Goal: Check status: Check status

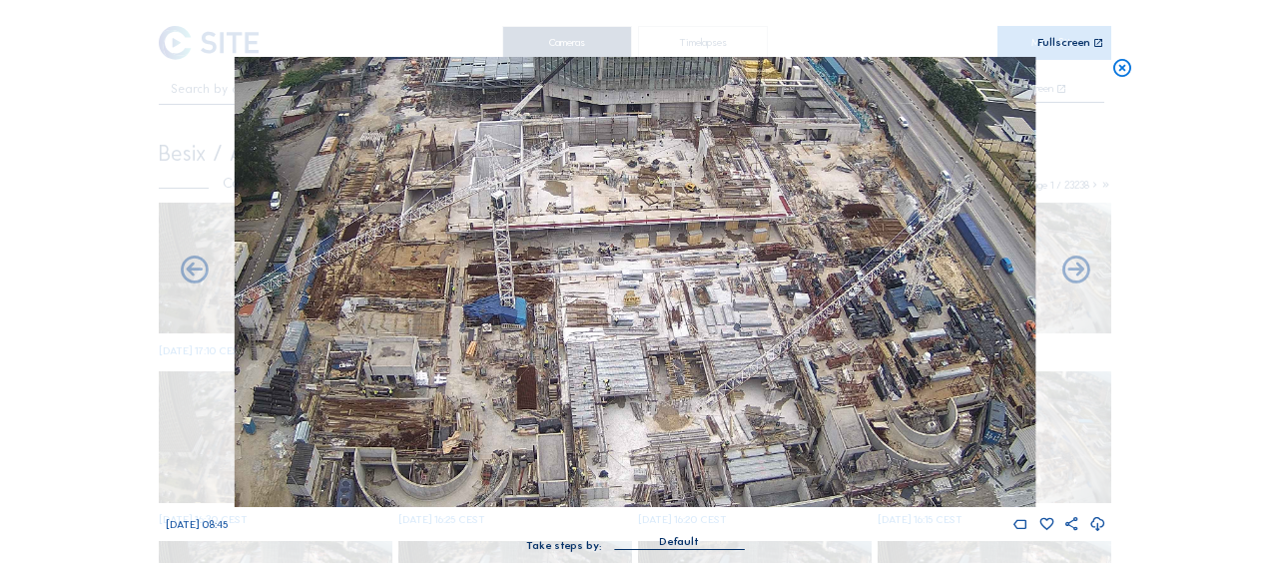
click at [1120, 66] on icon at bounding box center [1122, 68] width 22 height 23
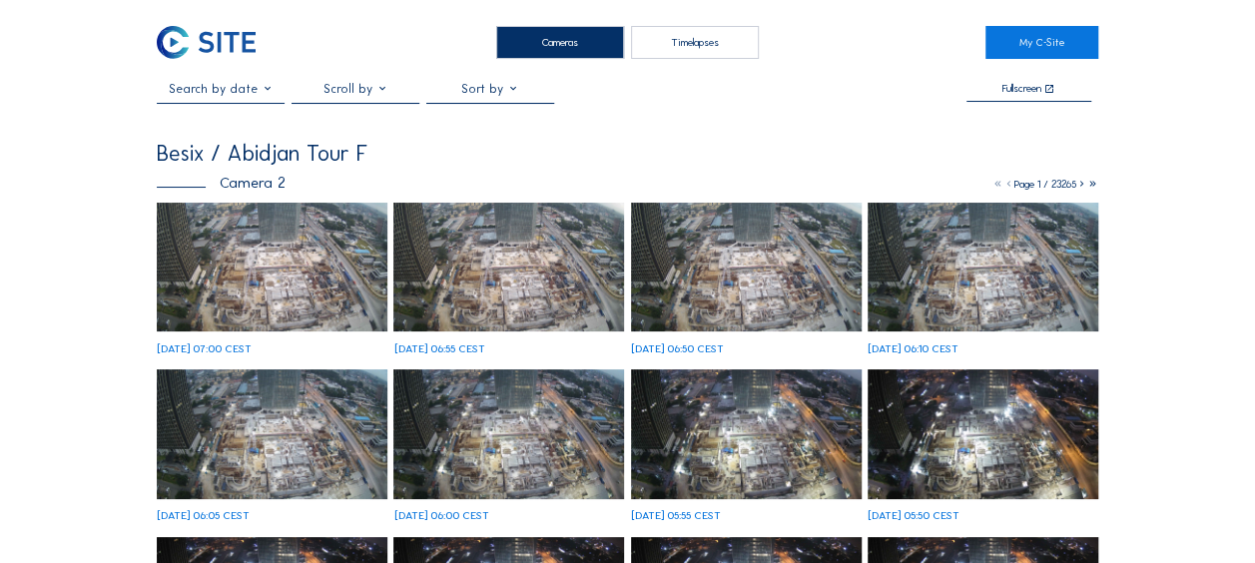
click at [234, 299] on img at bounding box center [272, 268] width 231 height 130
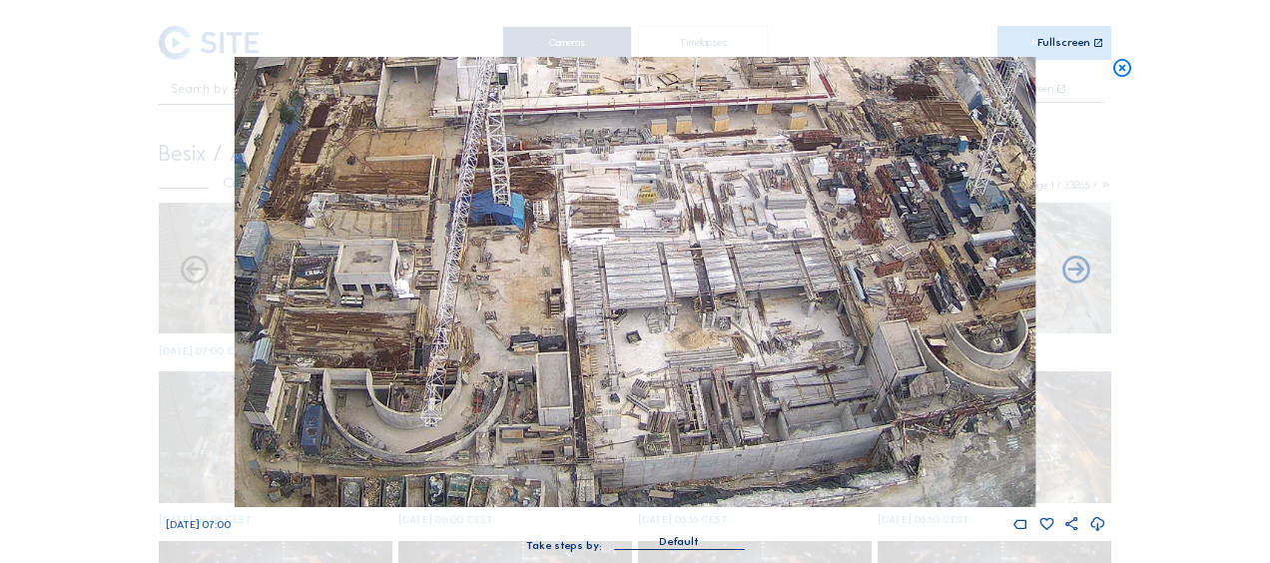
drag, startPoint x: 671, startPoint y: 455, endPoint x: 683, endPoint y: 336, distance: 119.4
click at [683, 336] on img at bounding box center [635, 282] width 801 height 450
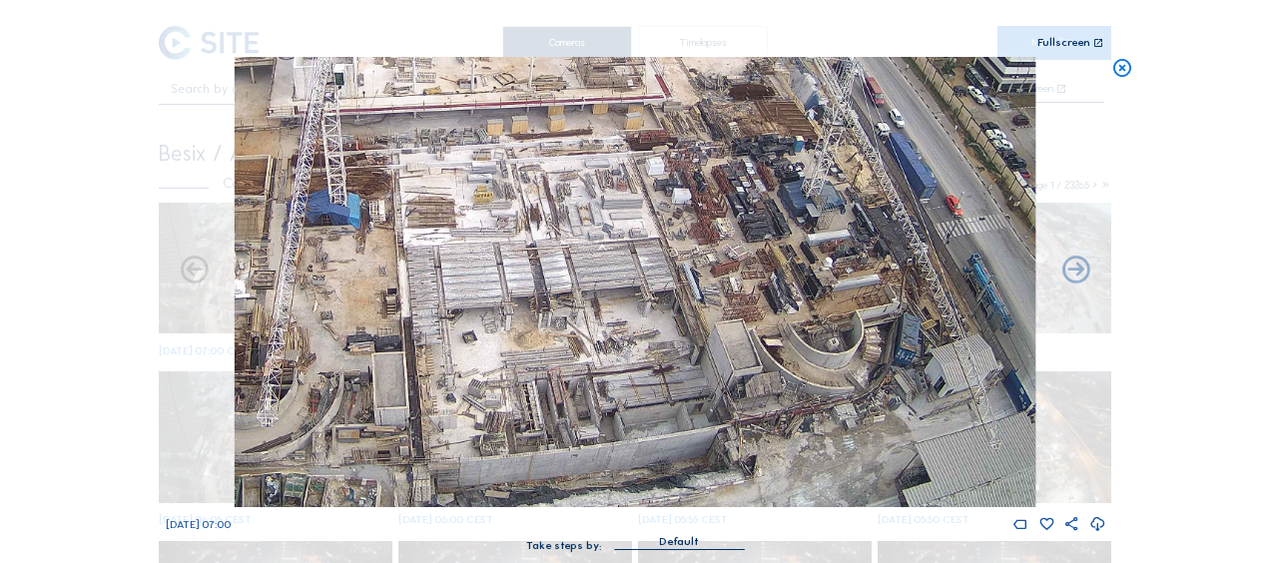
drag, startPoint x: 671, startPoint y: 388, endPoint x: 503, endPoint y: 348, distance: 172.4
click at [503, 348] on img at bounding box center [635, 282] width 801 height 450
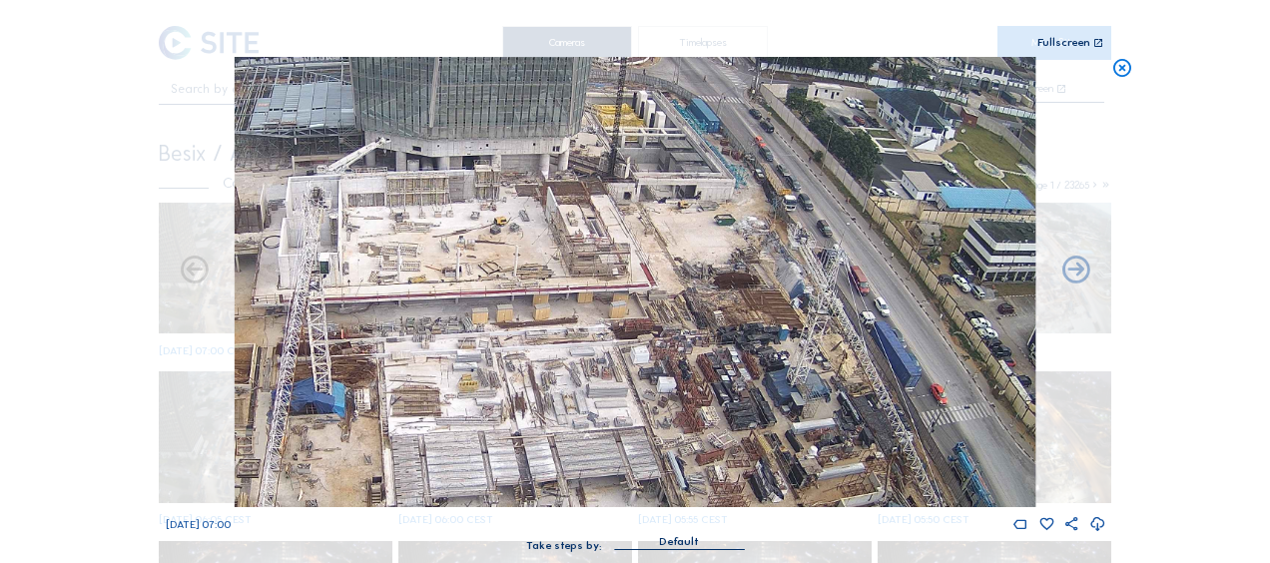
drag, startPoint x: 501, startPoint y: 206, endPoint x: 479, endPoint y: 357, distance: 153.3
click at [479, 357] on img at bounding box center [635, 282] width 801 height 450
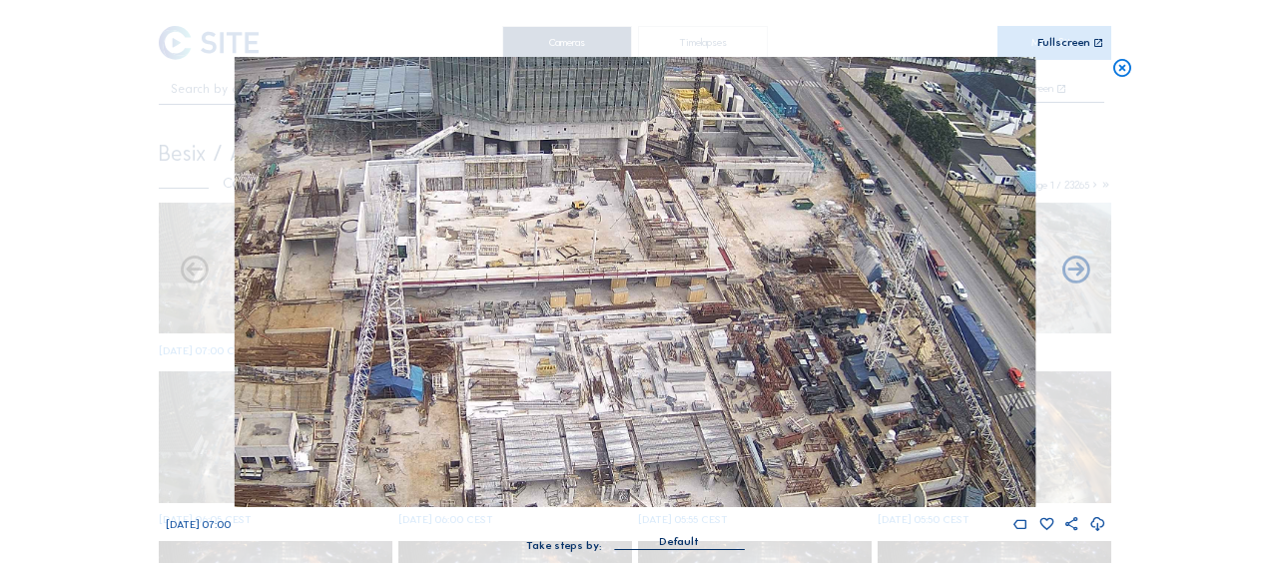
drag, startPoint x: 341, startPoint y: 303, endPoint x: 419, endPoint y: 288, distance: 79.5
click at [419, 288] on img at bounding box center [635, 282] width 801 height 450
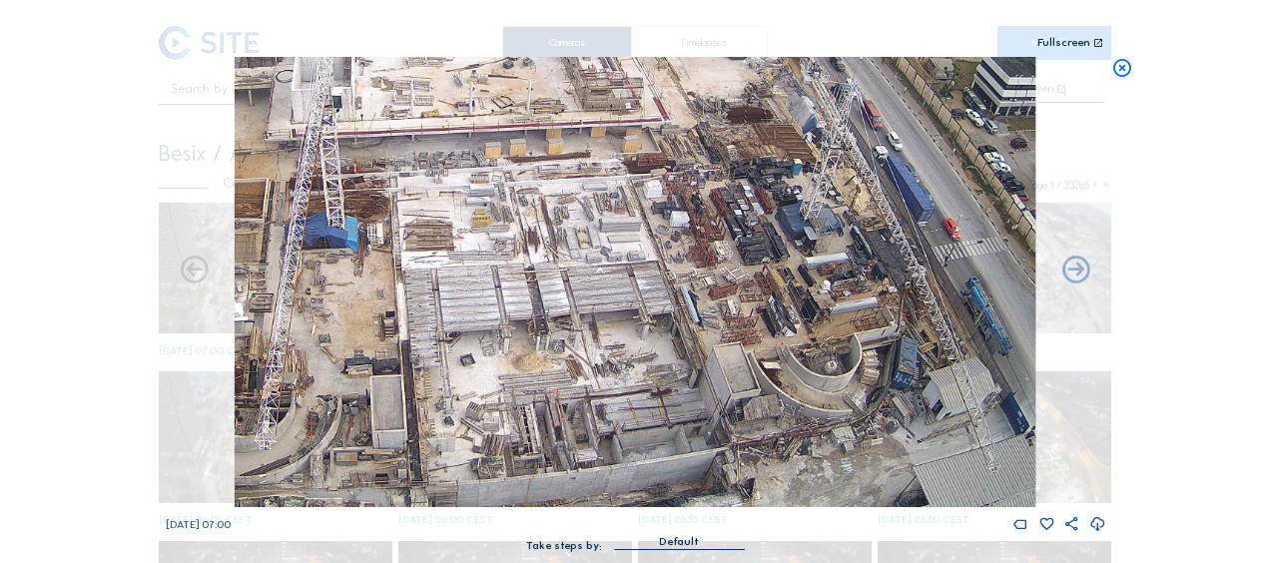
drag, startPoint x: 483, startPoint y: 350, endPoint x: 418, endPoint y: 201, distance: 163.2
click at [418, 201] on img at bounding box center [635, 282] width 801 height 450
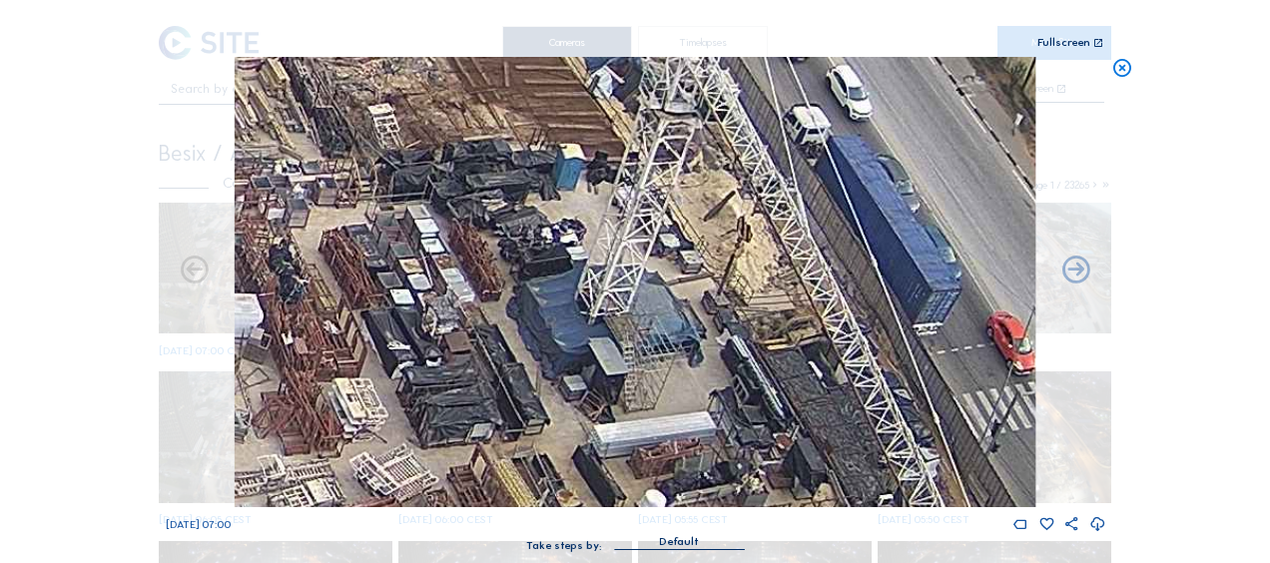
drag, startPoint x: 918, startPoint y: 144, endPoint x: 902, endPoint y: 244, distance: 101.1
click at [902, 244] on img at bounding box center [635, 282] width 801 height 450
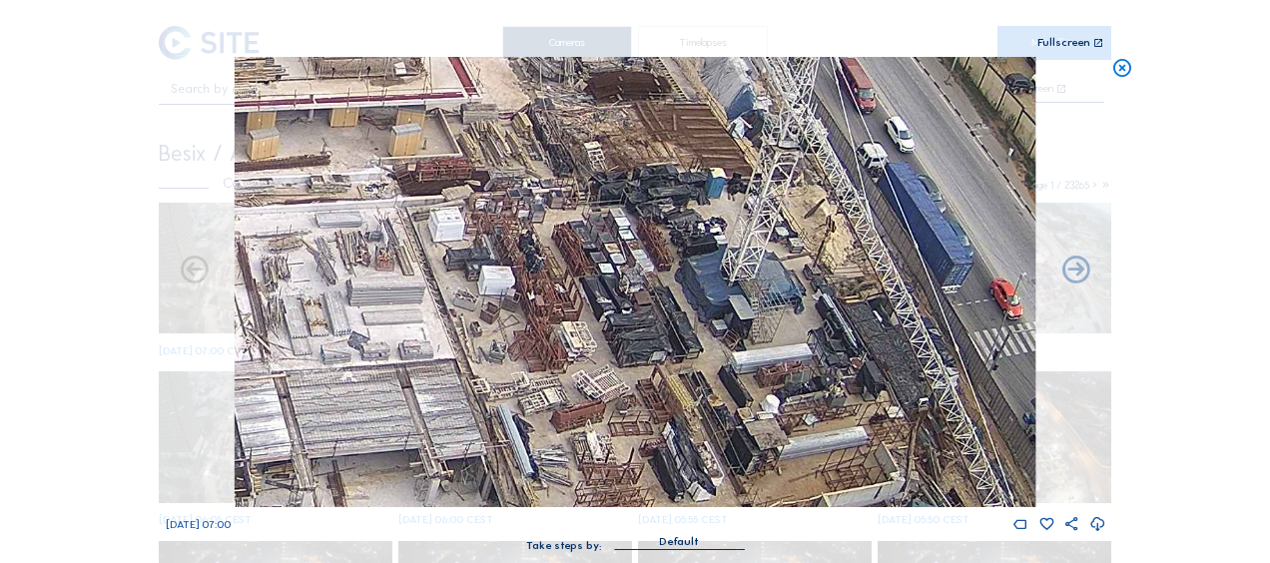
drag, startPoint x: 429, startPoint y: 301, endPoint x: 640, endPoint y: 318, distance: 211.3
click at [640, 318] on img at bounding box center [635, 282] width 801 height 450
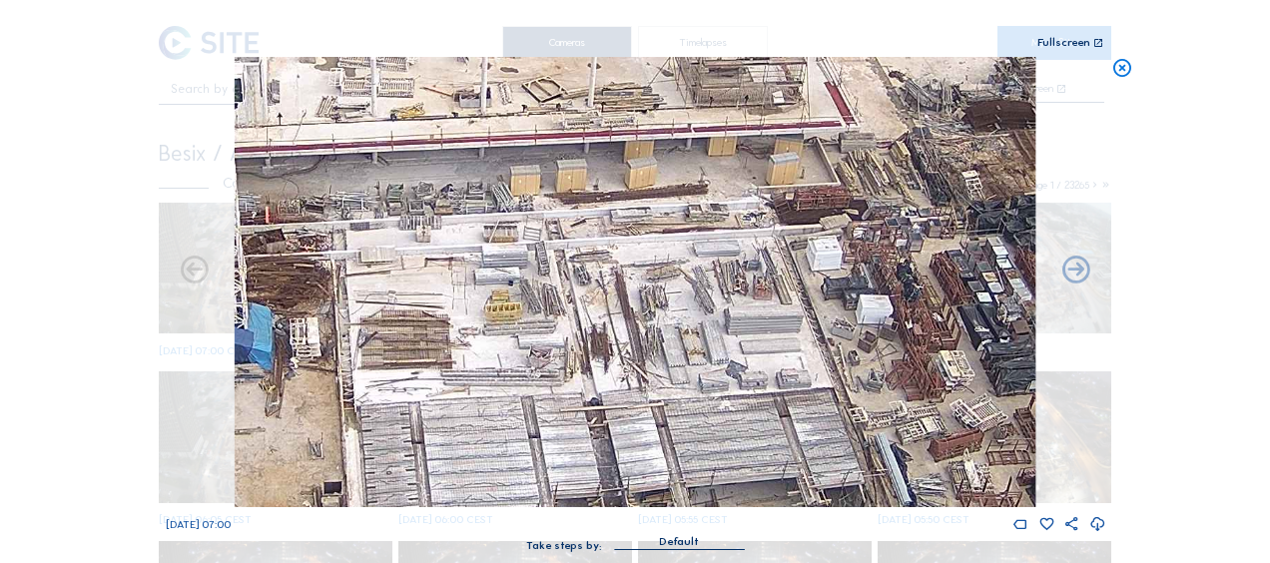
drag, startPoint x: 422, startPoint y: 278, endPoint x: 621, endPoint y: 279, distance: 198.7
click at [621, 279] on img at bounding box center [635, 282] width 801 height 450
drag, startPoint x: 408, startPoint y: 341, endPoint x: 453, endPoint y: 114, distance: 232.0
click at [453, 114] on img at bounding box center [635, 282] width 801 height 450
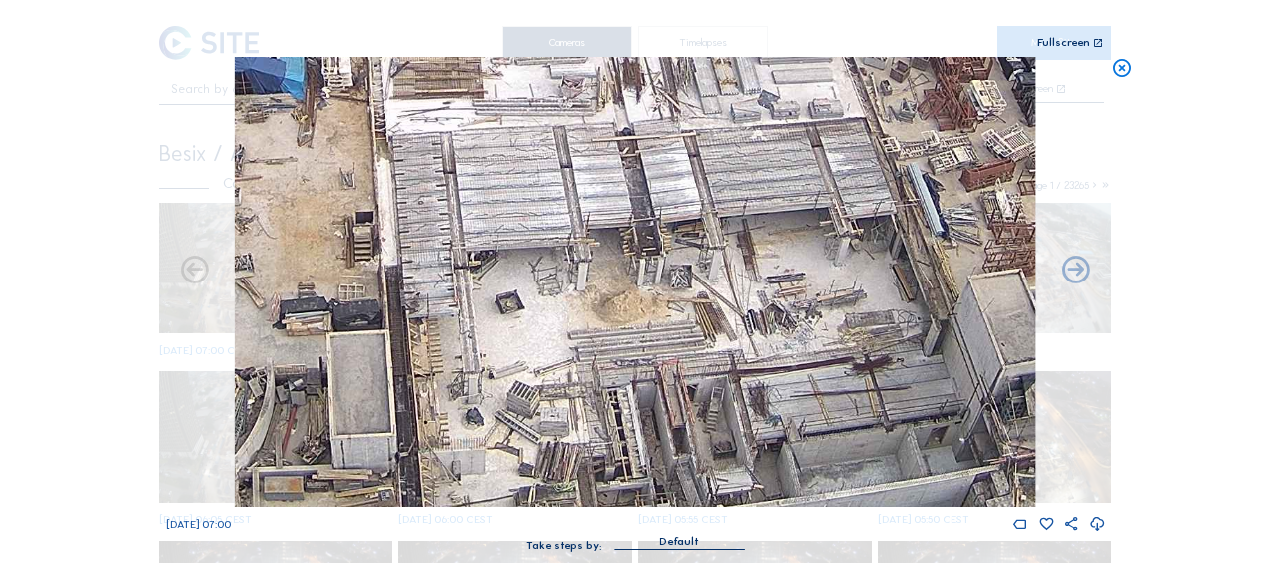
drag, startPoint x: 449, startPoint y: 265, endPoint x: 436, endPoint y: 221, distance: 45.8
click at [437, 222] on img at bounding box center [635, 282] width 801 height 450
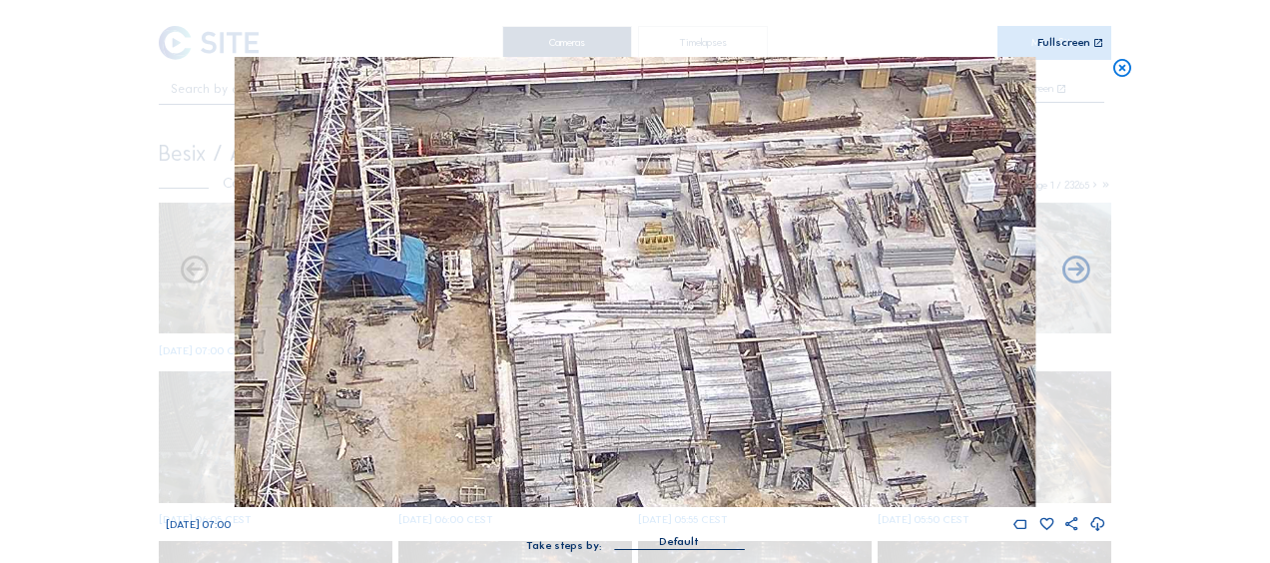
drag, startPoint x: 325, startPoint y: 166, endPoint x: 486, endPoint y: 445, distance: 322.4
click at [497, 473] on img at bounding box center [635, 282] width 801 height 450
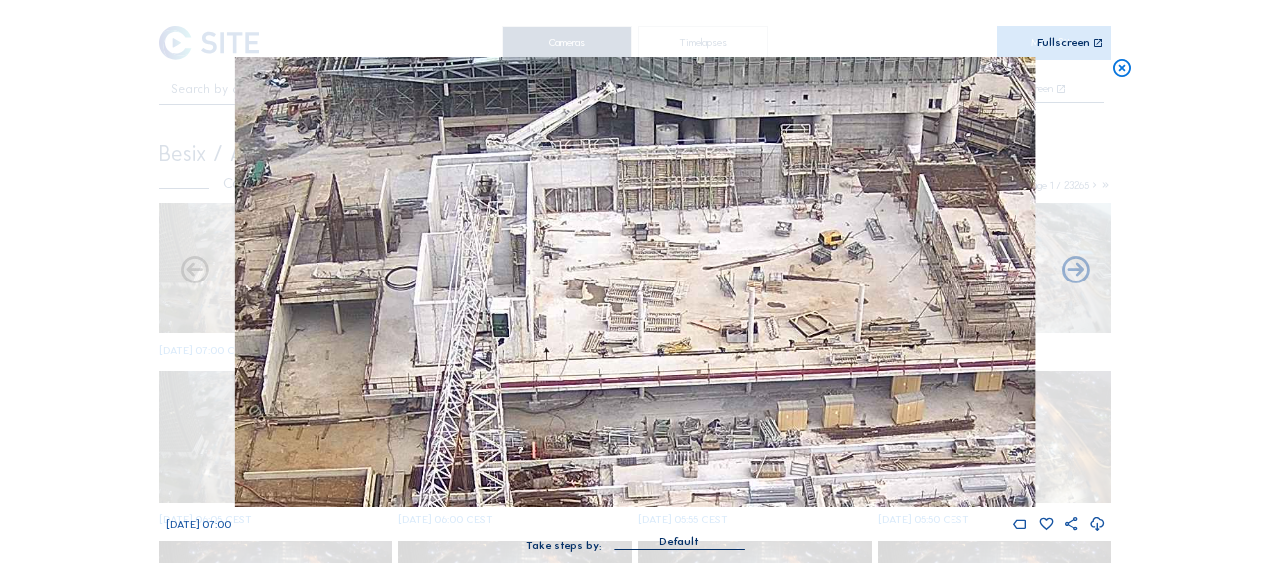
drag, startPoint x: 499, startPoint y: 451, endPoint x: 472, endPoint y: 437, distance: 30.4
click at [491, 507] on div "Mo 15 Sep 2025 07:00" at bounding box center [635, 295] width 939 height 476
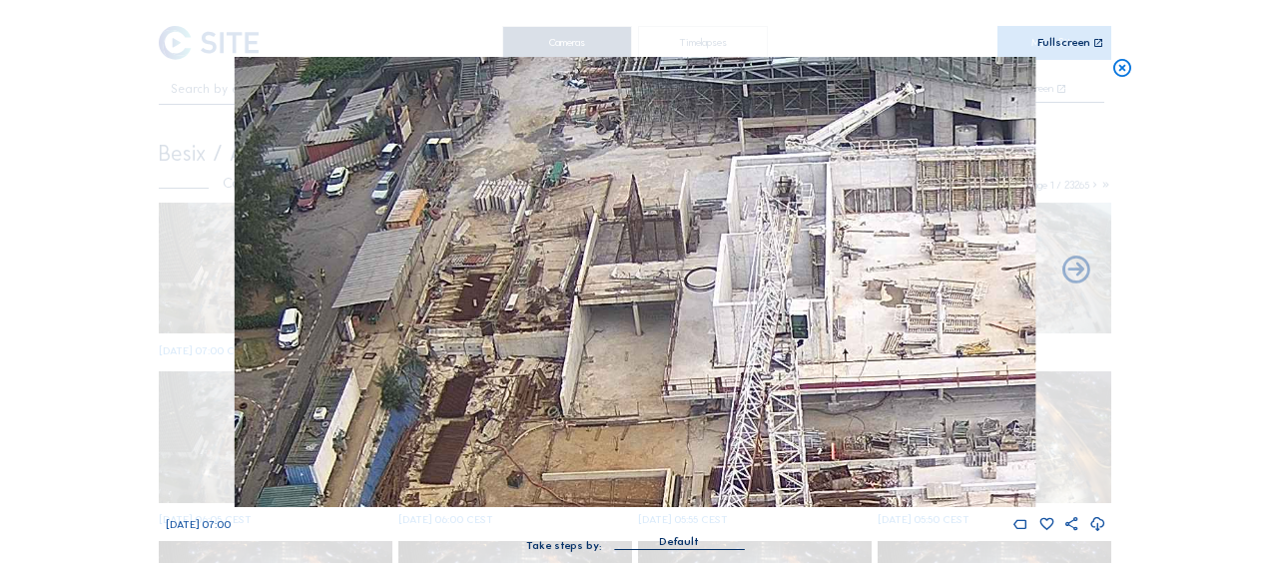
drag, startPoint x: 311, startPoint y: 243, endPoint x: 610, endPoint y: 244, distance: 298.5
click at [610, 244] on img at bounding box center [635, 282] width 801 height 450
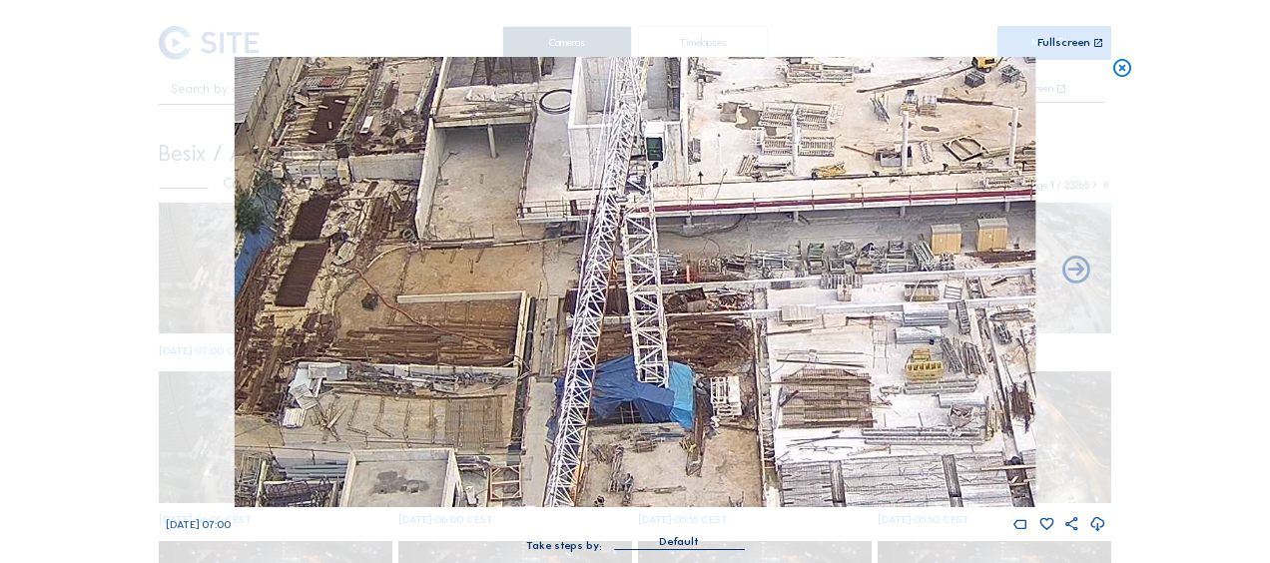
drag, startPoint x: 690, startPoint y: 375, endPoint x: 594, endPoint y: 273, distance: 140.6
click at [558, 204] on img at bounding box center [635, 282] width 801 height 450
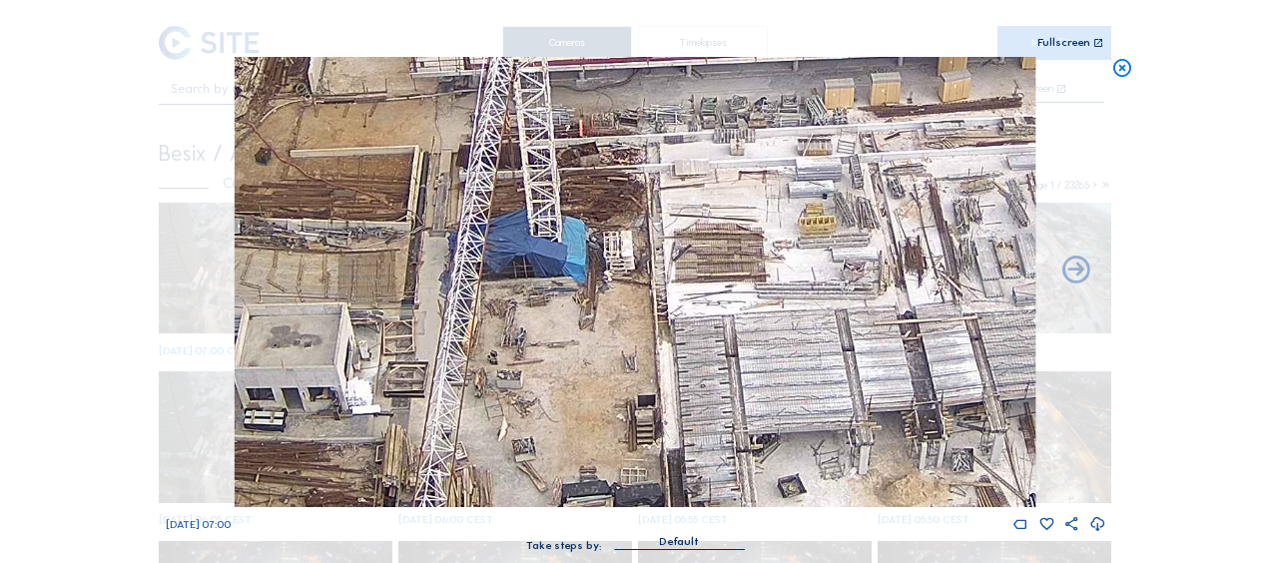
drag, startPoint x: 715, startPoint y: 356, endPoint x: 667, endPoint y: 342, distance: 49.9
click at [577, 185] on img at bounding box center [635, 282] width 801 height 450
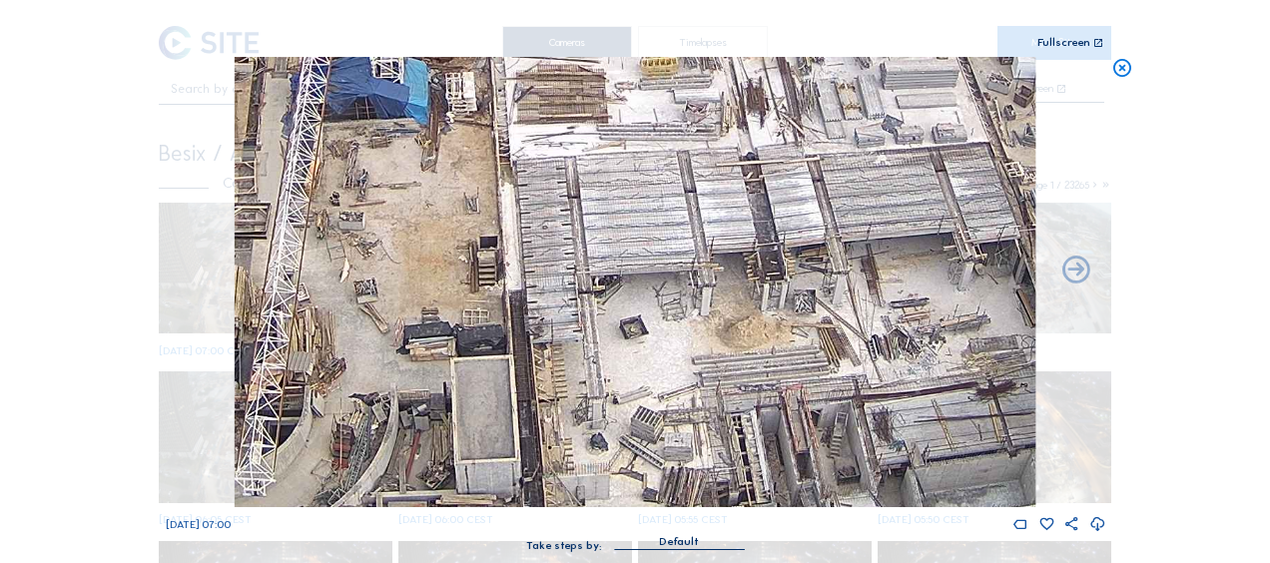
drag, startPoint x: 818, startPoint y: 413, endPoint x: 731, endPoint y: 360, distance: 101.7
click at [625, 237] on img at bounding box center [635, 282] width 801 height 450
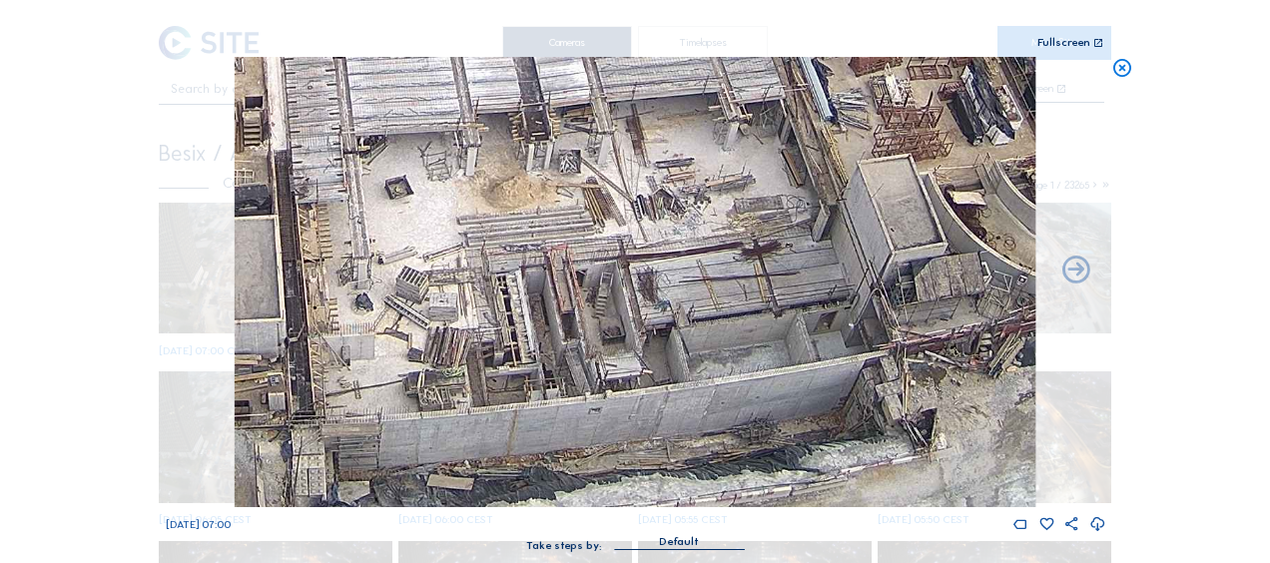
drag, startPoint x: 866, startPoint y: 408, endPoint x: 667, endPoint y: 282, distance: 235.7
click at [670, 283] on img at bounding box center [635, 282] width 801 height 450
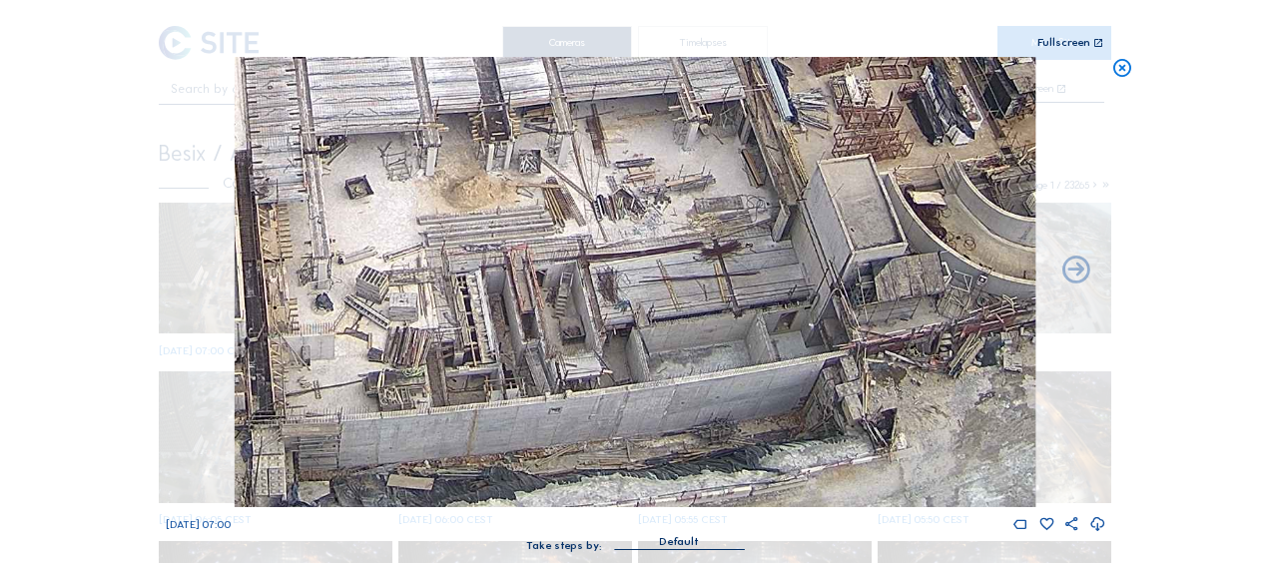
click at [367, 264] on img at bounding box center [635, 282] width 801 height 450
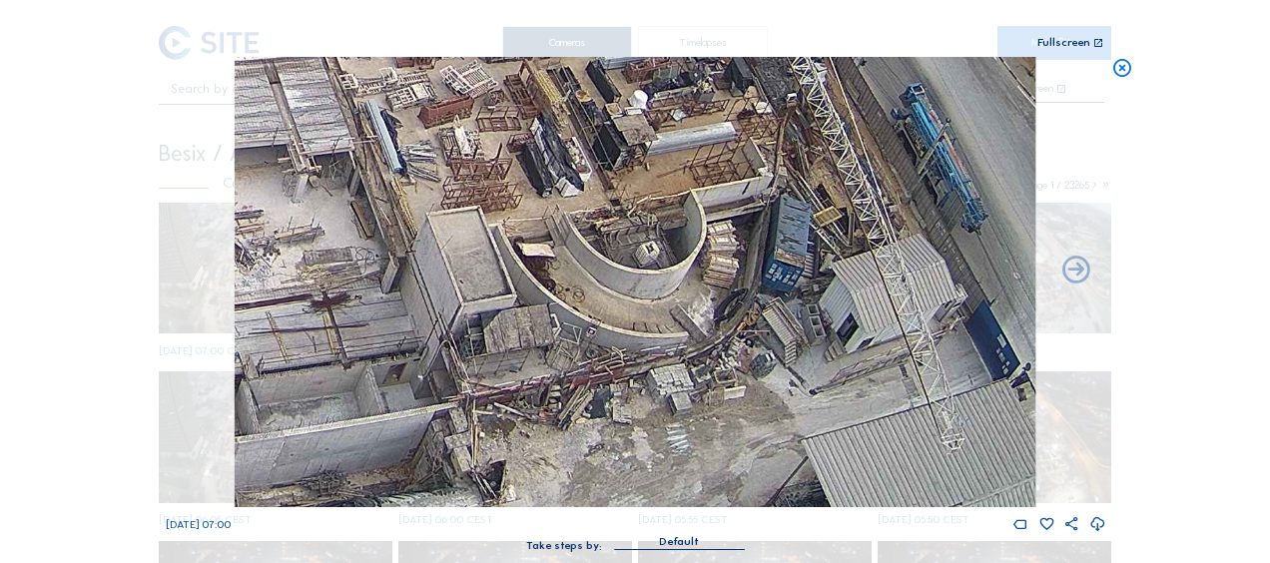
drag, startPoint x: 476, startPoint y: 284, endPoint x: 544, endPoint y: 358, distance: 101.1
click at [544, 358] on img at bounding box center [635, 282] width 801 height 450
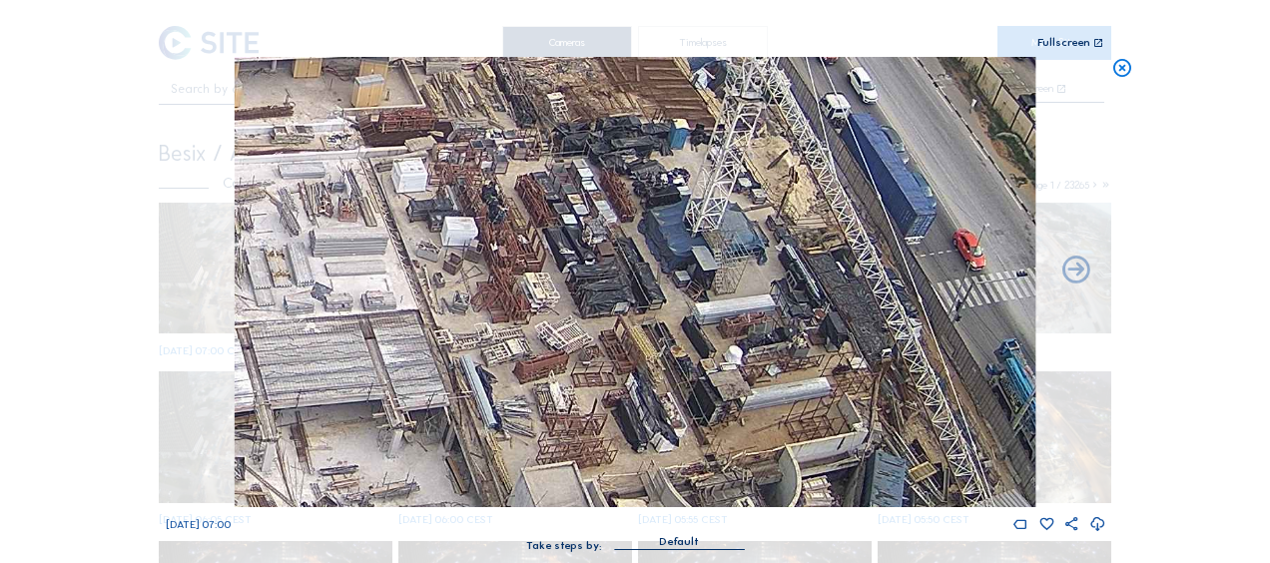
drag, startPoint x: 640, startPoint y: 398, endPoint x: 663, endPoint y: 369, distance: 36.9
click at [673, 483] on img at bounding box center [635, 282] width 801 height 450
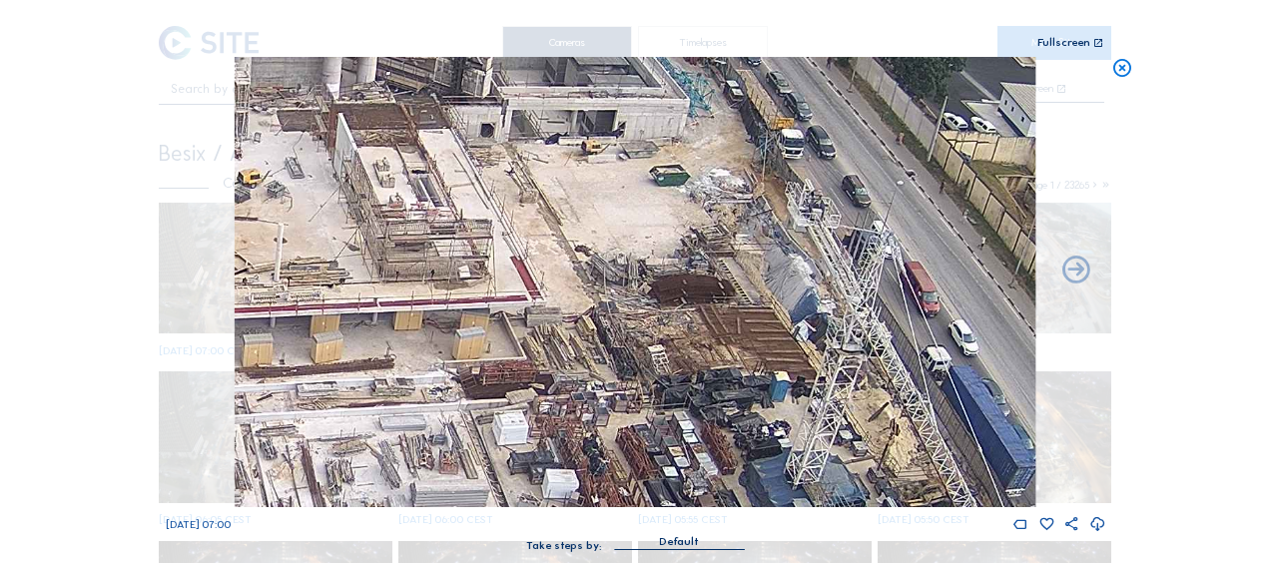
drag, startPoint x: 643, startPoint y: 323, endPoint x: 731, endPoint y: 547, distance: 240.3
click at [732, 548] on div "Mo 15 Sep 2025 07:00 Take steps by: Default" at bounding box center [635, 314] width 939 height 514
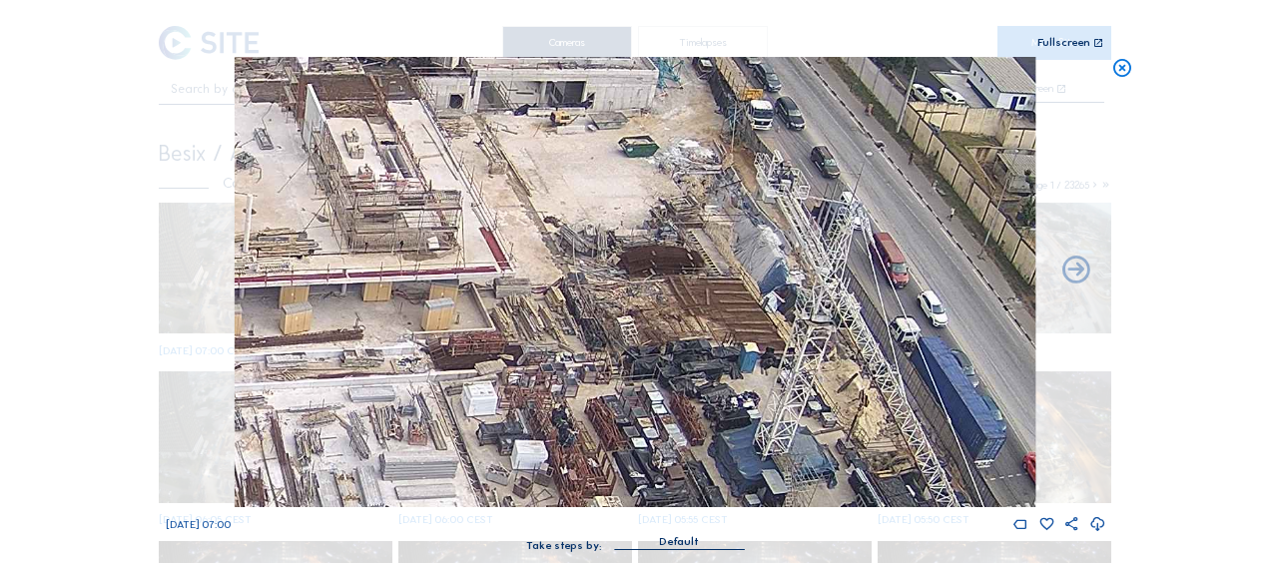
drag, startPoint x: 837, startPoint y: 349, endPoint x: 688, endPoint y: 182, distance: 224.2
click at [688, 182] on img at bounding box center [635, 282] width 801 height 450
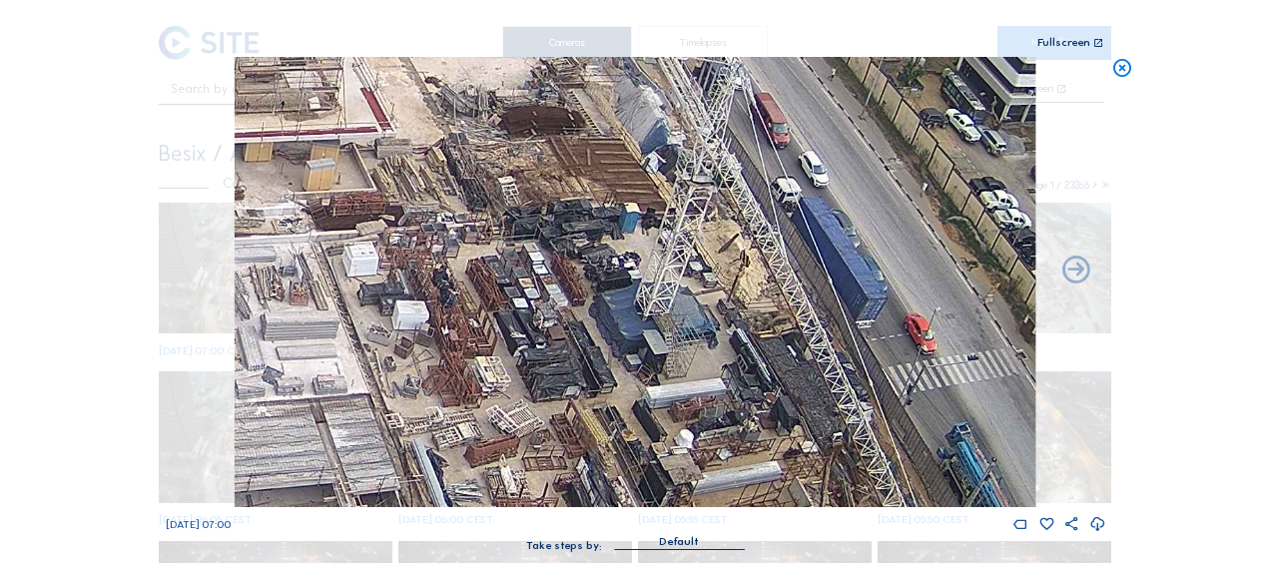
click at [740, 248] on img at bounding box center [635, 282] width 801 height 450
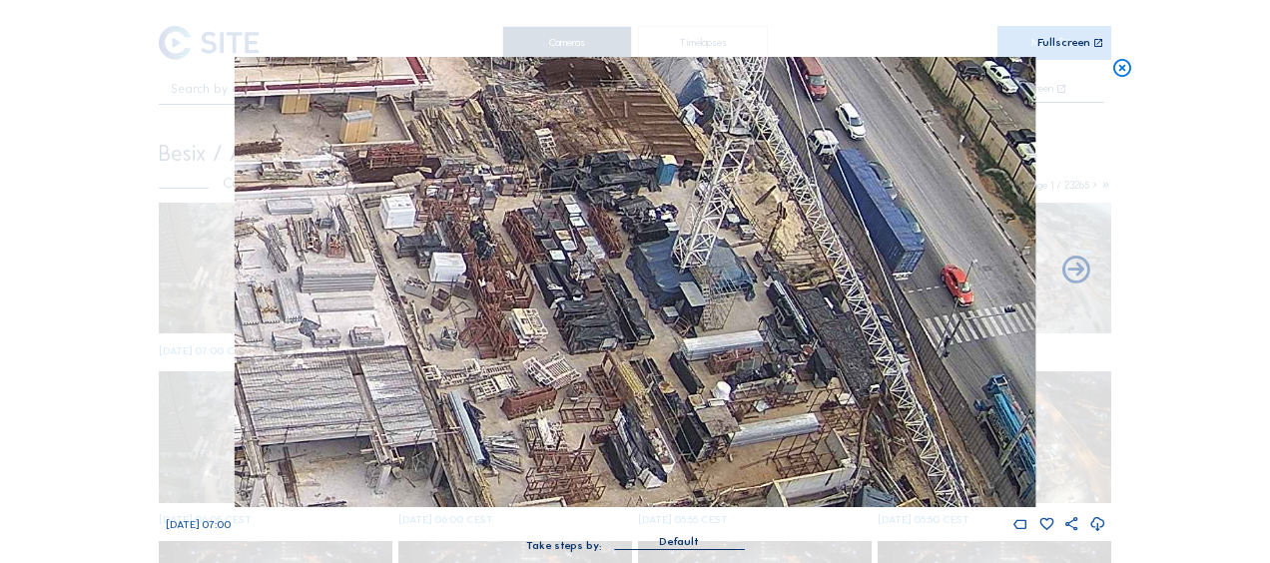
drag, startPoint x: 376, startPoint y: 146, endPoint x: 513, endPoint y: 242, distance: 167.0
click at [513, 242] on img at bounding box center [635, 282] width 801 height 450
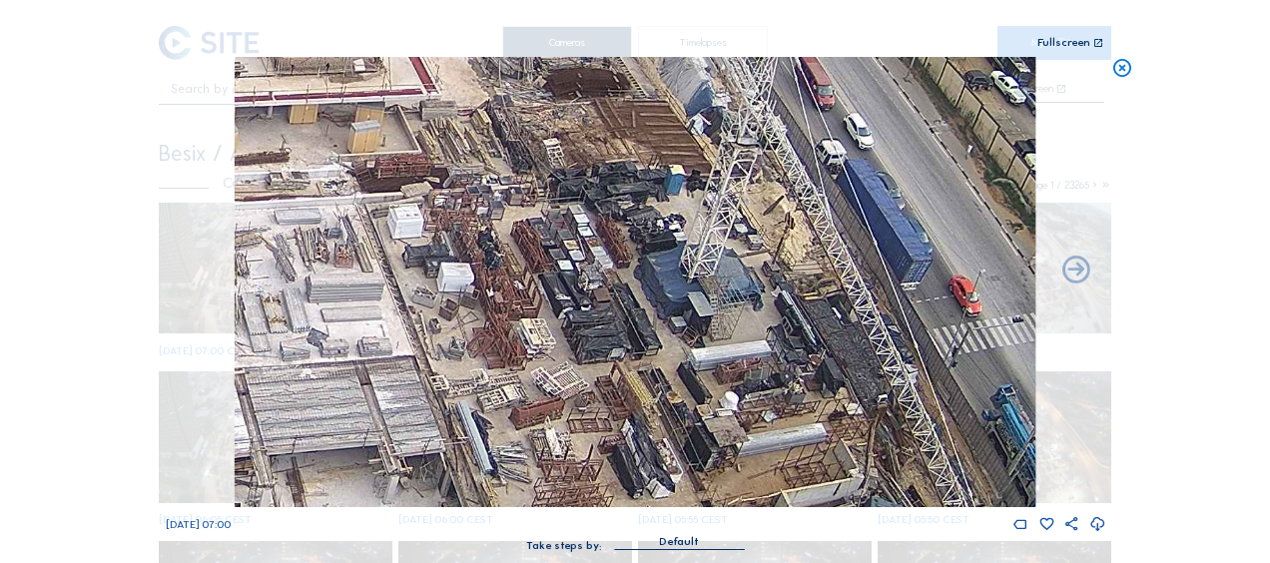
drag, startPoint x: 458, startPoint y: 184, endPoint x: 543, endPoint y: 255, distance: 110.6
click at [543, 255] on img at bounding box center [635, 282] width 801 height 450
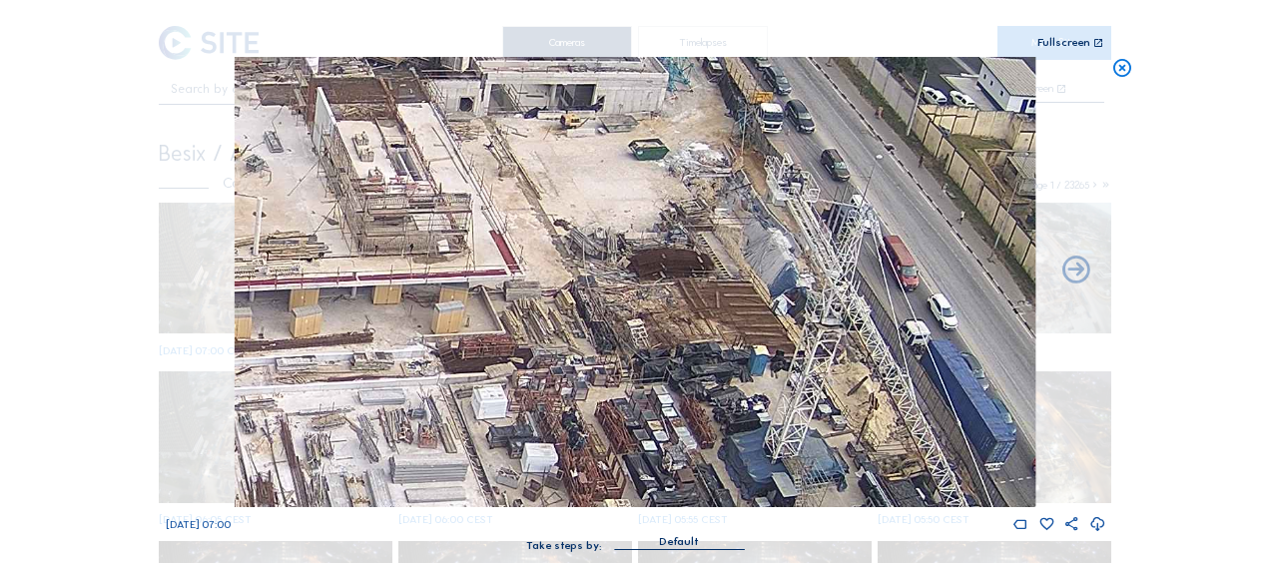
drag, startPoint x: 504, startPoint y: 190, endPoint x: 503, endPoint y: 299, distance: 109.8
click at [503, 299] on img at bounding box center [635, 282] width 801 height 450
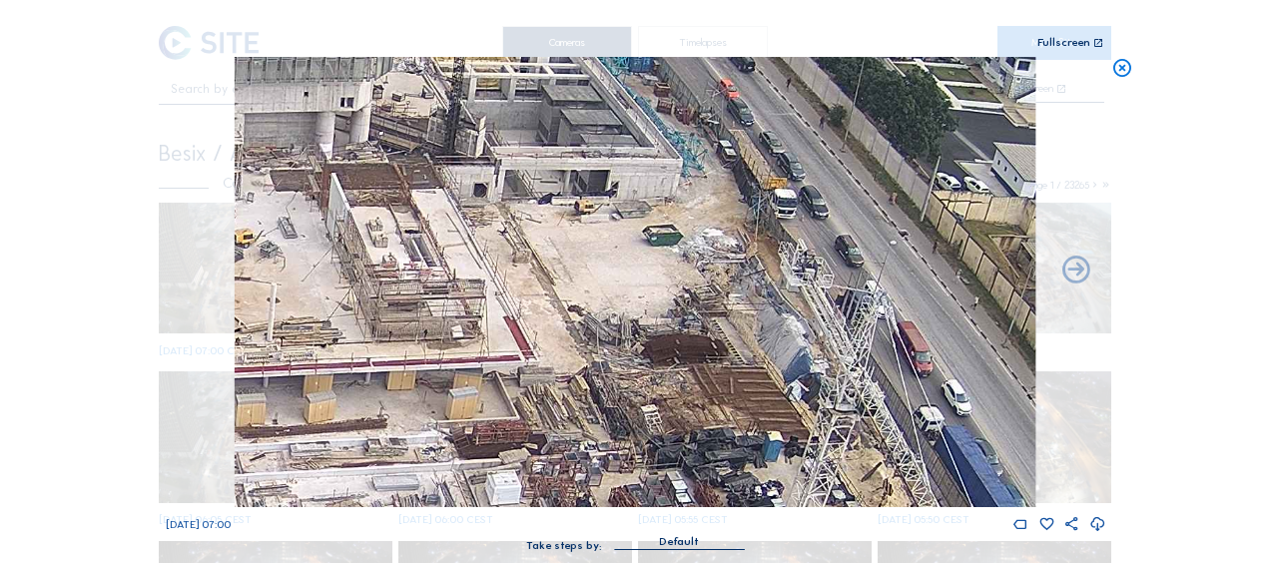
click at [539, 306] on img at bounding box center [635, 282] width 801 height 450
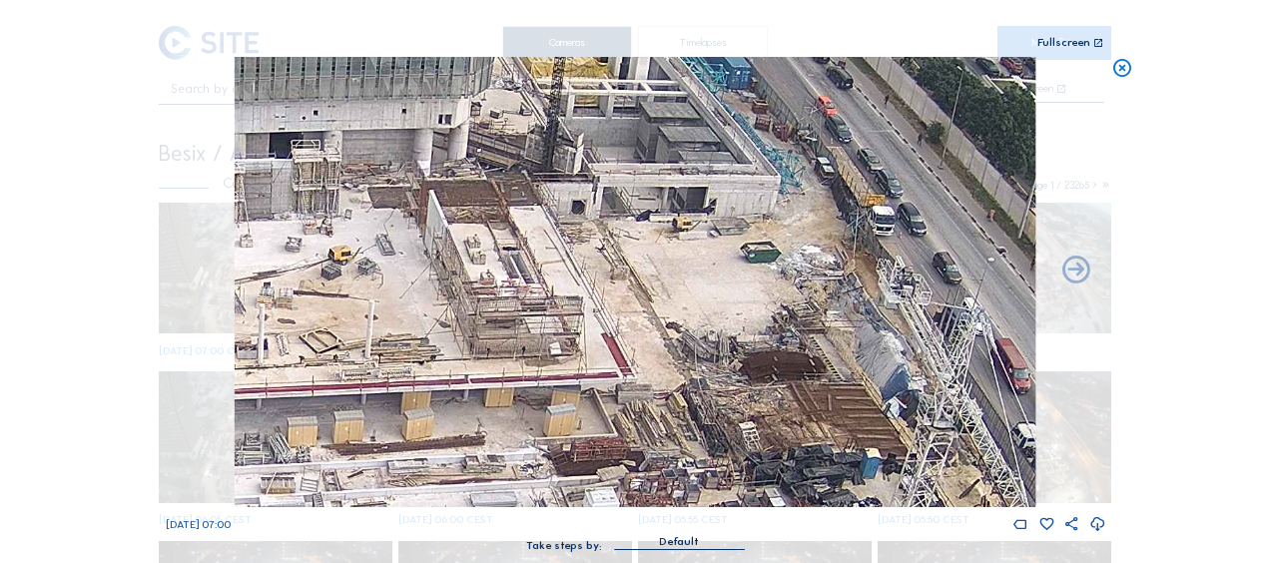
drag, startPoint x: 423, startPoint y: 230, endPoint x: 531, endPoint y: 246, distance: 109.0
click at [531, 246] on img at bounding box center [635, 282] width 801 height 450
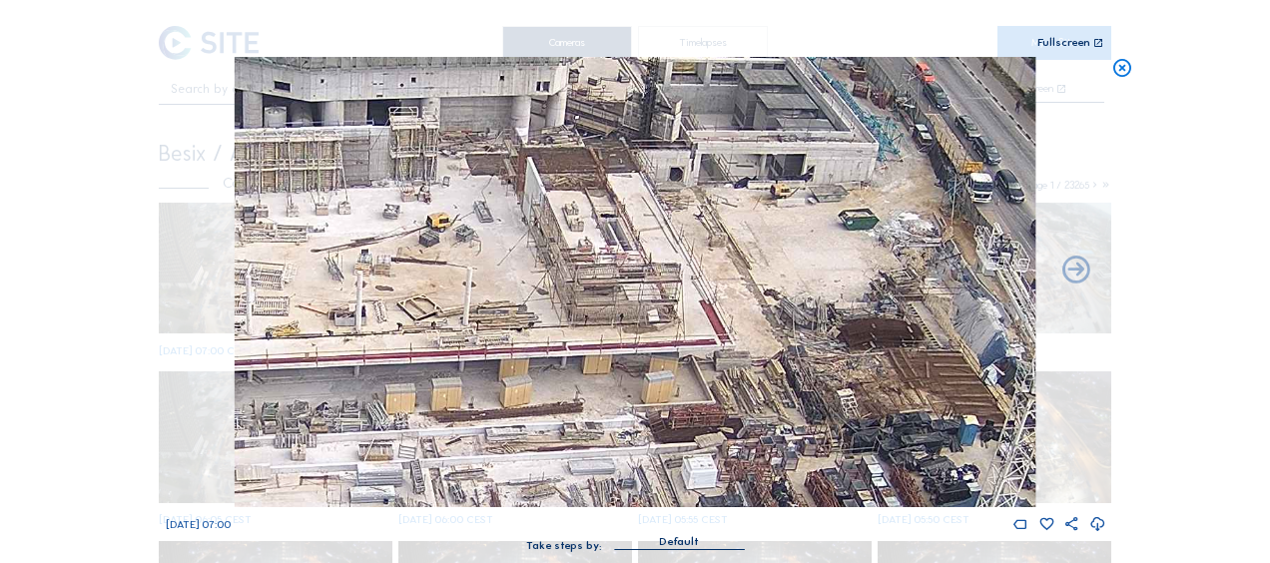
drag, startPoint x: 424, startPoint y: 283, endPoint x: 512, endPoint y: 250, distance: 93.8
click at [512, 250] on img at bounding box center [635, 282] width 801 height 450
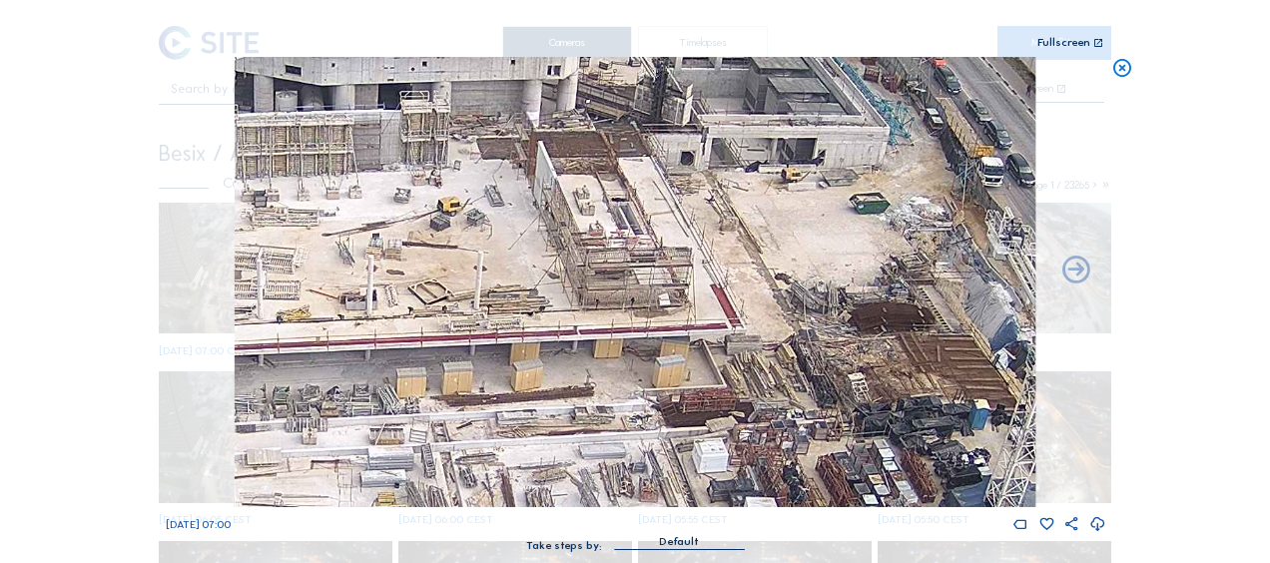
drag, startPoint x: 471, startPoint y: 321, endPoint x: 473, endPoint y: 298, distance: 23.0
click at [479, 303] on img at bounding box center [635, 282] width 801 height 450
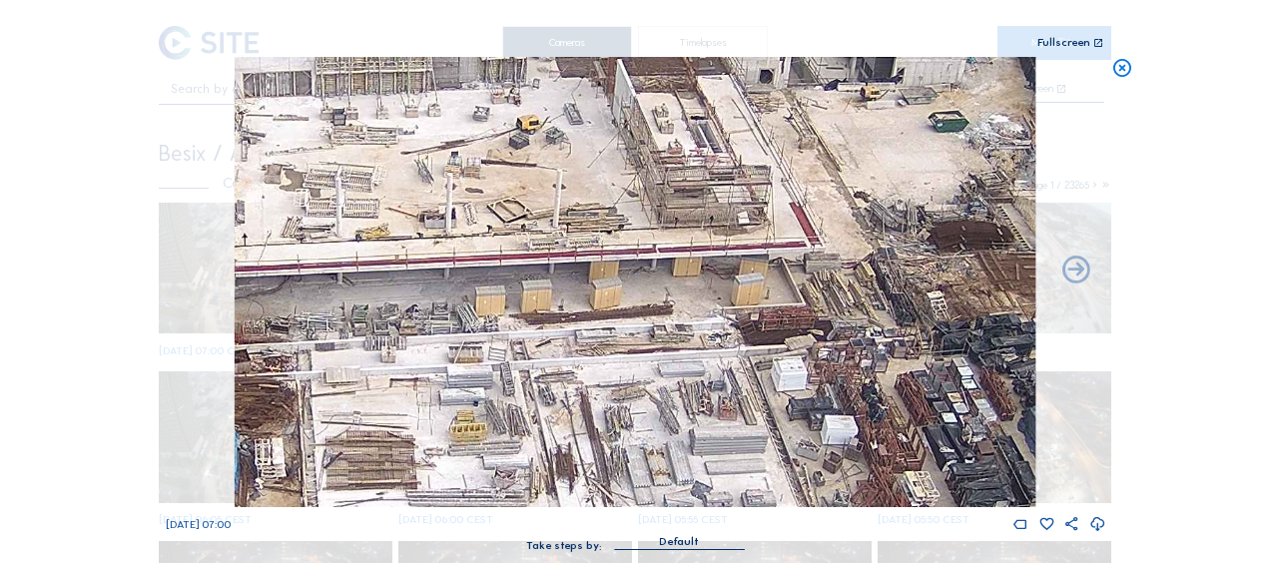
drag, startPoint x: 464, startPoint y: 286, endPoint x: 546, endPoint y: 206, distance: 114.4
click at [546, 206] on img at bounding box center [635, 282] width 801 height 450
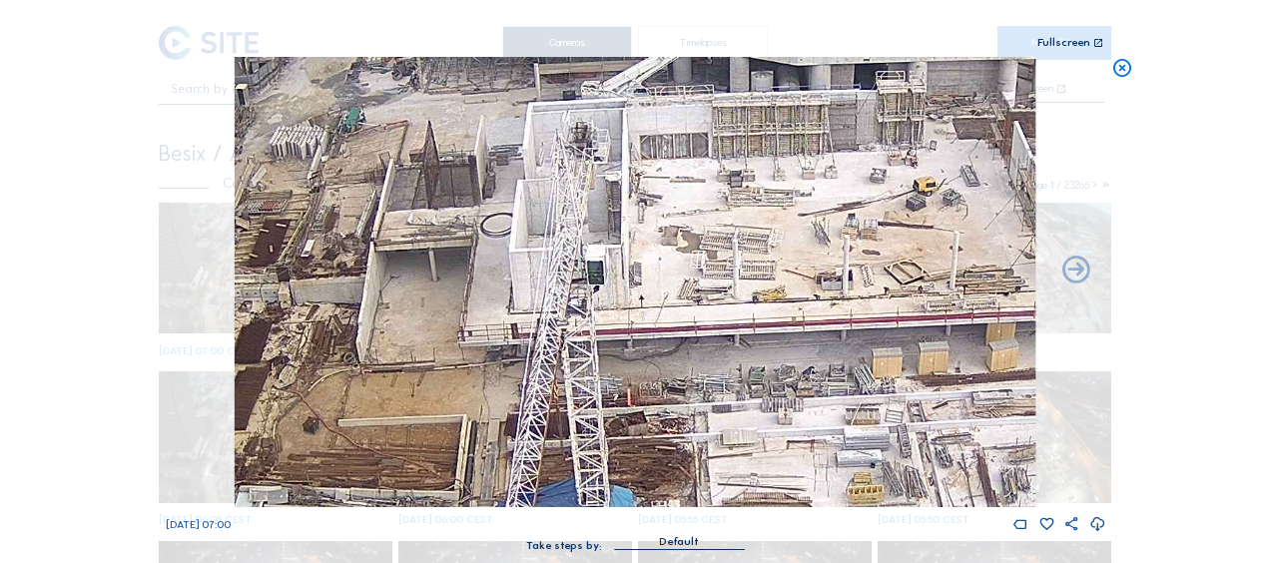
drag, startPoint x: 486, startPoint y: 284, endPoint x: 893, endPoint y: 339, distance: 411.1
click at [893, 339] on img at bounding box center [635, 282] width 801 height 450
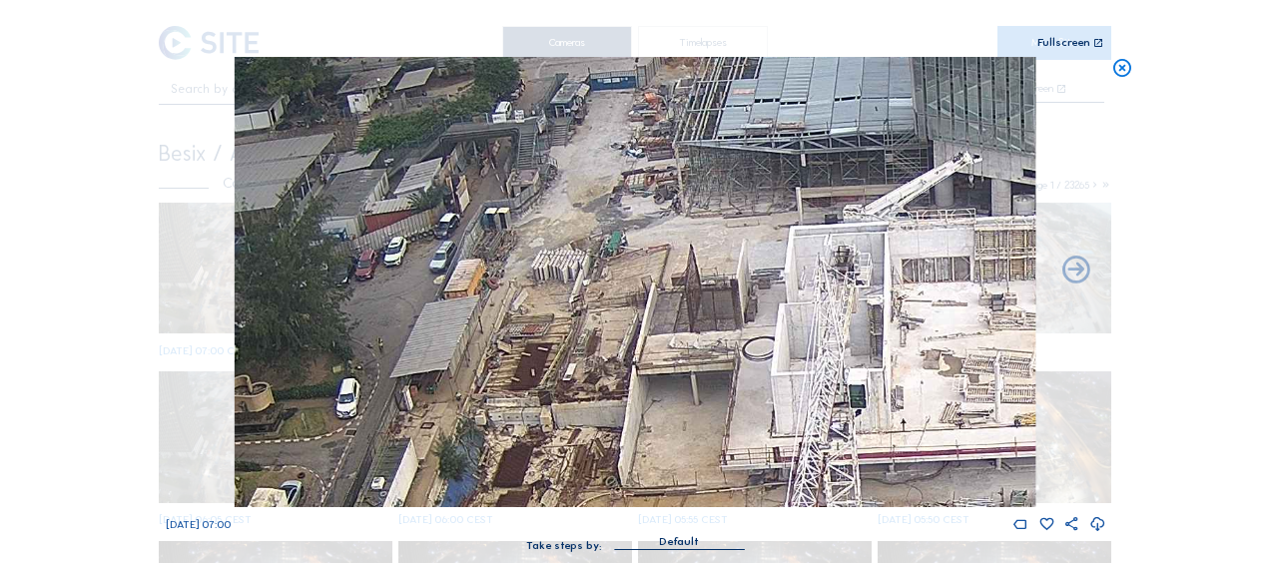
drag, startPoint x: 482, startPoint y: 288, endPoint x: 733, endPoint y: 407, distance: 277.7
click at [735, 409] on img at bounding box center [635, 282] width 801 height 450
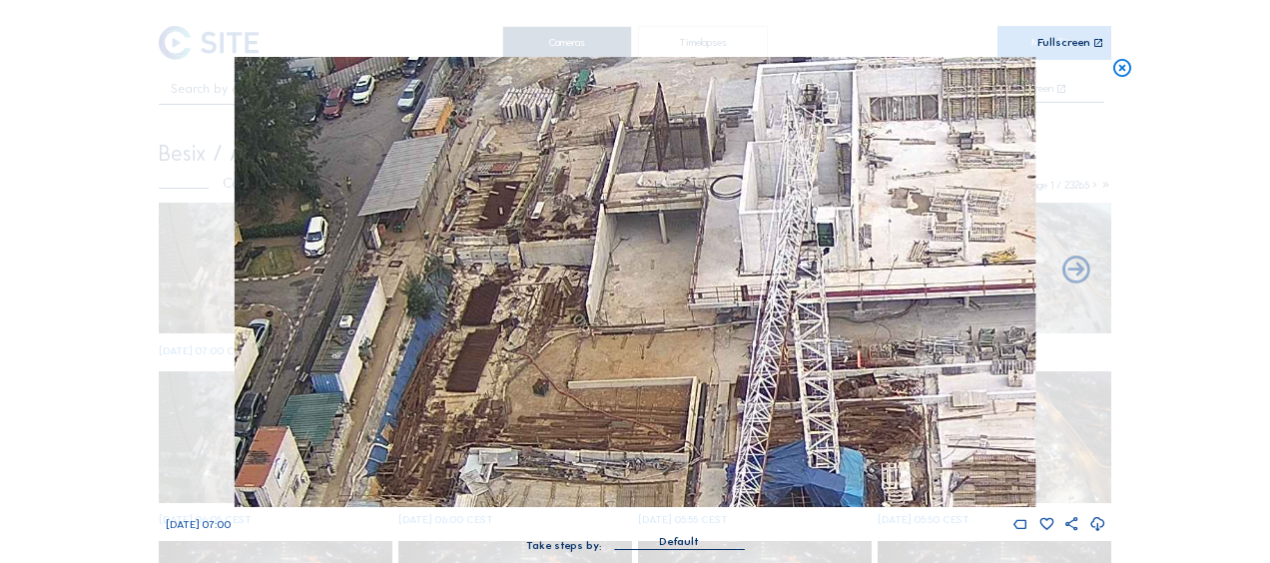
drag, startPoint x: 733, startPoint y: 407, endPoint x: 695, endPoint y: 270, distance: 142.9
click at [701, 243] on img at bounding box center [635, 282] width 801 height 450
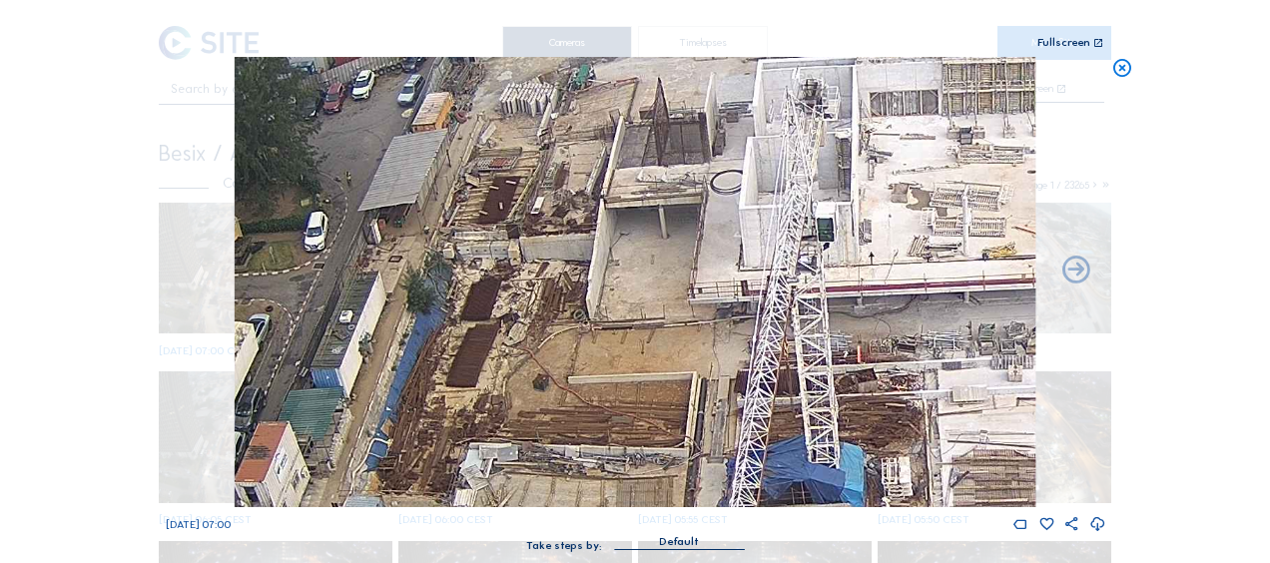
click at [655, 220] on img at bounding box center [635, 282] width 801 height 450
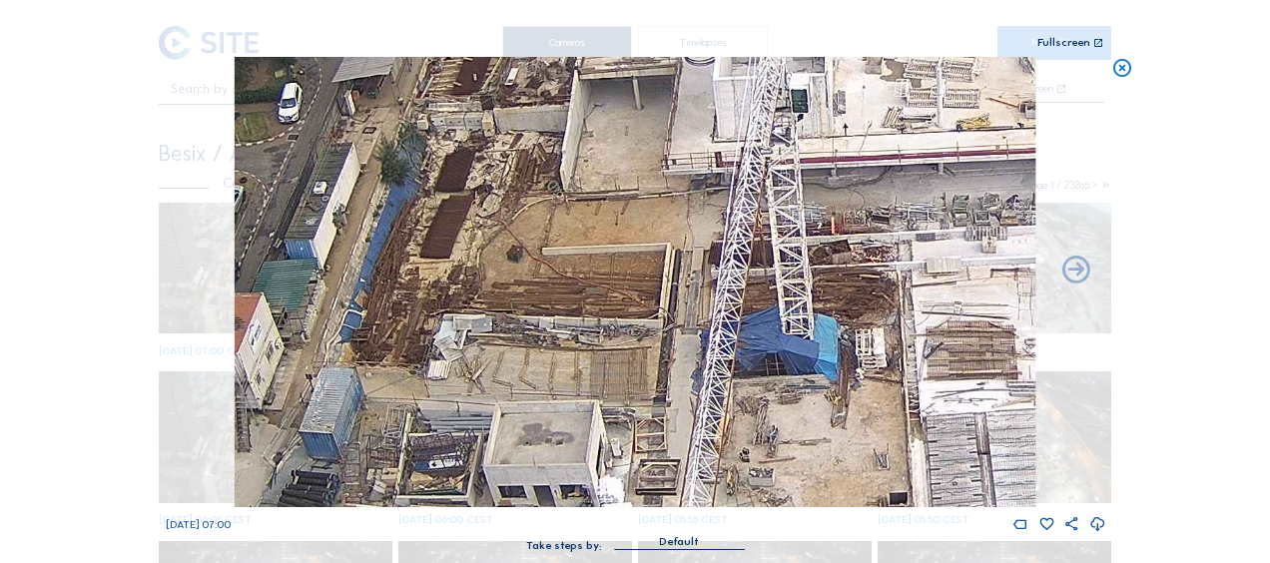
drag, startPoint x: 779, startPoint y: 404, endPoint x: 701, endPoint y: 254, distance: 169.7
click at [701, 254] on img at bounding box center [635, 282] width 801 height 450
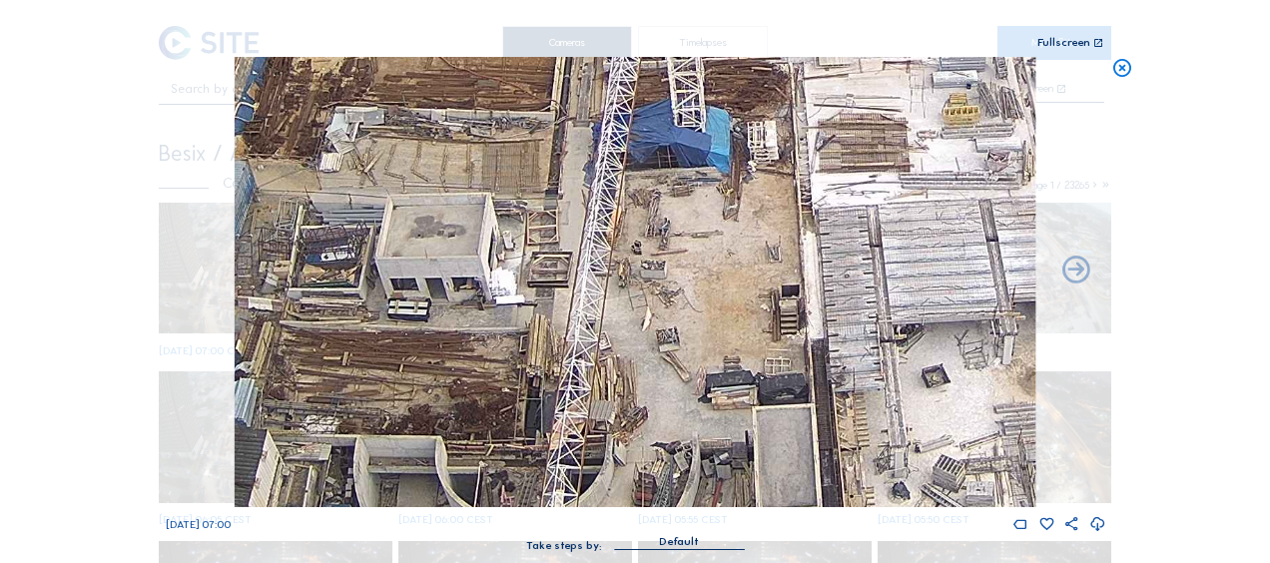
drag, startPoint x: 689, startPoint y: 312, endPoint x: 603, endPoint y: 216, distance: 129.4
click at [609, 210] on img at bounding box center [635, 282] width 801 height 450
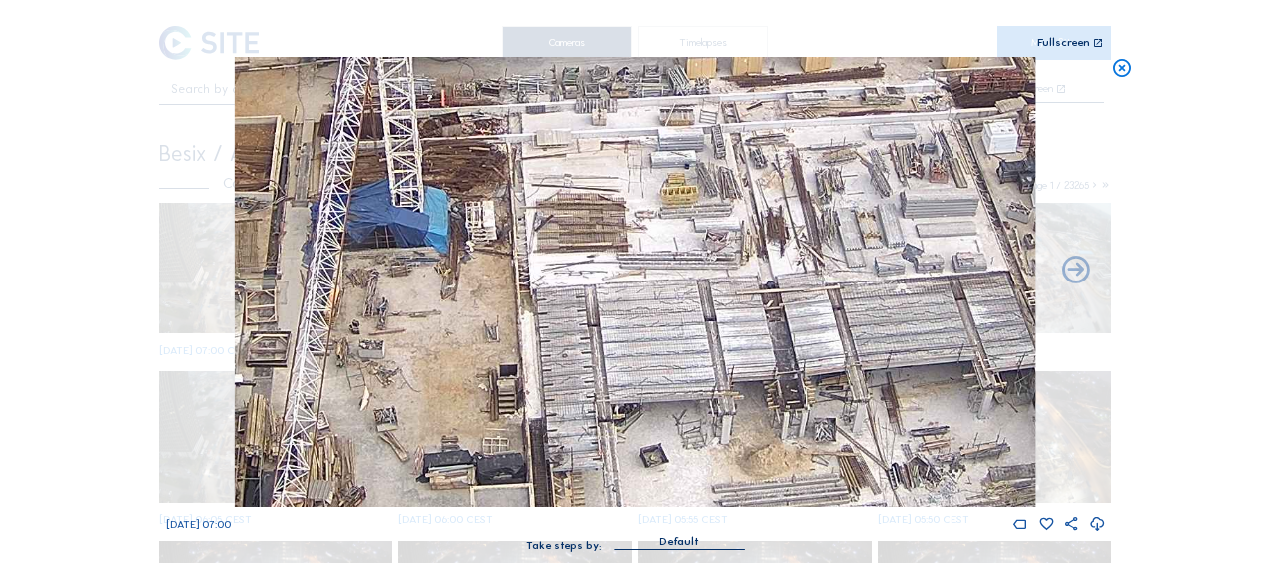
drag, startPoint x: 861, startPoint y: 164, endPoint x: 601, endPoint y: 321, distance: 303.7
click at [601, 321] on img at bounding box center [635, 282] width 801 height 450
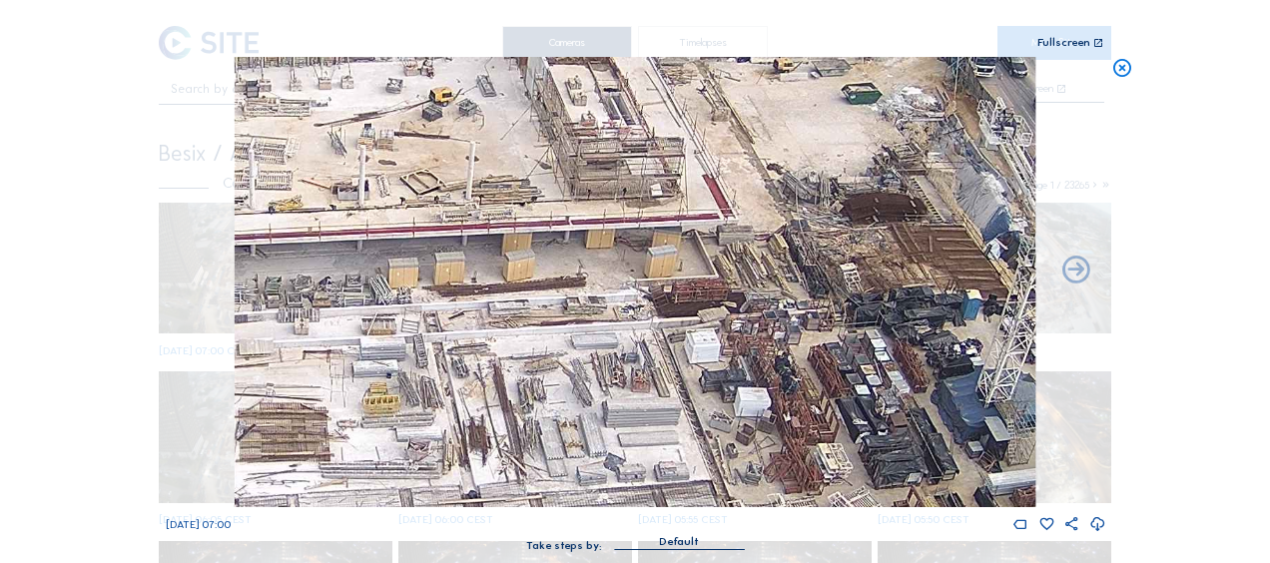
drag, startPoint x: 893, startPoint y: 232, endPoint x: 623, endPoint y: 423, distance: 331.5
click at [625, 424] on img at bounding box center [635, 282] width 801 height 450
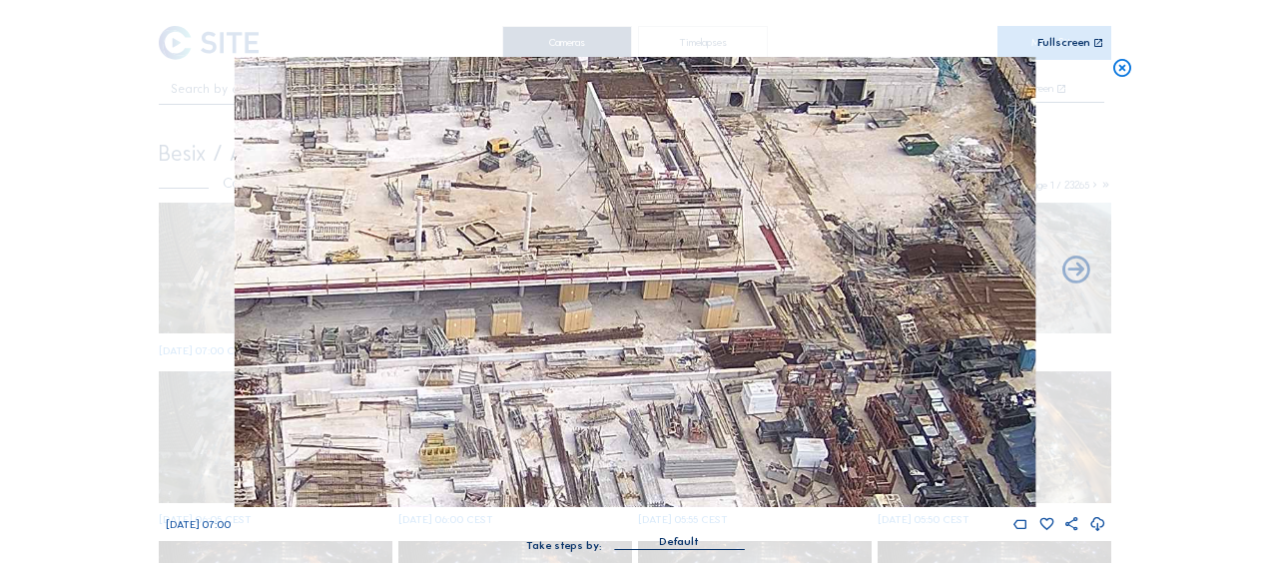
drag, startPoint x: 778, startPoint y: 166, endPoint x: 810, endPoint y: 218, distance: 61.0
click at [815, 220] on img at bounding box center [635, 282] width 801 height 450
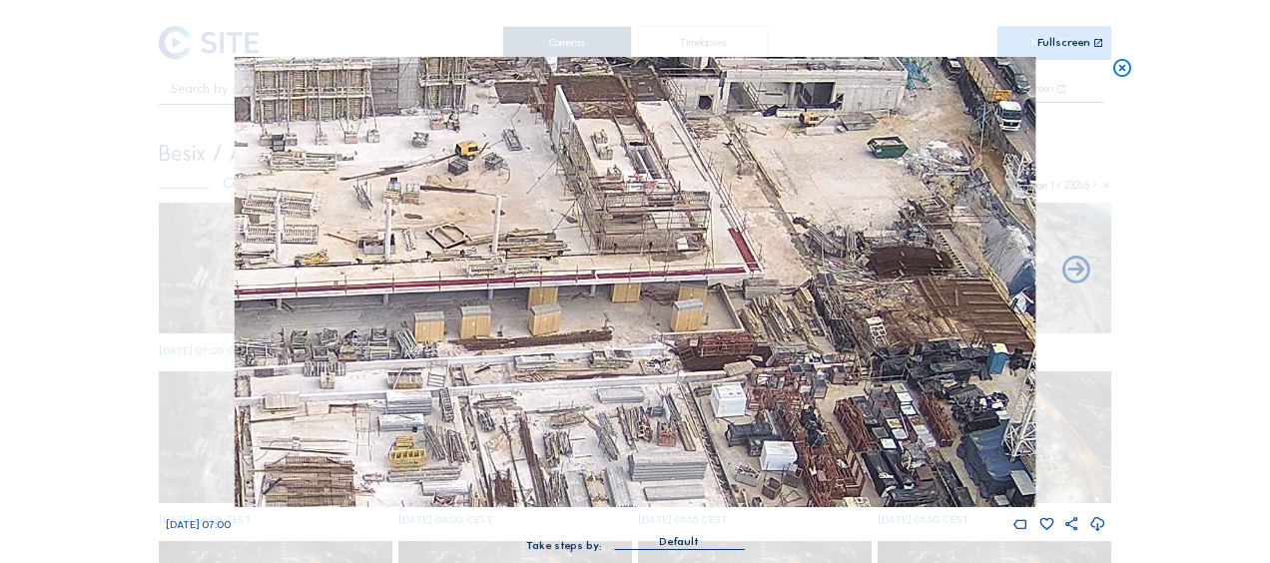
drag, startPoint x: 773, startPoint y: 238, endPoint x: 734, endPoint y: 212, distance: 46.8
click at [734, 212] on img at bounding box center [635, 282] width 801 height 450
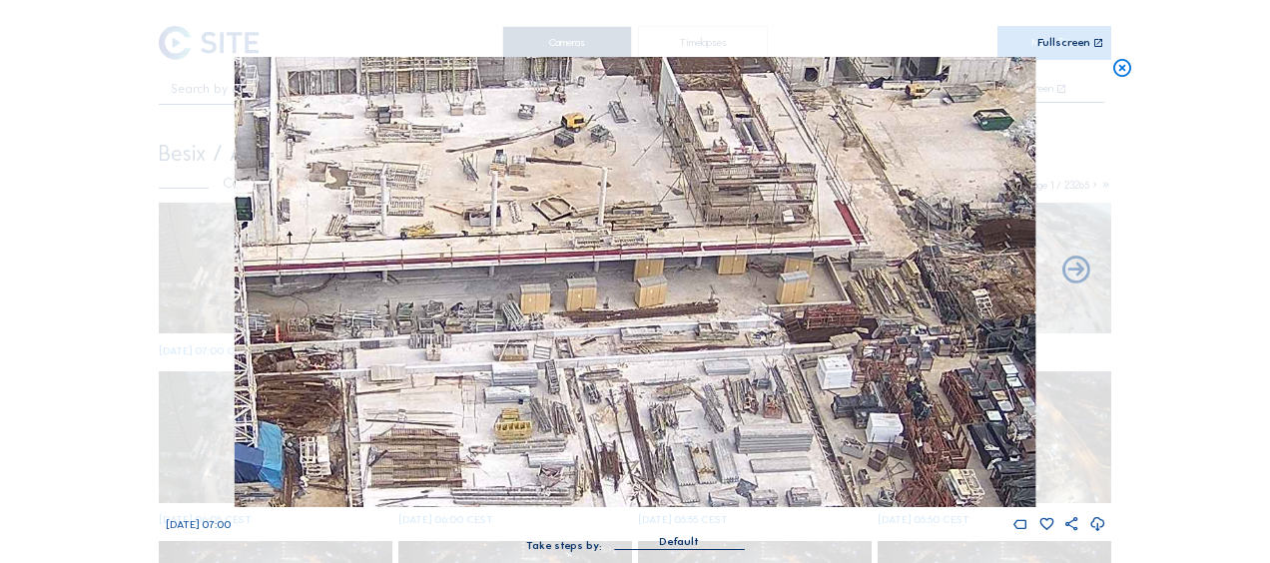
drag, startPoint x: 488, startPoint y: 377, endPoint x: 539, endPoint y: 344, distance: 60.6
click at [595, 349] on img at bounding box center [635, 282] width 801 height 450
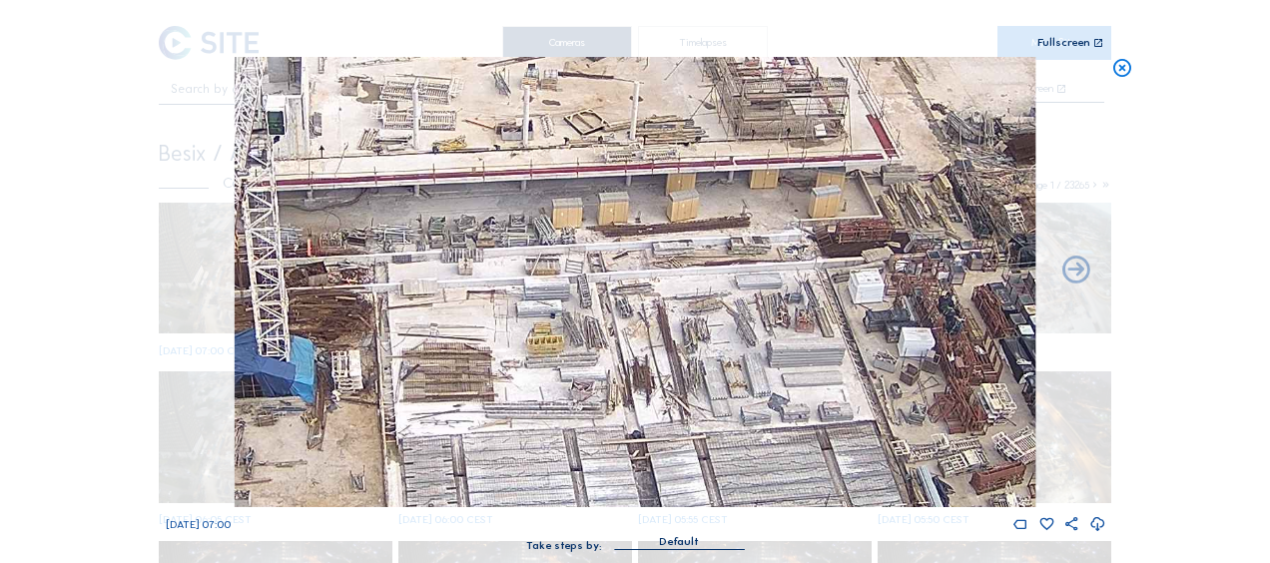
drag, startPoint x: 284, startPoint y: 389, endPoint x: 327, endPoint y: 291, distance: 107.2
click at [327, 289] on img at bounding box center [635, 282] width 801 height 450
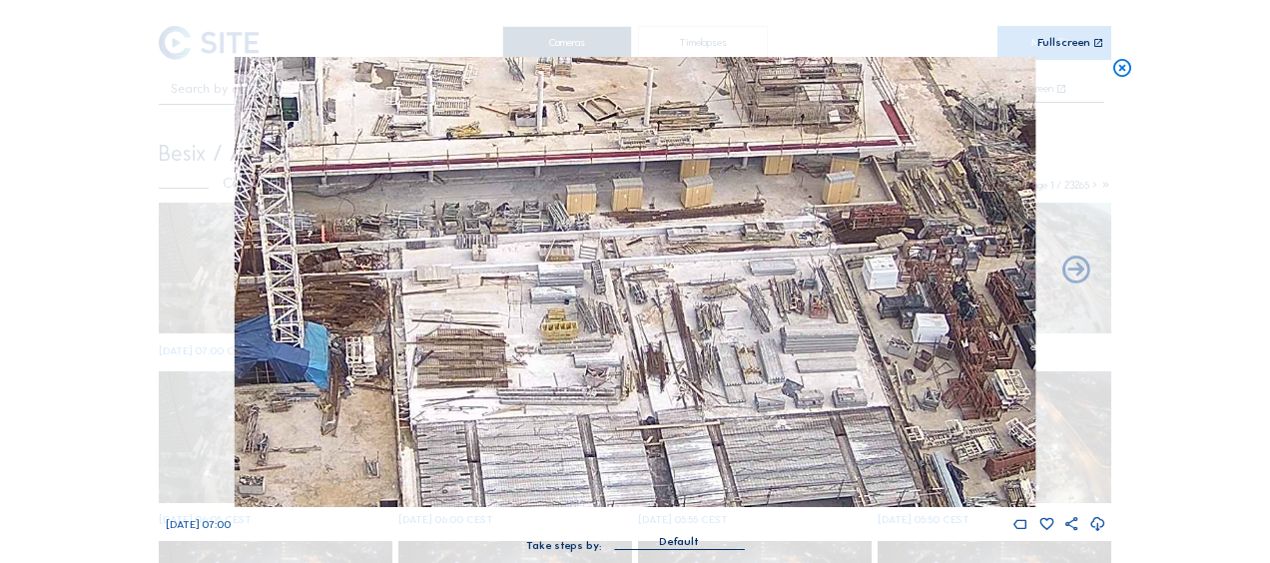
drag, startPoint x: 280, startPoint y: 411, endPoint x: 357, endPoint y: 325, distance: 115.9
click at [356, 326] on img at bounding box center [635, 282] width 801 height 450
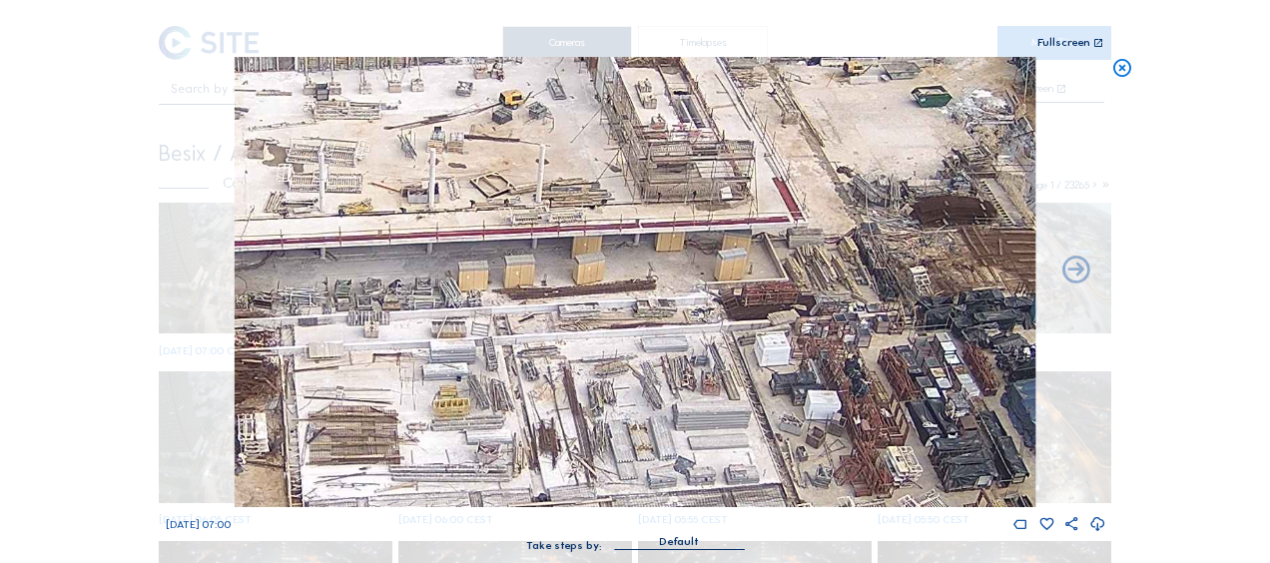
drag, startPoint x: 914, startPoint y: 280, endPoint x: 729, endPoint y: 442, distance: 246.9
click at [729, 442] on img at bounding box center [635, 282] width 801 height 450
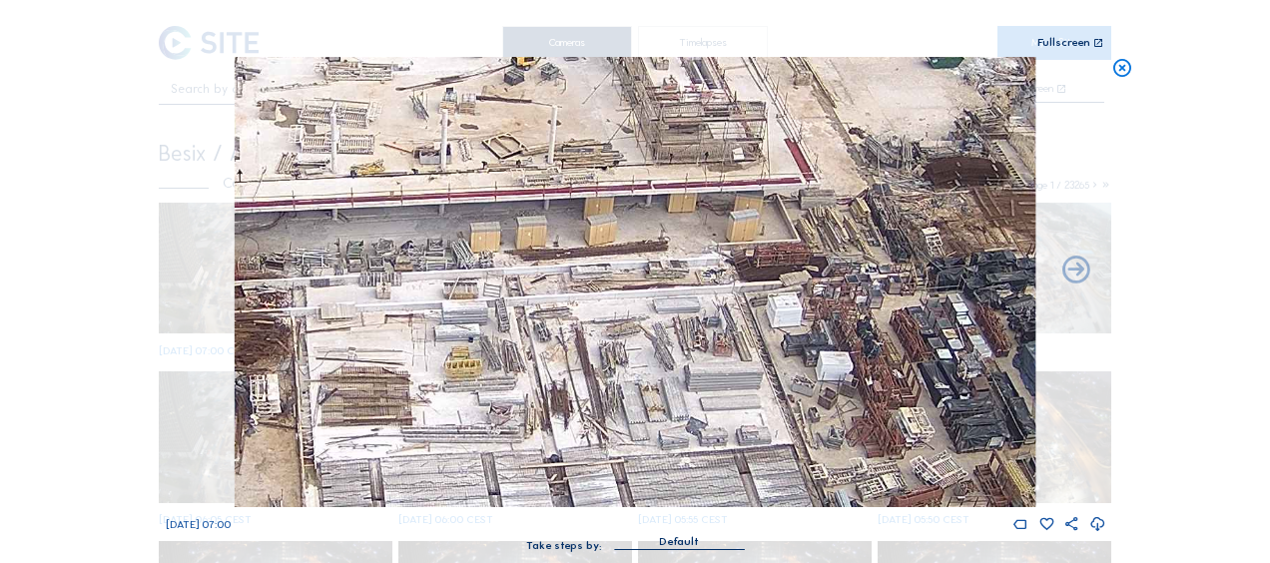
drag, startPoint x: 449, startPoint y: 419, endPoint x: 473, endPoint y: 341, distance: 81.5
click at [473, 341] on img at bounding box center [635, 282] width 801 height 450
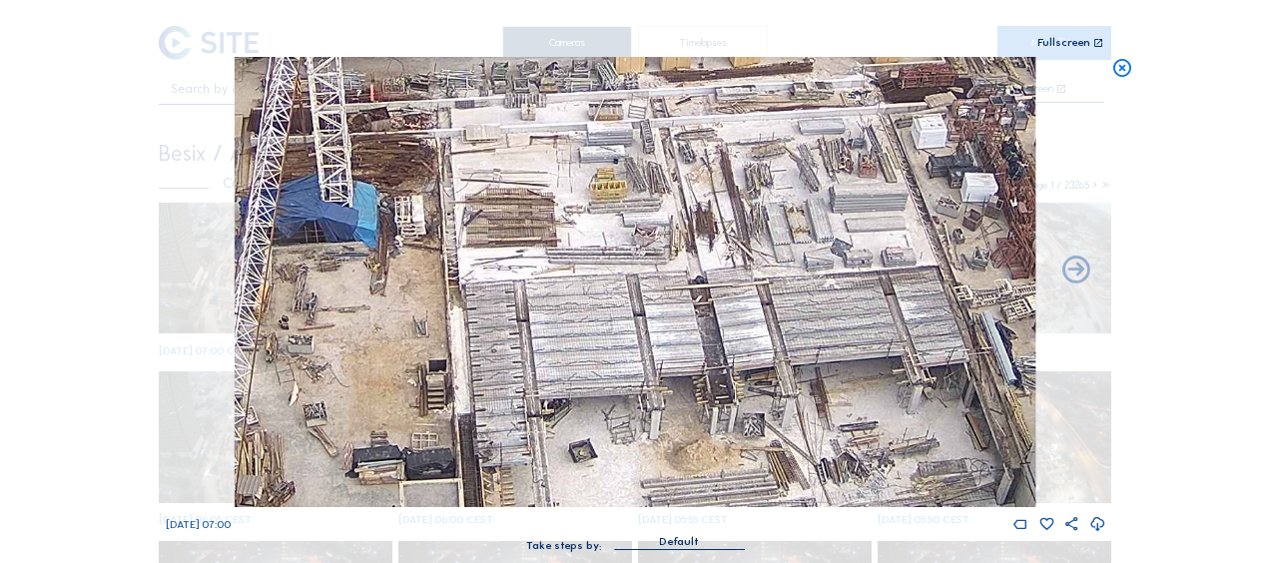
drag, startPoint x: 439, startPoint y: 347, endPoint x: 612, endPoint y: 185, distance: 237.3
click at [611, 182] on img at bounding box center [635, 282] width 801 height 450
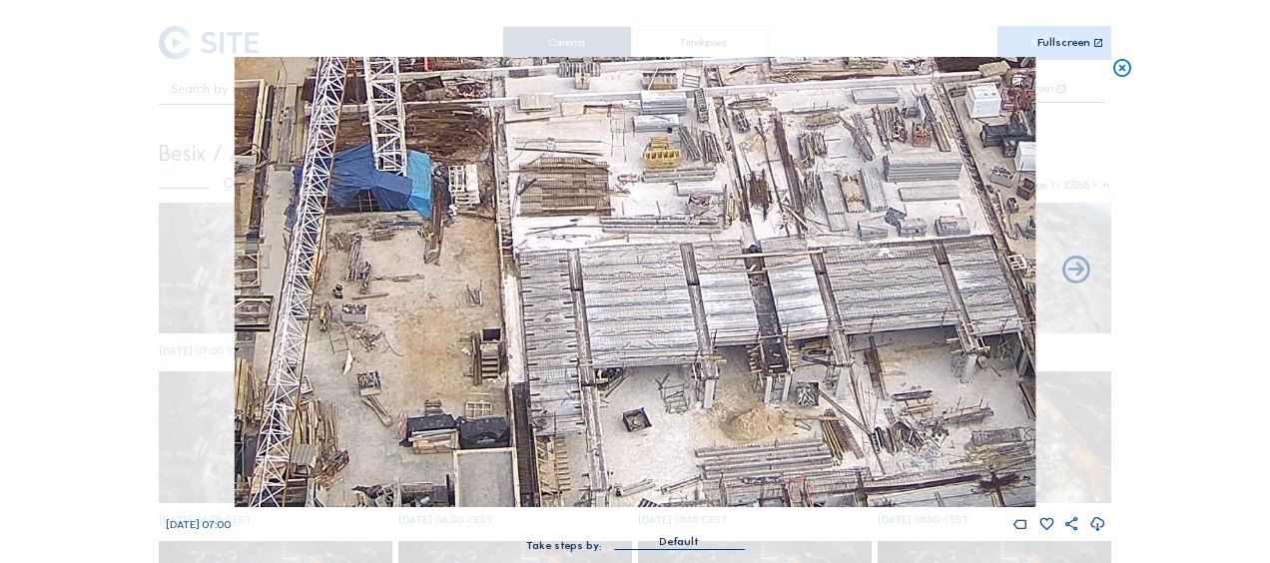
drag, startPoint x: 429, startPoint y: 357, endPoint x: 551, endPoint y: 262, distance: 155.0
click at [551, 262] on img at bounding box center [635, 282] width 801 height 450
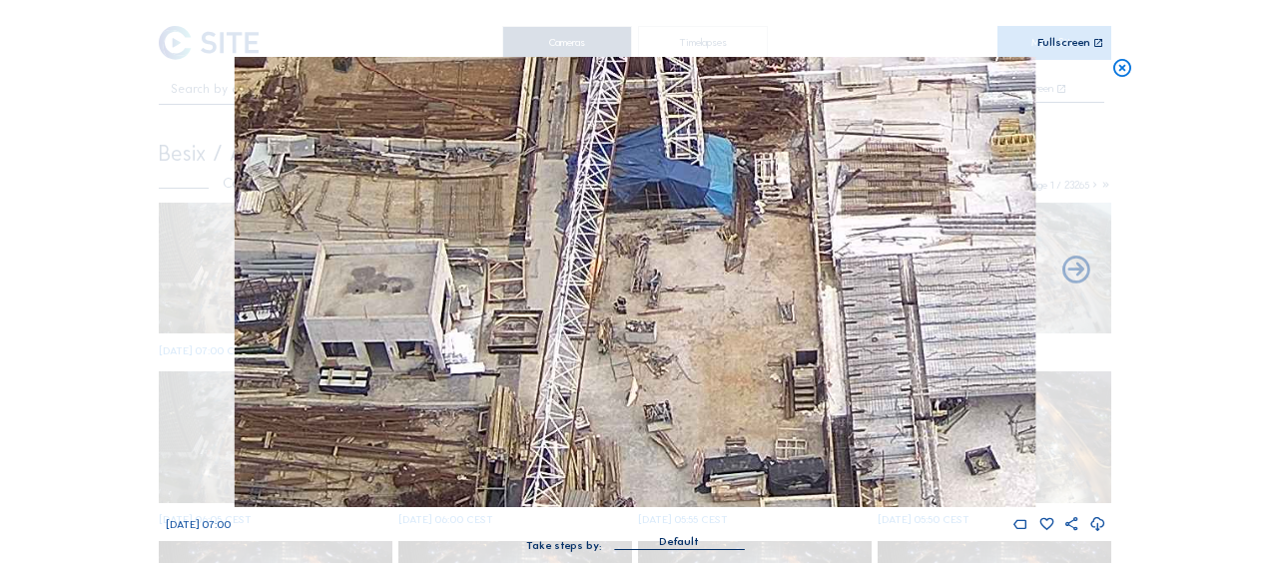
drag, startPoint x: 524, startPoint y: 262, endPoint x: 665, endPoint y: 359, distance: 171.4
click at [665, 359] on img at bounding box center [635, 282] width 801 height 450
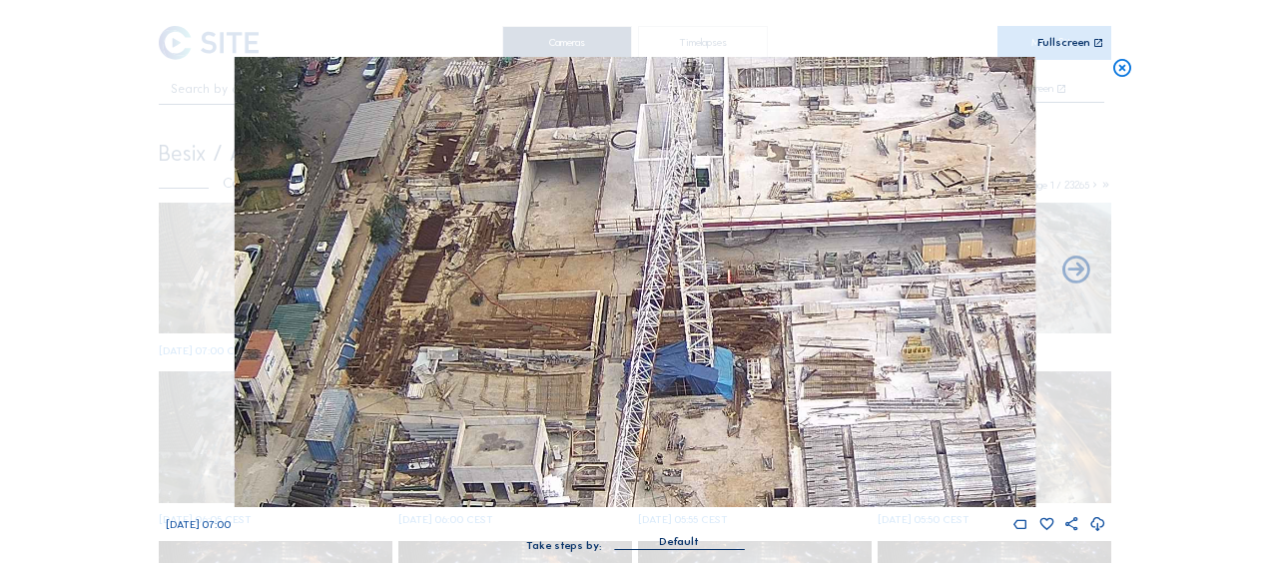
drag, startPoint x: 536, startPoint y: 208, endPoint x: 554, endPoint y: 371, distance: 164.7
click at [554, 371] on img at bounding box center [635, 282] width 801 height 450
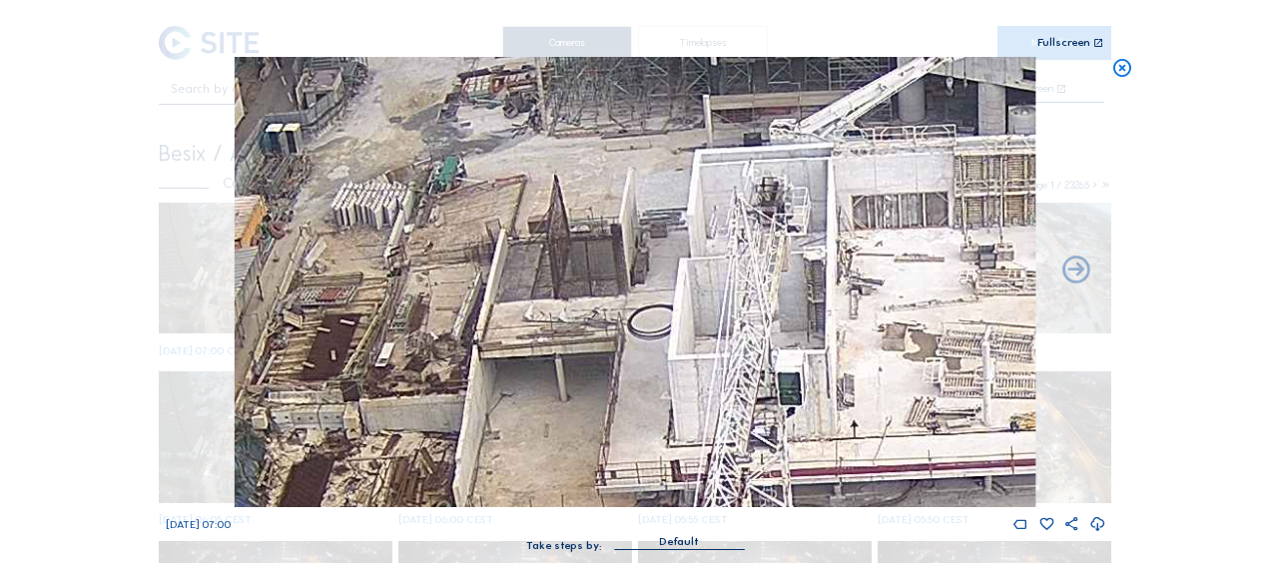
drag, startPoint x: 493, startPoint y: 62, endPoint x: 475, endPoint y: 212, distance: 150.8
click at [475, 212] on img at bounding box center [635, 282] width 801 height 450
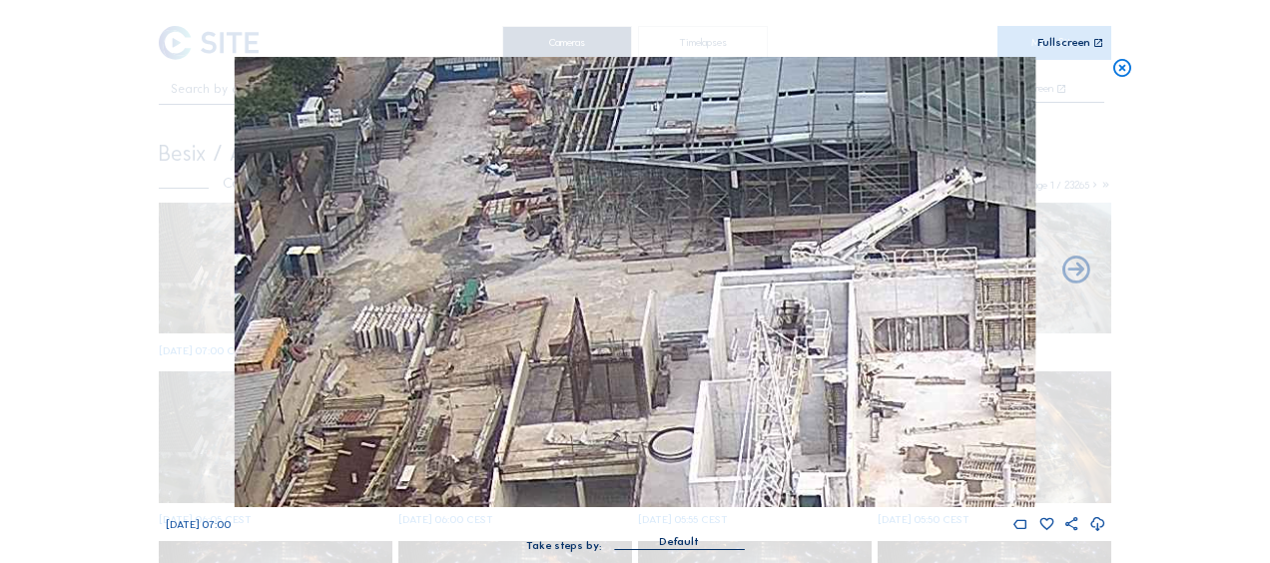
drag, startPoint x: 514, startPoint y: 186, endPoint x: 538, endPoint y: 295, distance: 112.4
click at [538, 295] on img at bounding box center [635, 282] width 801 height 450
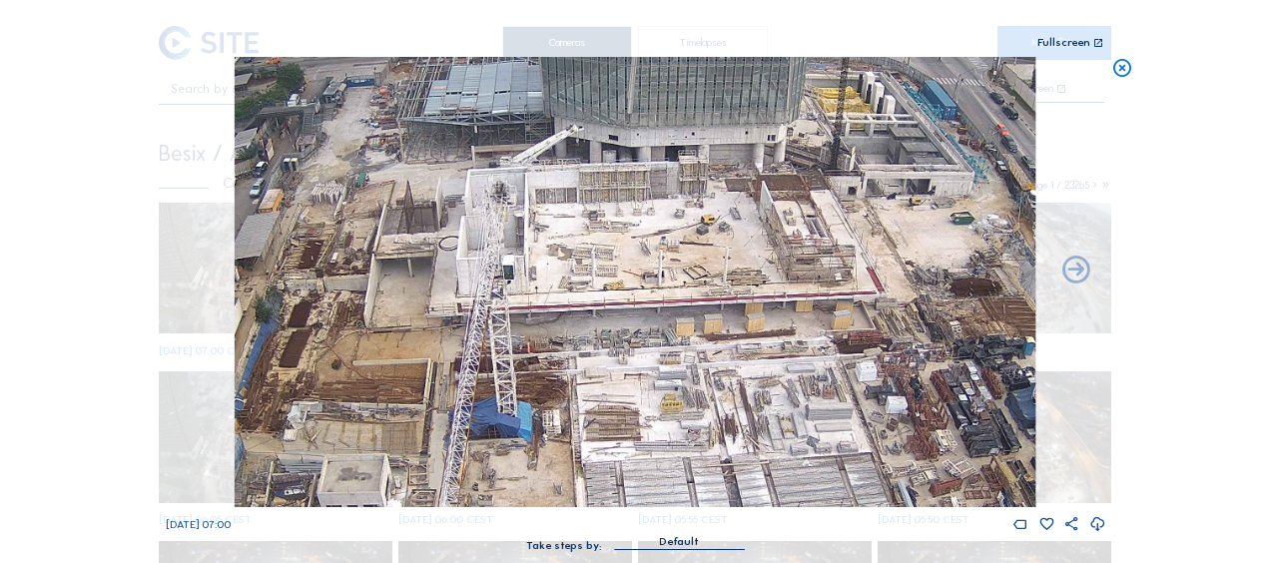
drag, startPoint x: 591, startPoint y: 406, endPoint x: 414, endPoint y: 249, distance: 236.9
click at [414, 249] on img at bounding box center [635, 282] width 801 height 450
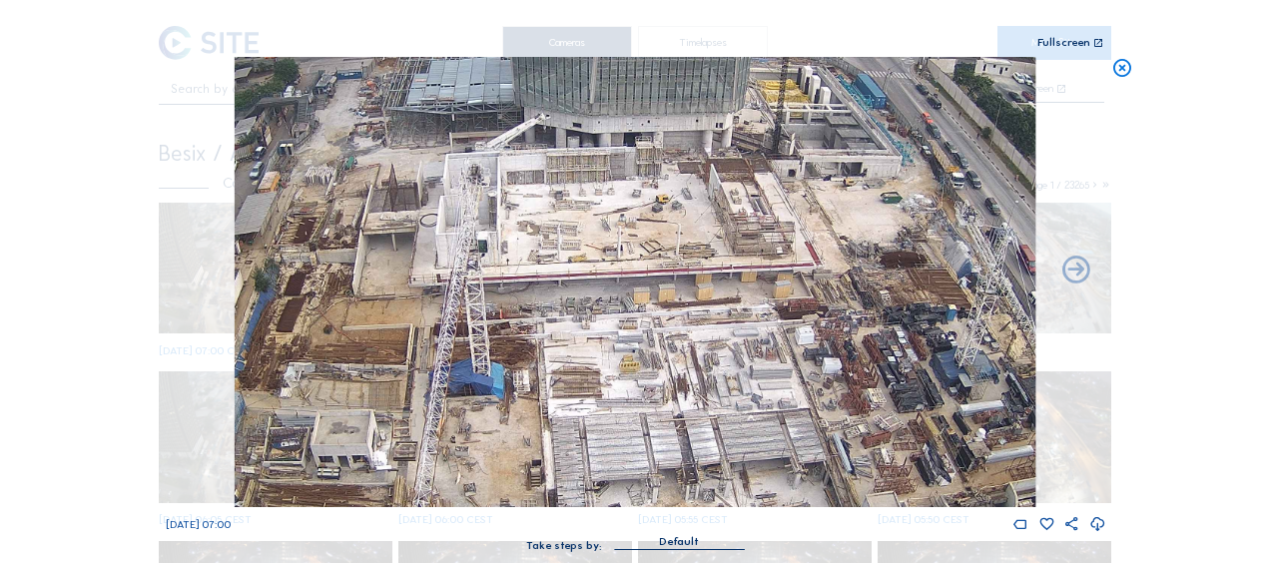
drag, startPoint x: 453, startPoint y: 324, endPoint x: 436, endPoint y: 299, distance: 30.2
click at [436, 299] on img at bounding box center [635, 282] width 801 height 450
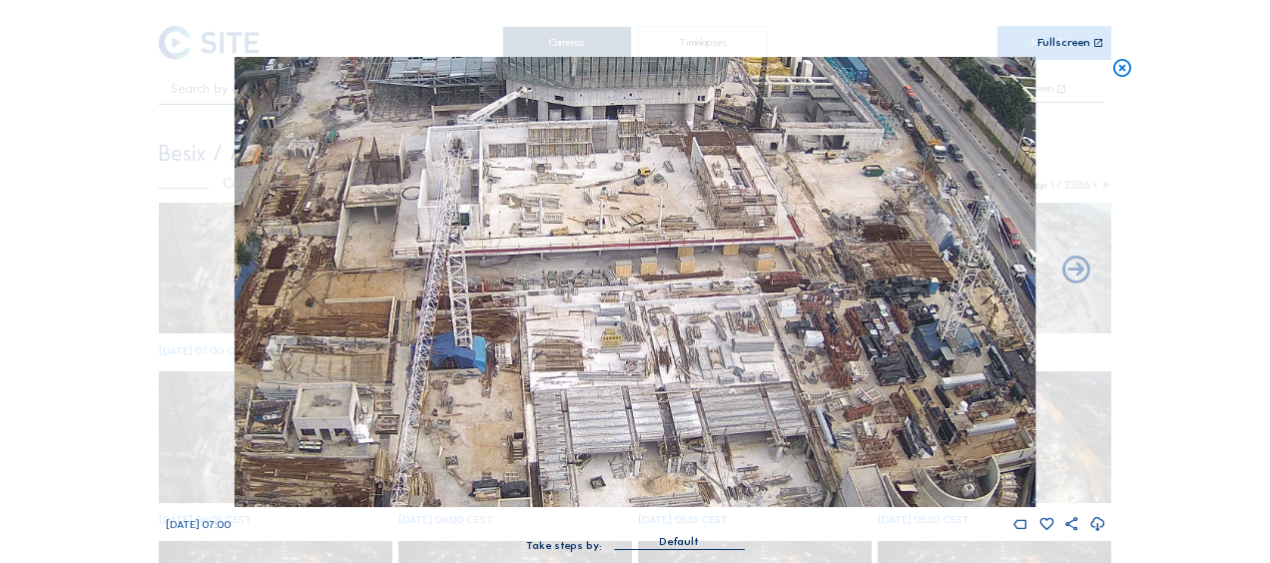
drag, startPoint x: 487, startPoint y: 383, endPoint x: 468, endPoint y: 357, distance: 32.1
click at [469, 356] on img at bounding box center [635, 282] width 801 height 450
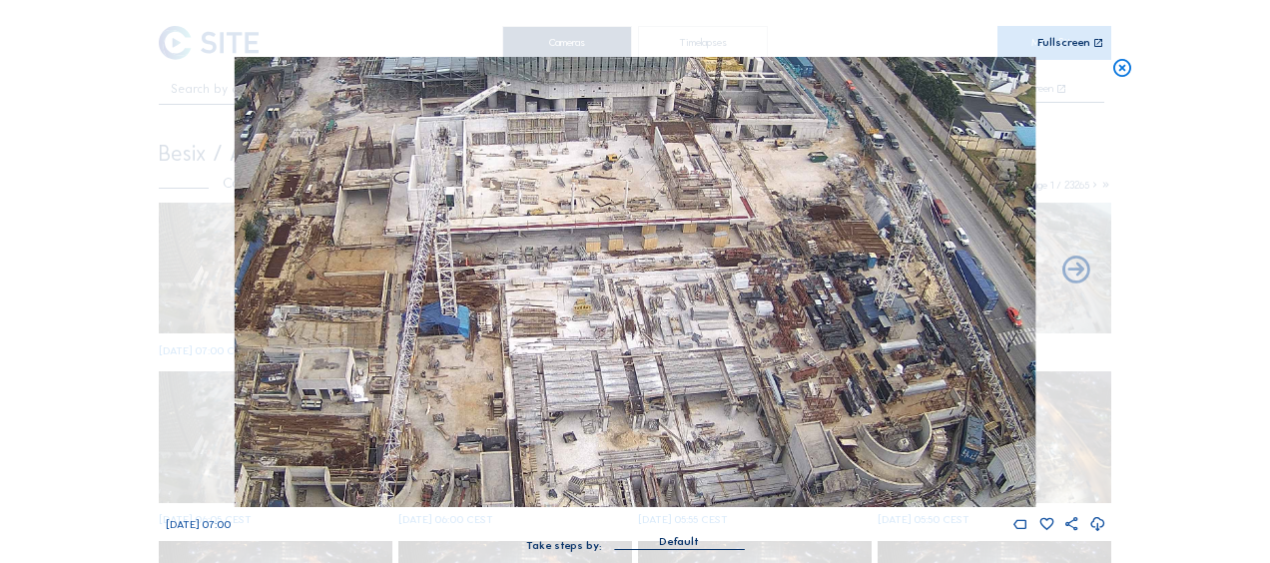
drag, startPoint x: 579, startPoint y: 353, endPoint x: 560, endPoint y: 318, distance: 39.8
click at [560, 318] on img at bounding box center [635, 282] width 801 height 450
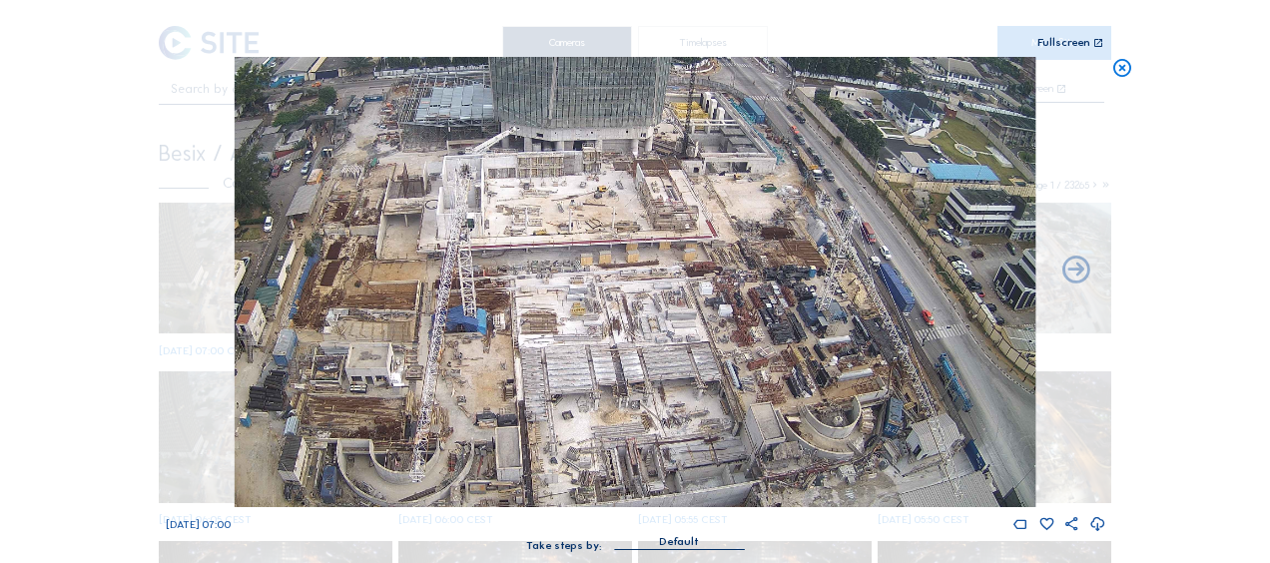
click at [53, 244] on div "Scroll to travel through time | Press 'Alt' Button + Scroll to Zoom | Click and…" at bounding box center [635, 281] width 1270 height 563
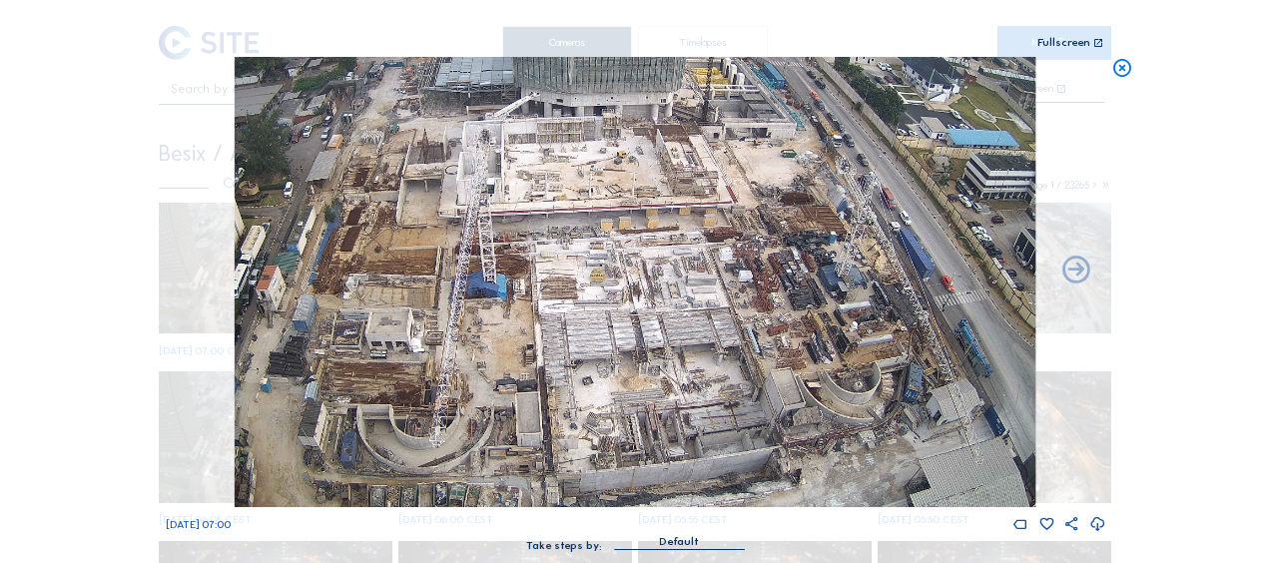
drag, startPoint x: 403, startPoint y: 419, endPoint x: 414, endPoint y: 314, distance: 105.4
click at [414, 314] on img at bounding box center [635, 282] width 801 height 450
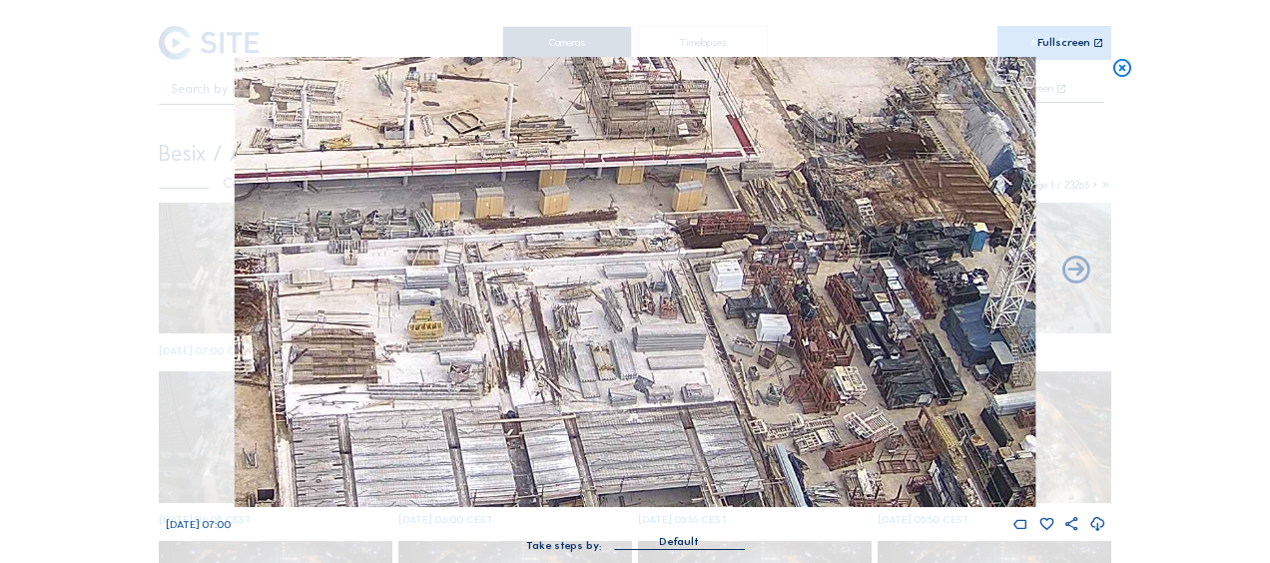
drag, startPoint x: 607, startPoint y: 262, endPoint x: 459, endPoint y: 399, distance: 202.0
click at [459, 399] on img at bounding box center [635, 282] width 801 height 450
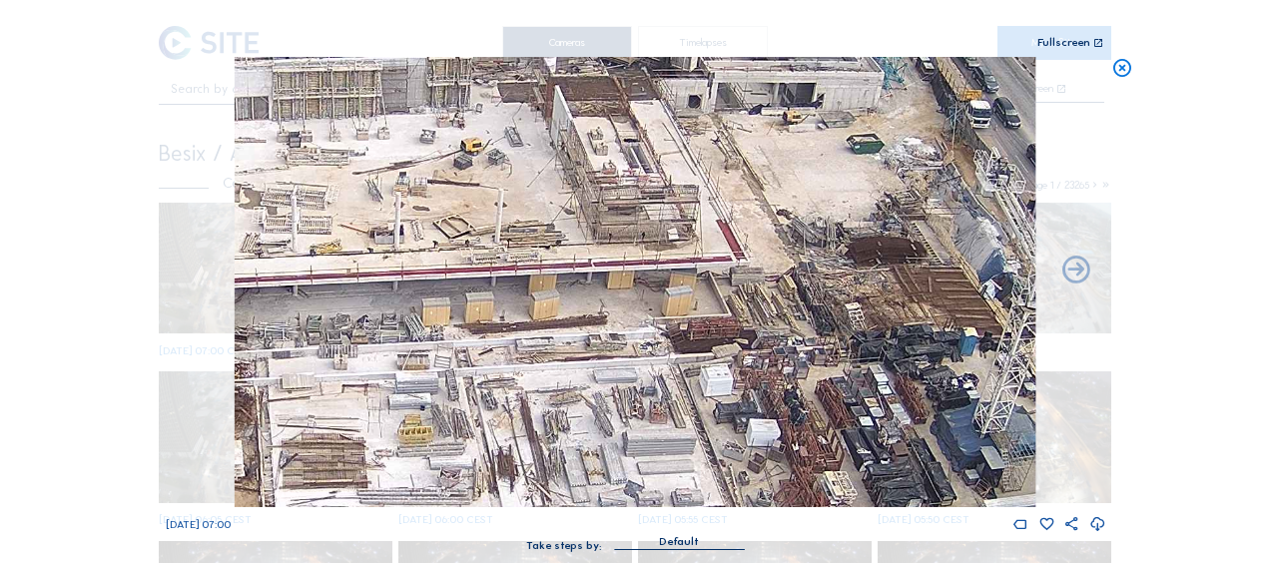
drag, startPoint x: 704, startPoint y: 152, endPoint x: 734, endPoint y: 233, distance: 86.2
click at [734, 233] on img at bounding box center [635, 282] width 801 height 450
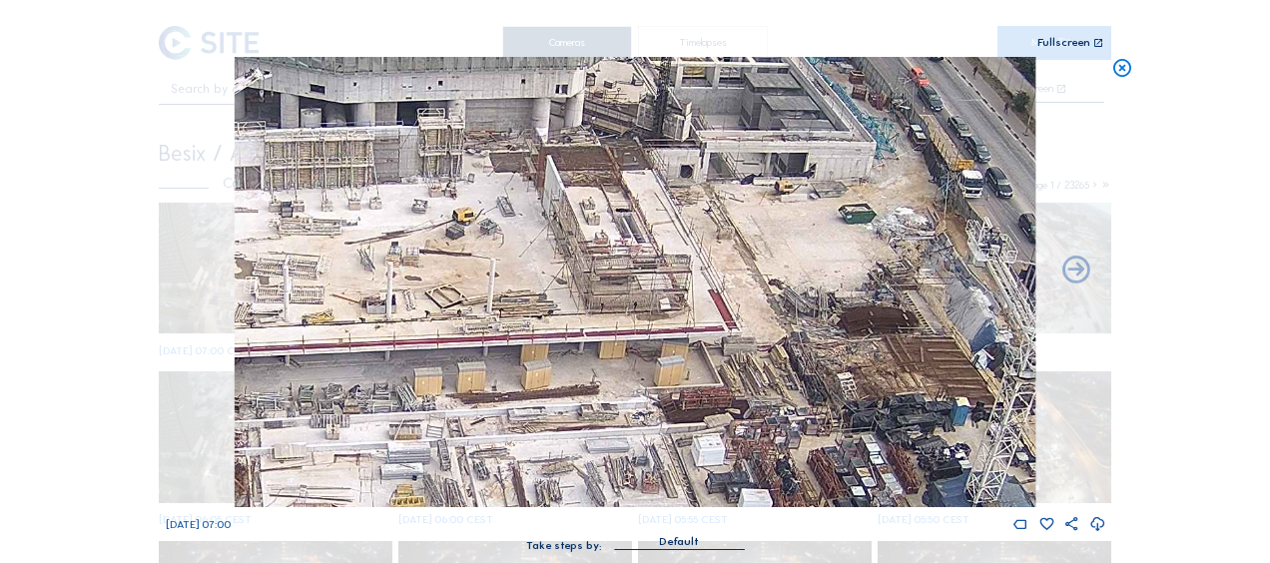
drag, startPoint x: 636, startPoint y: 174, endPoint x: 628, endPoint y: 244, distance: 70.3
click at [628, 244] on img at bounding box center [635, 282] width 801 height 450
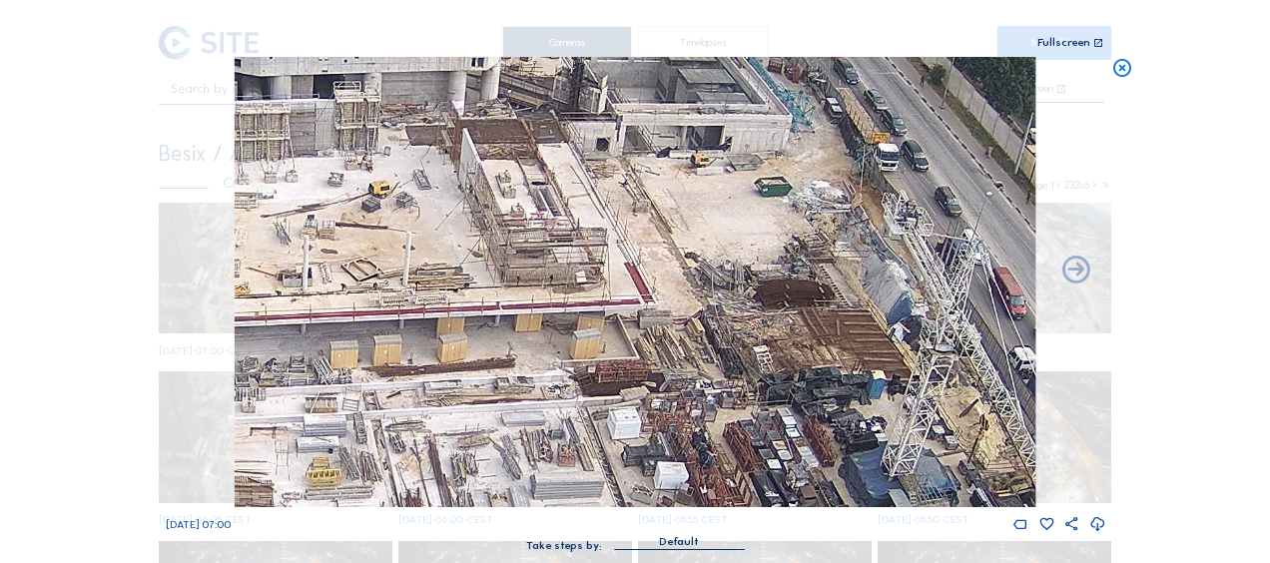
drag, startPoint x: 676, startPoint y: 299, endPoint x: 592, endPoint y: 273, distance: 88.1
click at [592, 273] on img at bounding box center [635, 282] width 801 height 450
drag, startPoint x: 447, startPoint y: 272, endPoint x: 813, endPoint y: 355, distance: 374.9
click at [813, 355] on img at bounding box center [635, 282] width 801 height 450
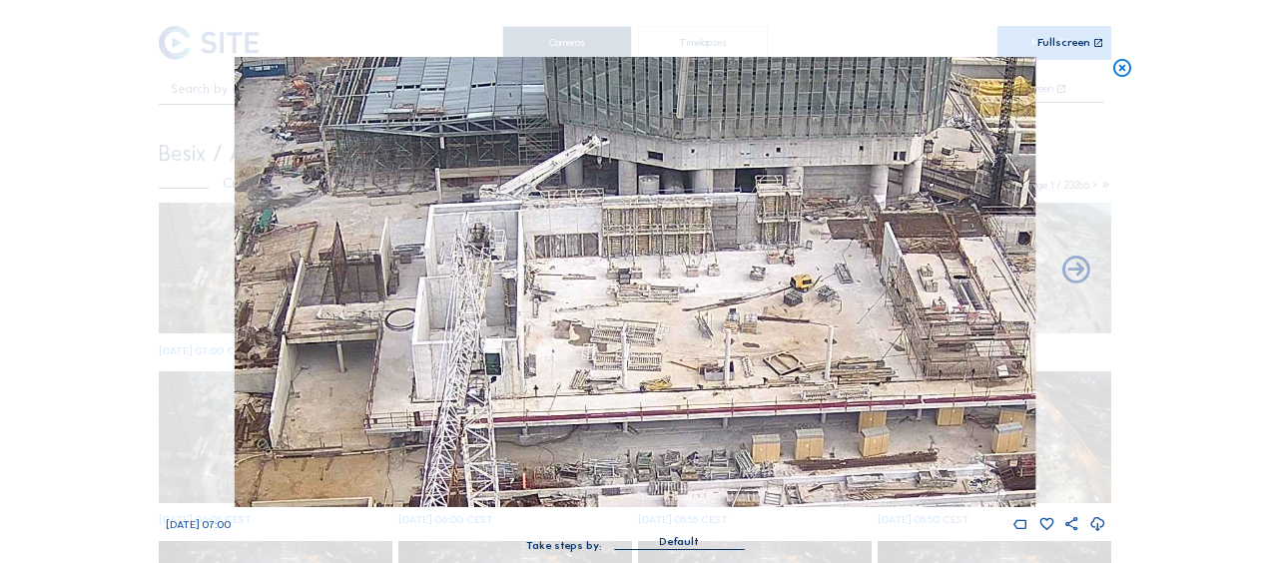
drag, startPoint x: 458, startPoint y: 311, endPoint x: 613, endPoint y: 321, distance: 155.1
click at [613, 321] on img at bounding box center [635, 282] width 801 height 450
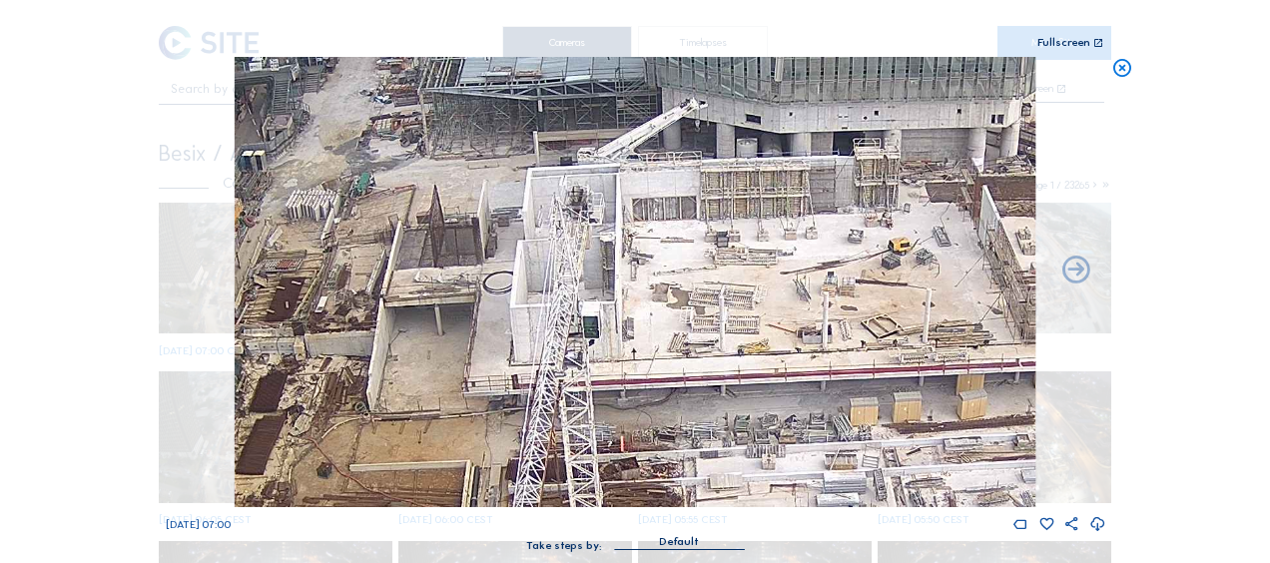
drag, startPoint x: 345, startPoint y: 48, endPoint x: 319, endPoint y: 28, distance: 32.7
click at [319, 28] on div "Scroll to travel through time | Press 'Alt' Button + Scroll to Zoom | Click and…" at bounding box center [635, 285] width 939 height 571
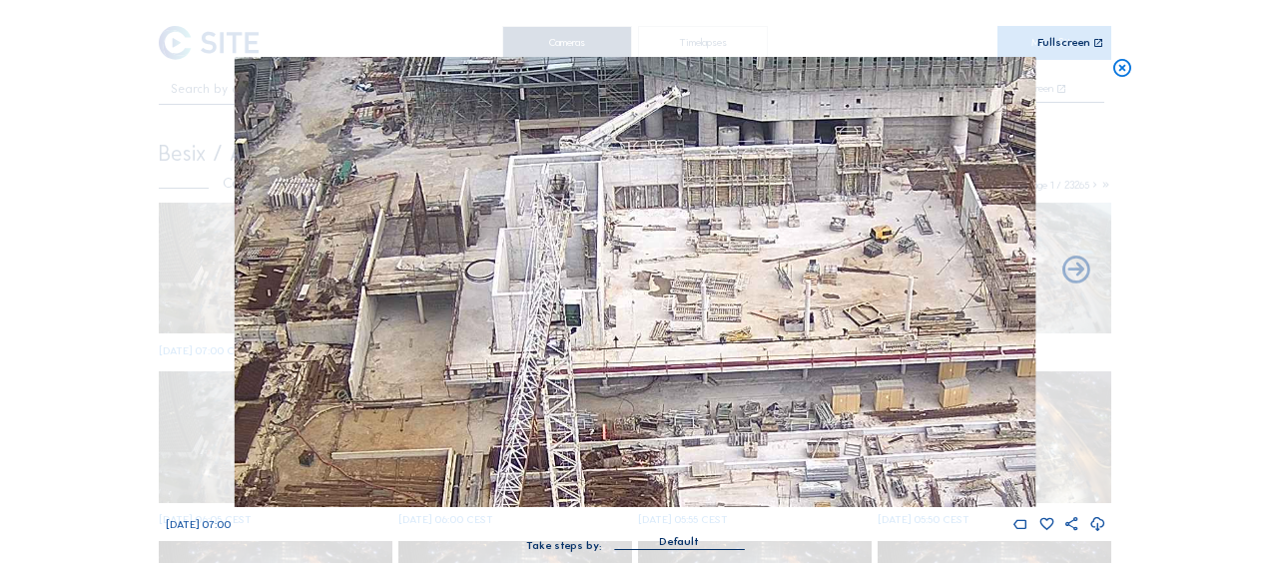
drag, startPoint x: 845, startPoint y: 339, endPoint x: 560, endPoint y: 142, distance: 346.4
click at [560, 142] on img at bounding box center [635, 282] width 801 height 450
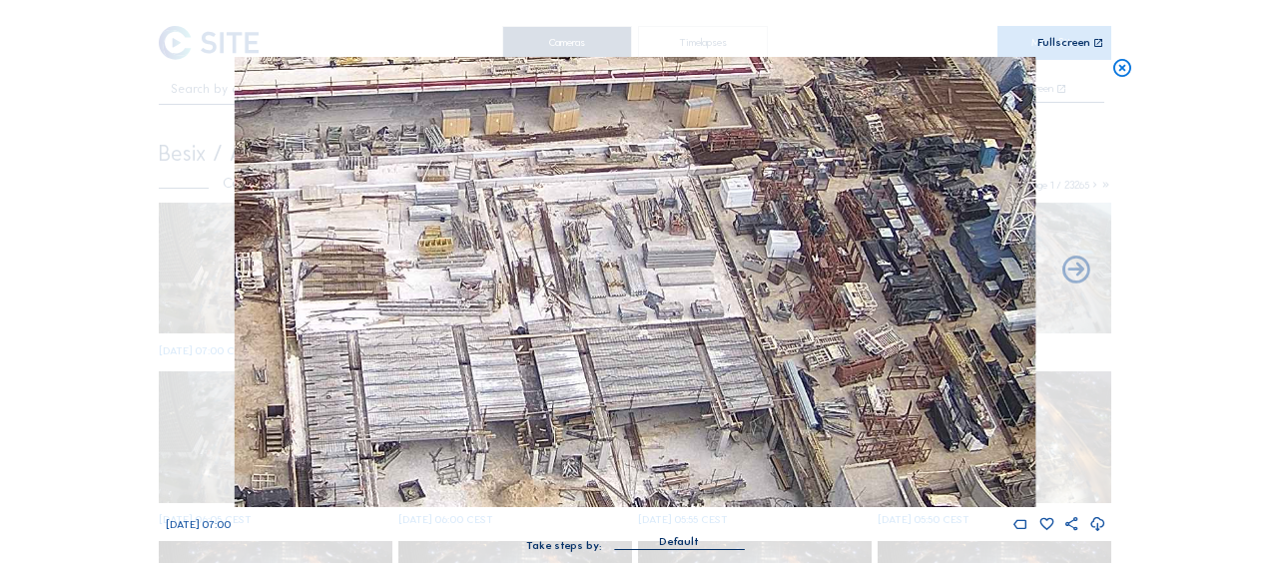
click at [588, 189] on img at bounding box center [635, 282] width 801 height 450
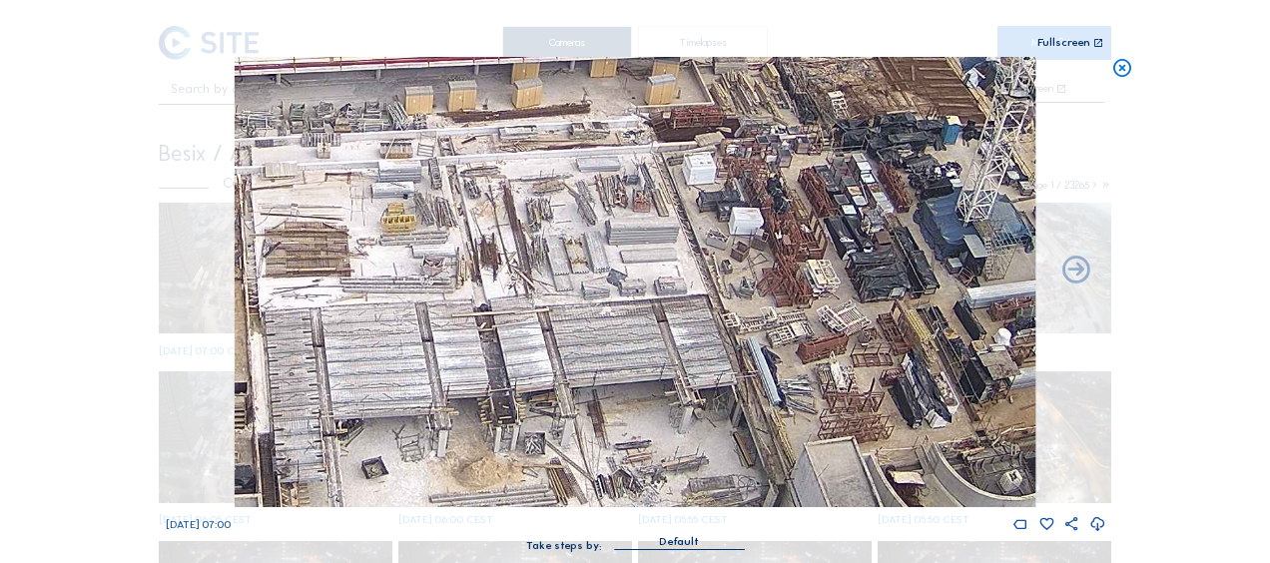
drag, startPoint x: 713, startPoint y: 360, endPoint x: 563, endPoint y: 287, distance: 167.0
click at [563, 287] on img at bounding box center [635, 282] width 801 height 450
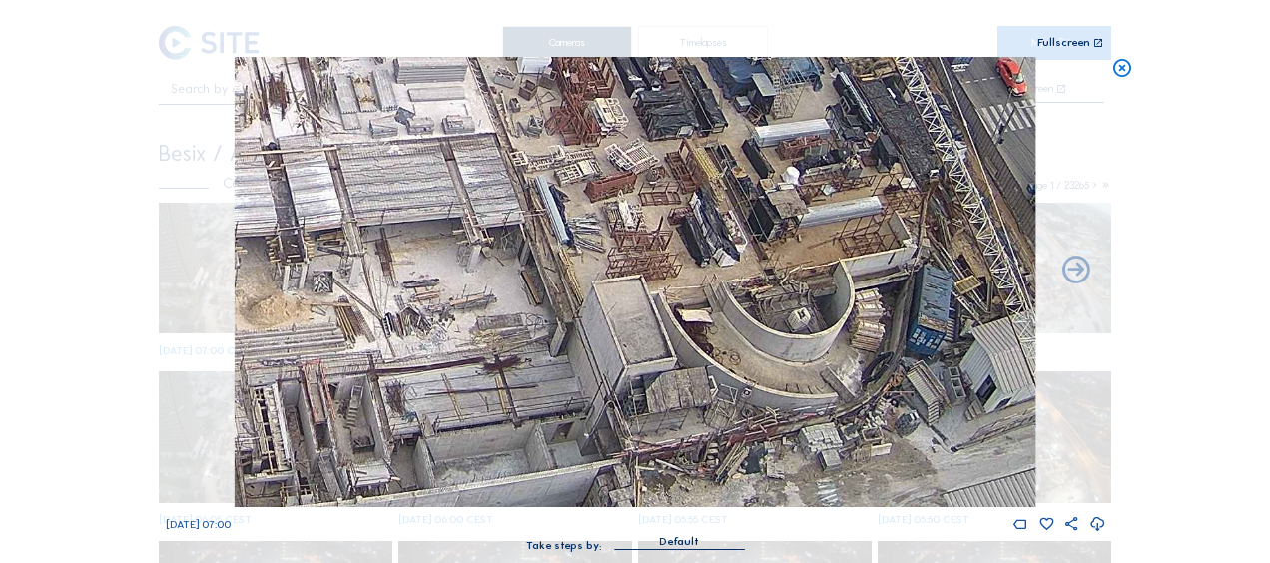
drag, startPoint x: 687, startPoint y: 409, endPoint x: 589, endPoint y: 298, distance: 147.8
click at [589, 298] on img at bounding box center [635, 282] width 801 height 450
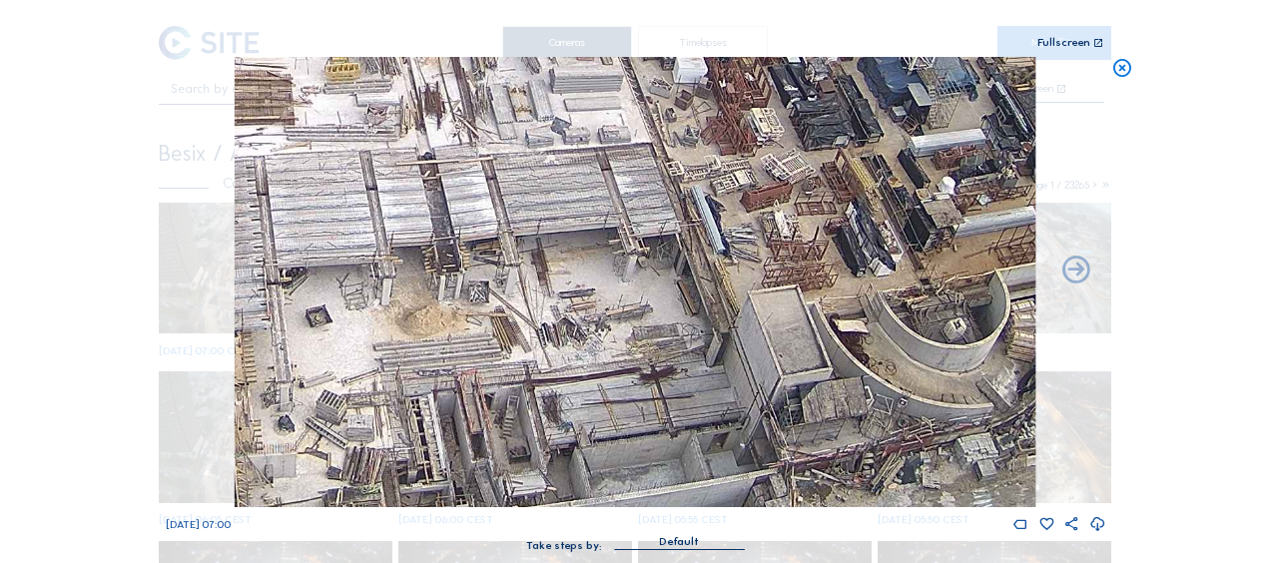
drag, startPoint x: 571, startPoint y: 309, endPoint x: 744, endPoint y: 291, distance: 173.6
click at [743, 293] on img at bounding box center [635, 282] width 801 height 450
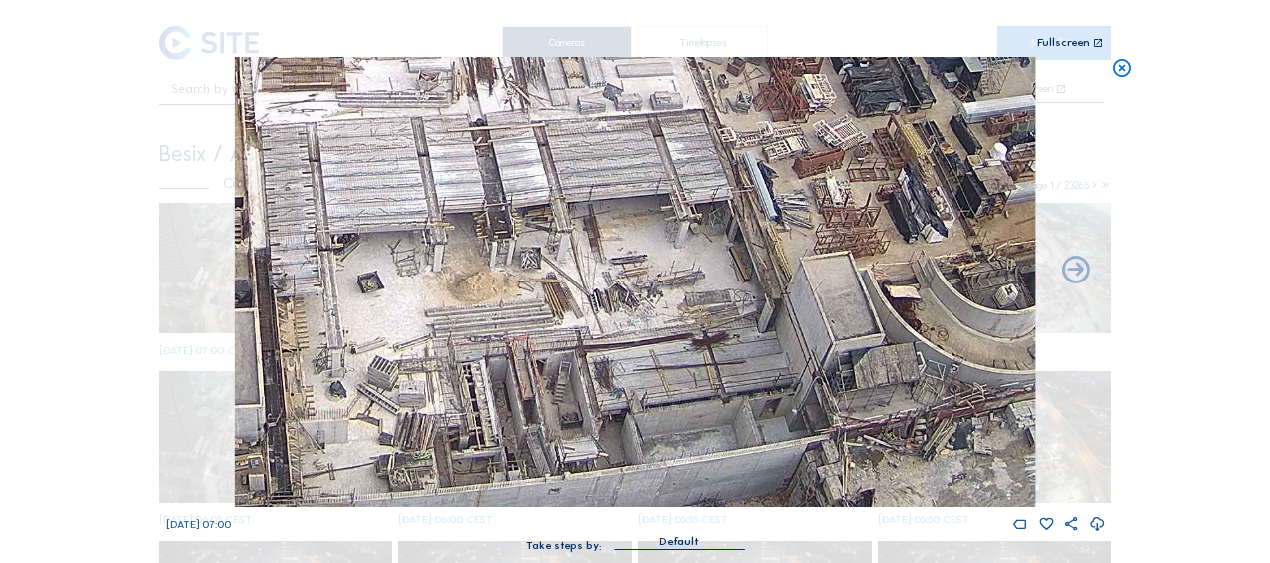
drag, startPoint x: 507, startPoint y: 357, endPoint x: 543, endPoint y: 349, distance: 36.8
click at [543, 349] on img at bounding box center [635, 282] width 801 height 450
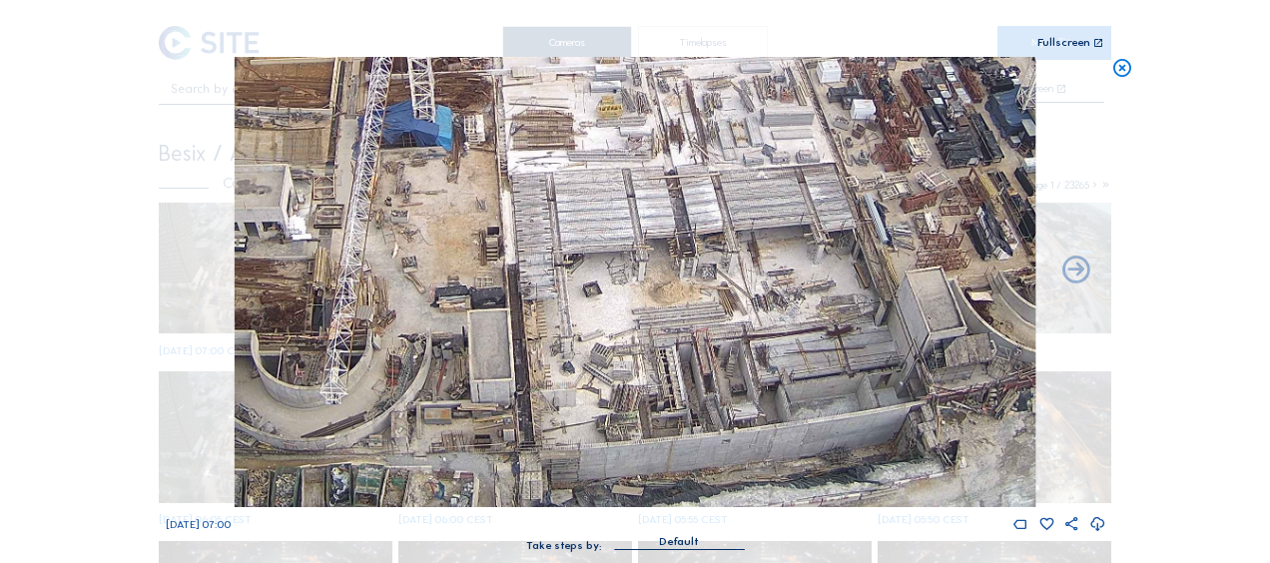
drag, startPoint x: 271, startPoint y: 329, endPoint x: 443, endPoint y: 313, distance: 173.4
click at [443, 313] on img at bounding box center [635, 282] width 801 height 450
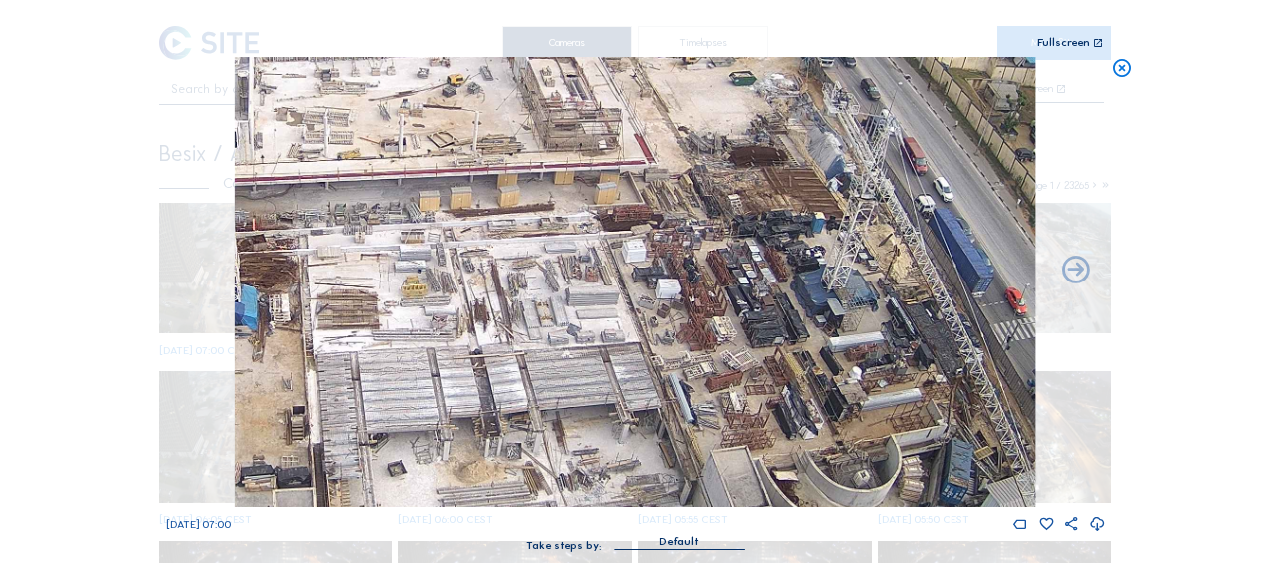
drag, startPoint x: 681, startPoint y: 168, endPoint x: 491, endPoint y: 346, distance: 260.6
click at [491, 346] on img at bounding box center [635, 282] width 801 height 450
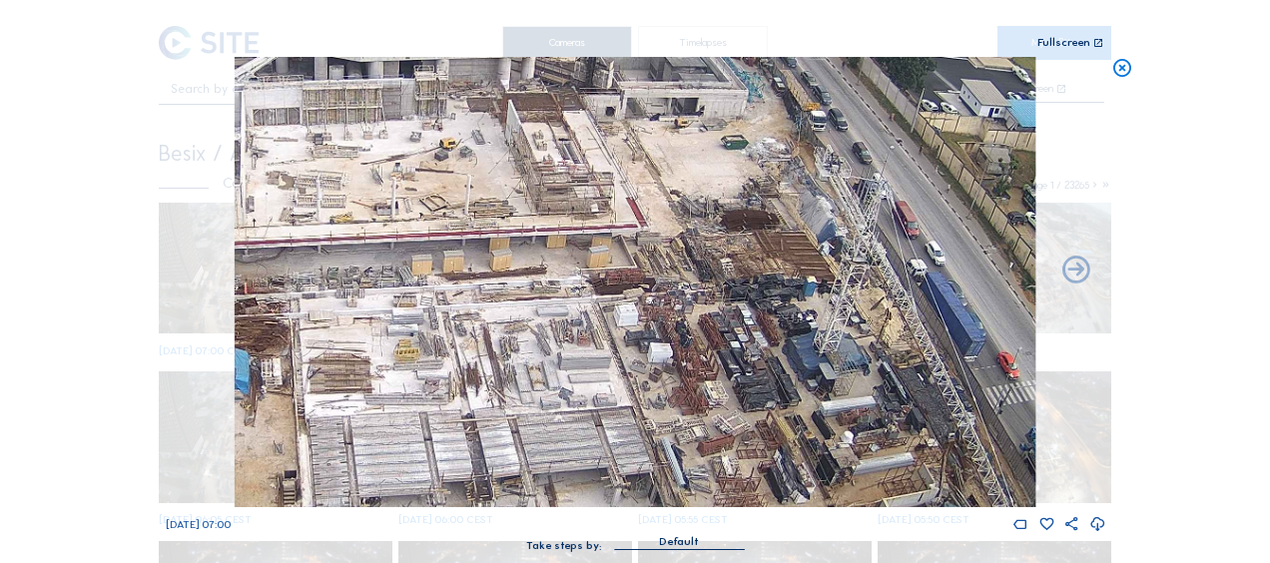
drag, startPoint x: 765, startPoint y: 116, endPoint x: 757, endPoint y: 181, distance: 65.4
click at [757, 181] on img at bounding box center [635, 282] width 801 height 450
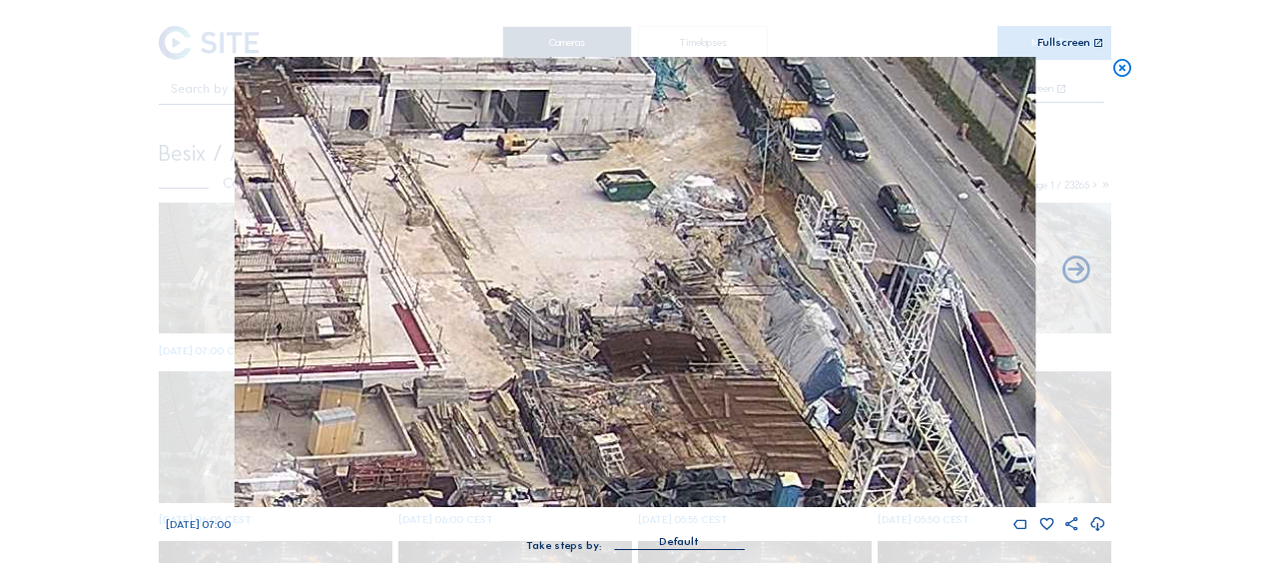
drag, startPoint x: 810, startPoint y: 370, endPoint x: 587, endPoint y: 443, distance: 234.2
click at [587, 443] on img at bounding box center [635, 282] width 801 height 450
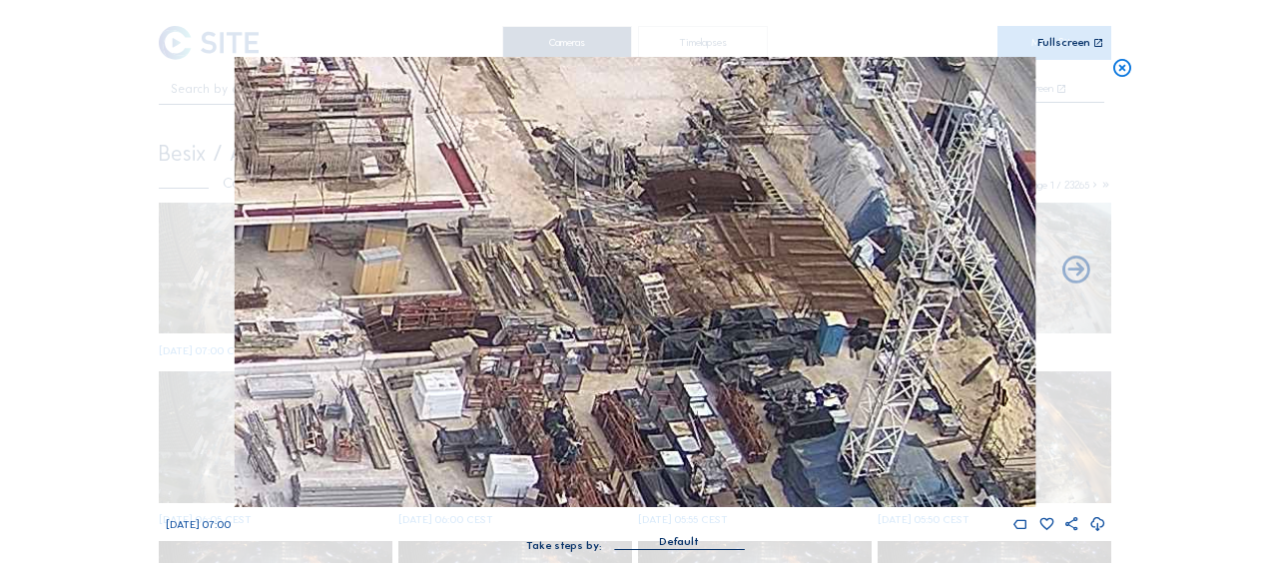
drag, startPoint x: 604, startPoint y: 329, endPoint x: 649, endPoint y: 169, distance: 166.9
click at [649, 169] on img at bounding box center [635, 282] width 801 height 450
drag, startPoint x: 560, startPoint y: 323, endPoint x: 641, endPoint y: 190, distance: 156.3
click at [641, 190] on img at bounding box center [635, 282] width 801 height 450
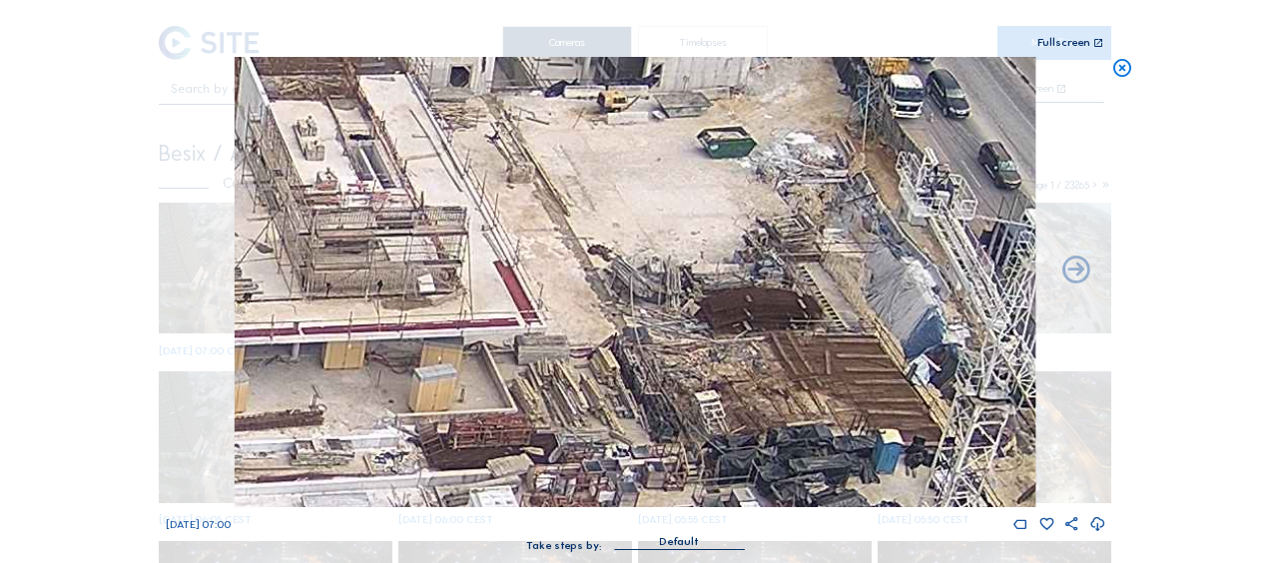
drag, startPoint x: 625, startPoint y: 219, endPoint x: 597, endPoint y: 461, distance: 244.2
click at [597, 461] on img at bounding box center [635, 282] width 801 height 450
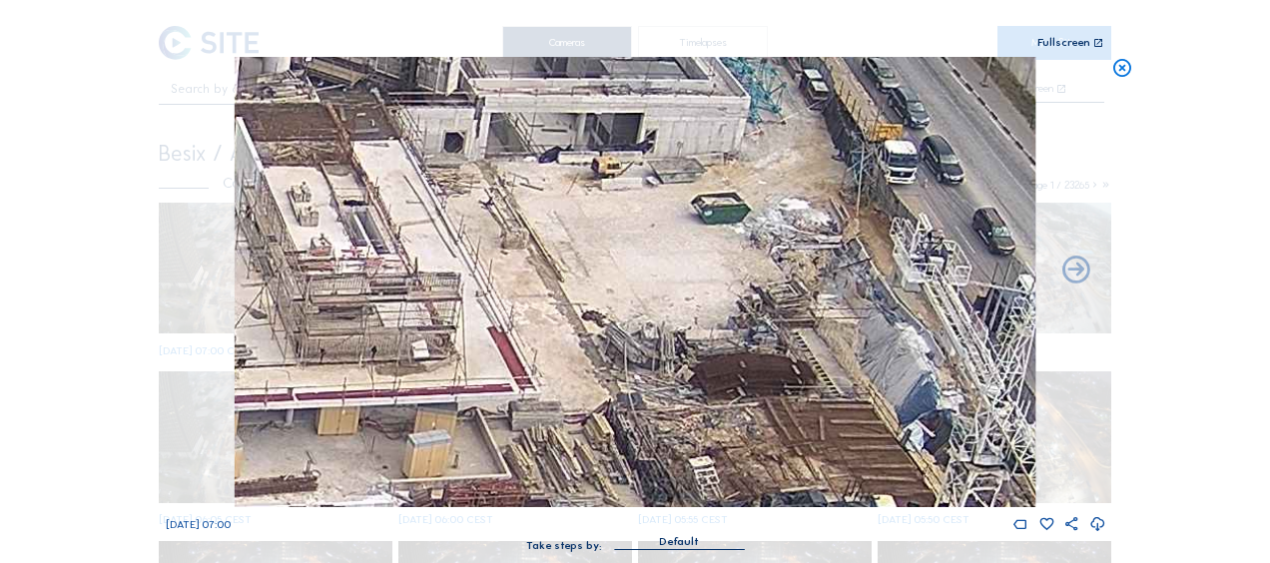
drag, startPoint x: 648, startPoint y: 238, endPoint x: 641, endPoint y: 310, distance: 73.2
click at [641, 309] on img at bounding box center [635, 282] width 801 height 450
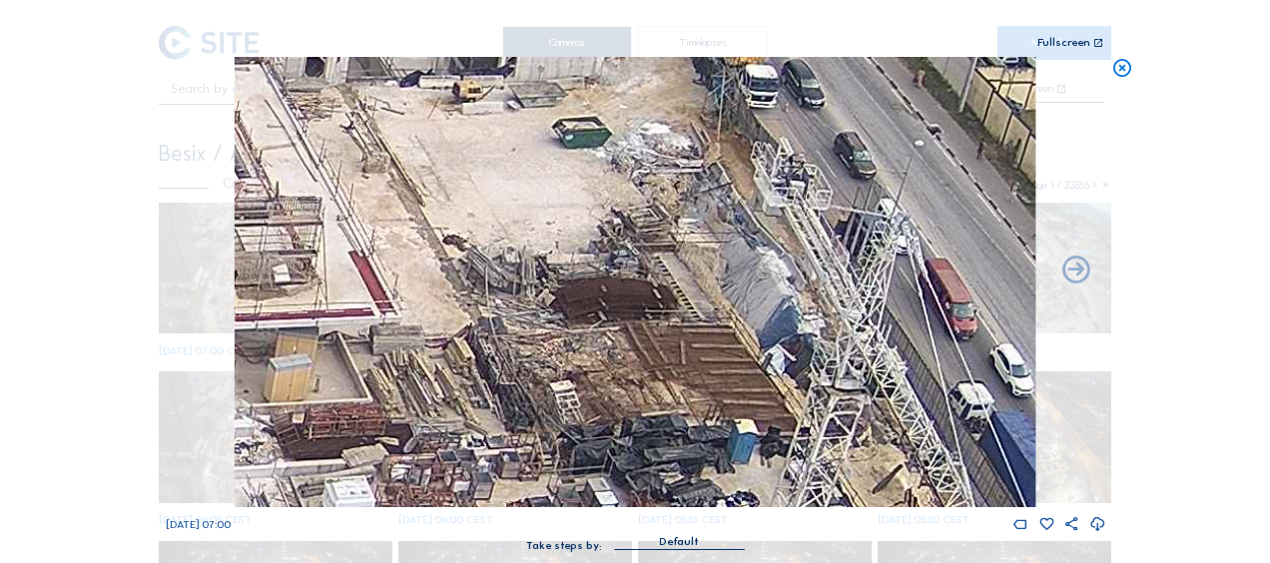
drag, startPoint x: 892, startPoint y: 395, endPoint x: 700, endPoint y: 292, distance: 218.4
click at [701, 291] on img at bounding box center [635, 282] width 801 height 450
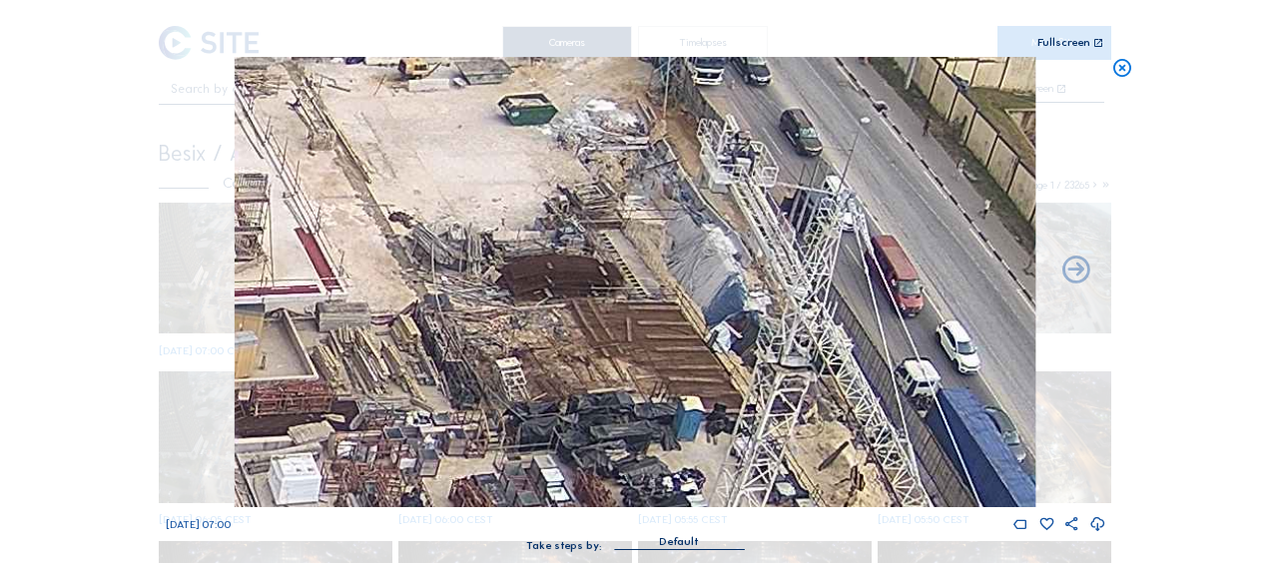
drag, startPoint x: 743, startPoint y: 388, endPoint x: 622, endPoint y: 170, distance: 249.8
click at [622, 170] on img at bounding box center [635, 282] width 801 height 450
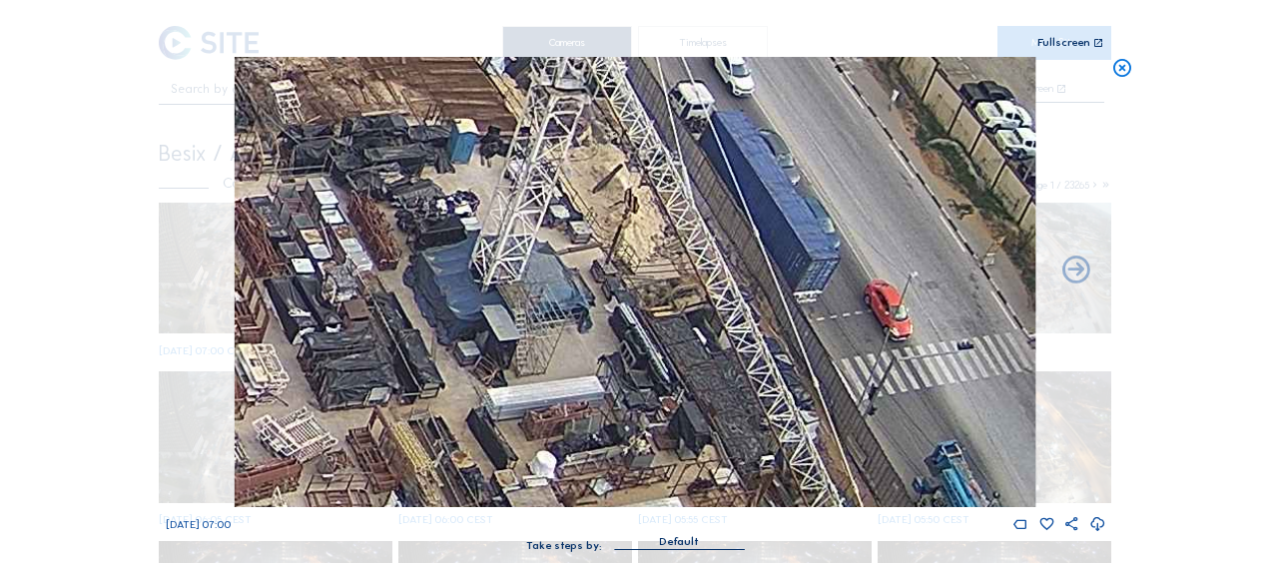
drag, startPoint x: 631, startPoint y: 217, endPoint x: 585, endPoint y: 187, distance: 54.8
click at [585, 187] on img at bounding box center [635, 282] width 801 height 450
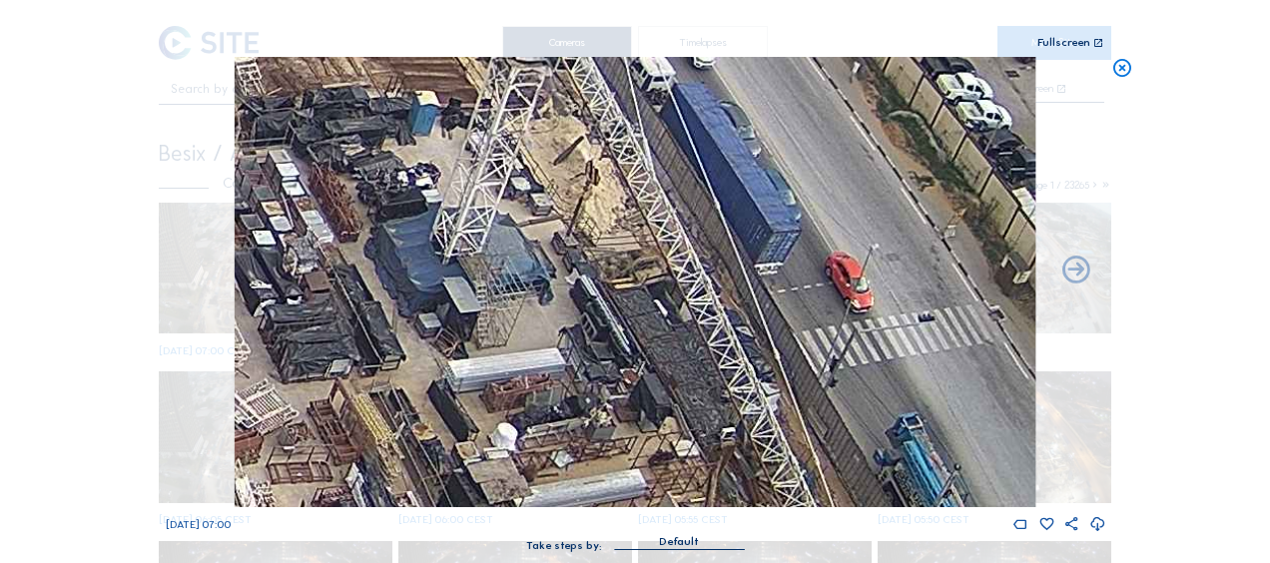
drag, startPoint x: 677, startPoint y: 319, endPoint x: 535, endPoint y: 206, distance: 181.8
click at [535, 206] on img at bounding box center [635, 282] width 801 height 450
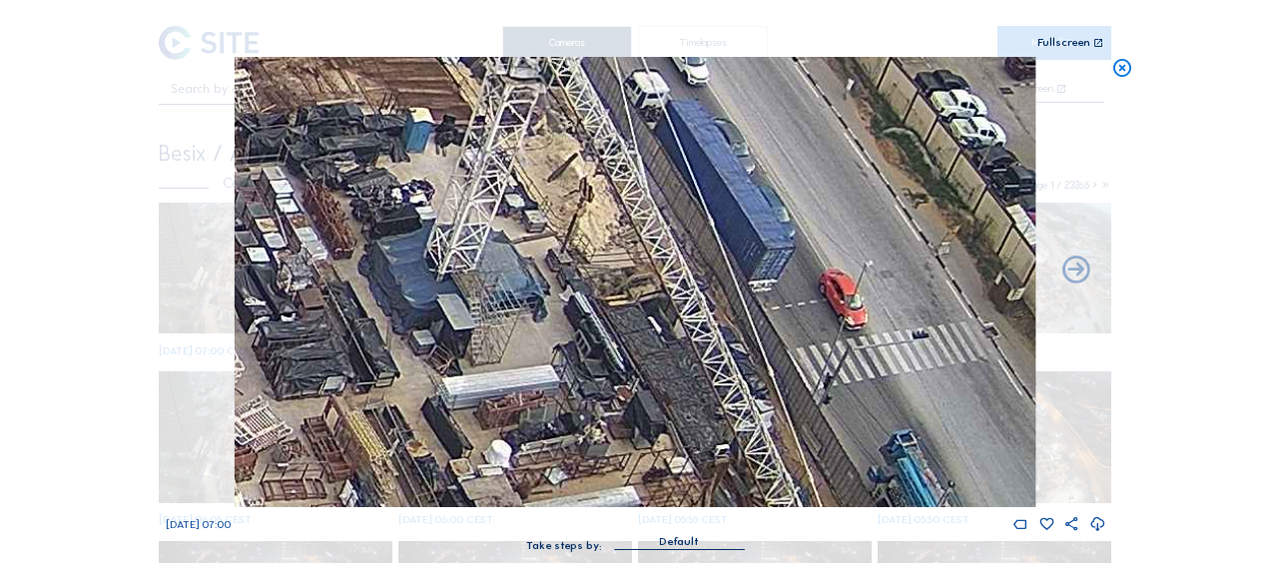
drag, startPoint x: 597, startPoint y: 295, endPoint x: 659, endPoint y: 344, distance: 78.9
click at [709, 411] on img at bounding box center [635, 282] width 801 height 450
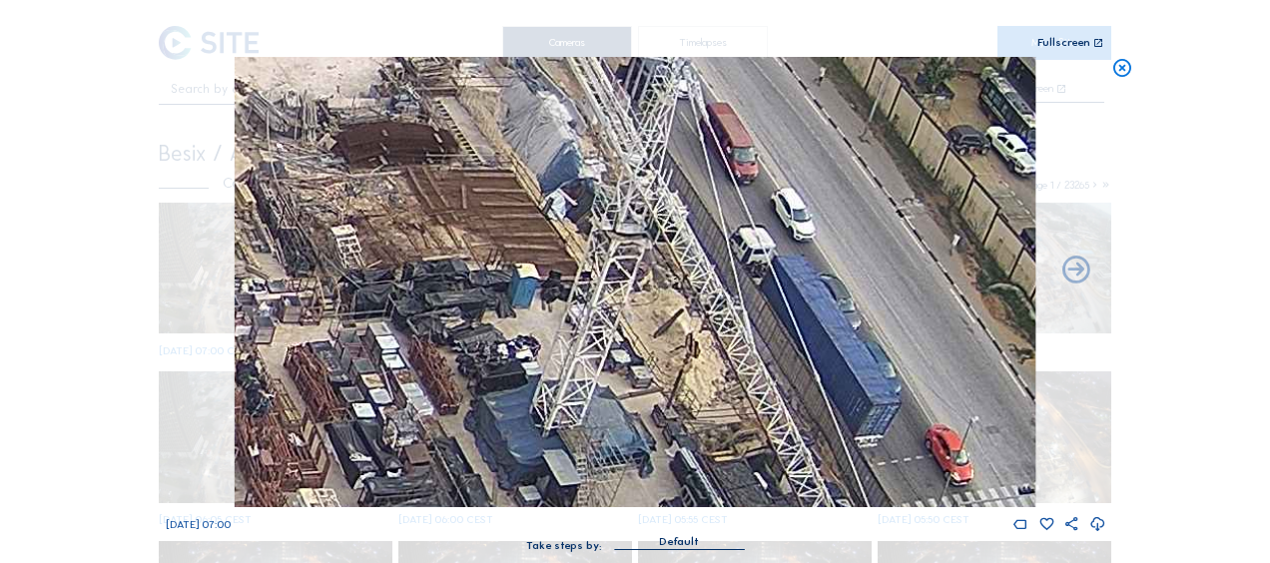
drag, startPoint x: 584, startPoint y: 240, endPoint x: 693, endPoint y: 389, distance: 185.1
click at [702, 406] on img at bounding box center [635, 282] width 801 height 450
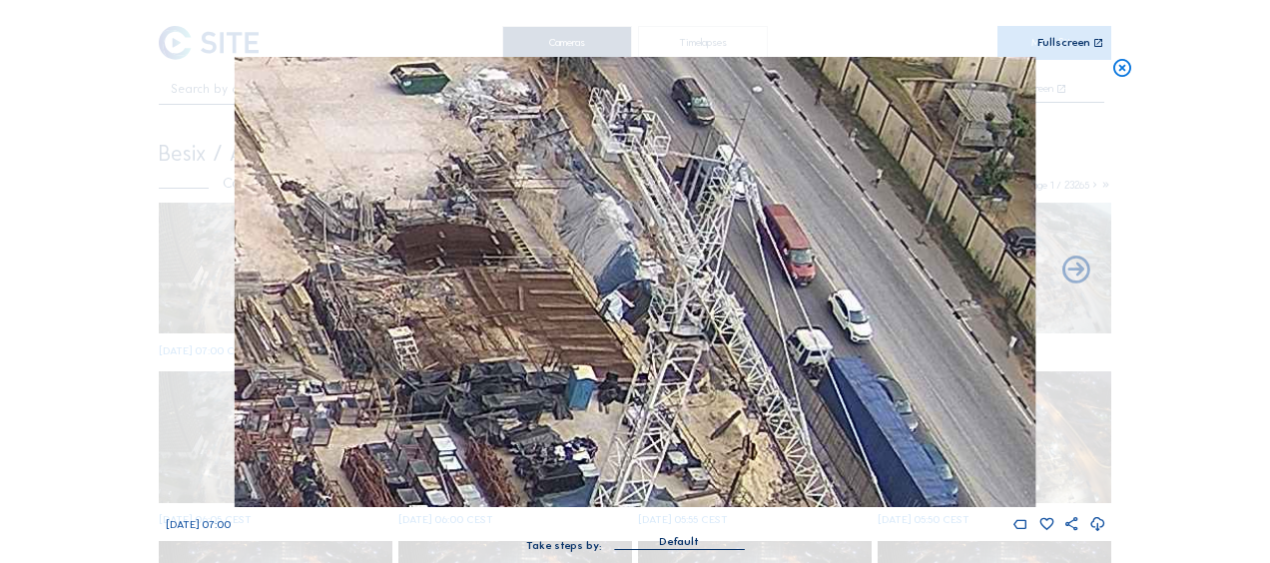
drag, startPoint x: 585, startPoint y: 234, endPoint x: 671, endPoint y: 430, distance: 214.6
click at [671, 430] on img at bounding box center [635, 282] width 801 height 450
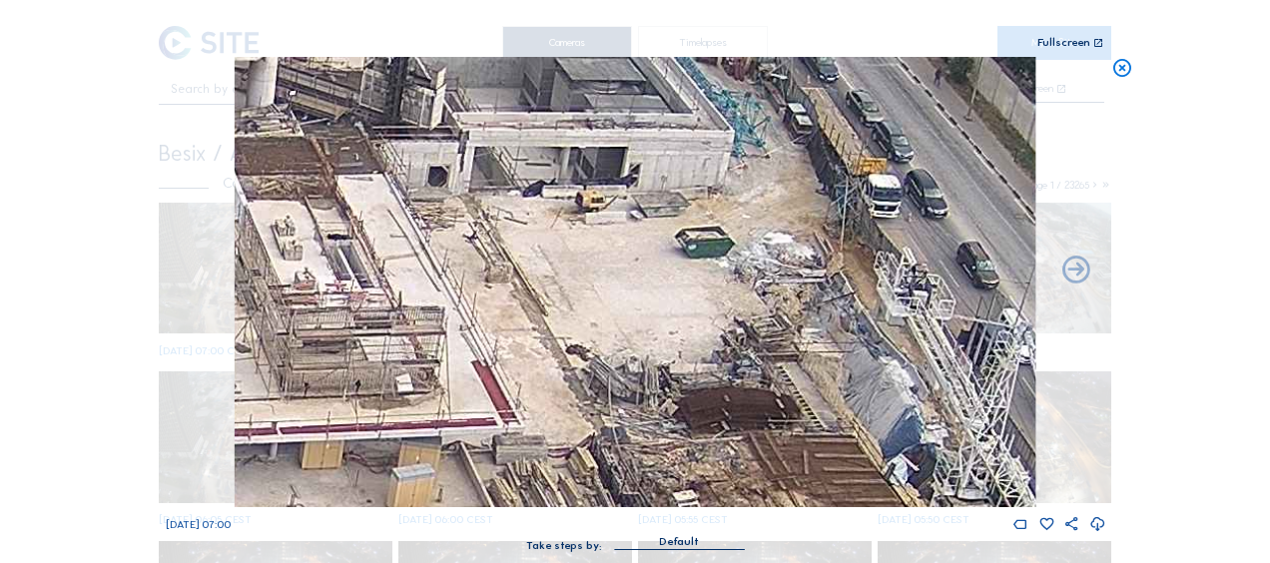
drag, startPoint x: 325, startPoint y: 212, endPoint x: 587, endPoint y: 264, distance: 266.6
click at [580, 266] on img at bounding box center [635, 282] width 801 height 450
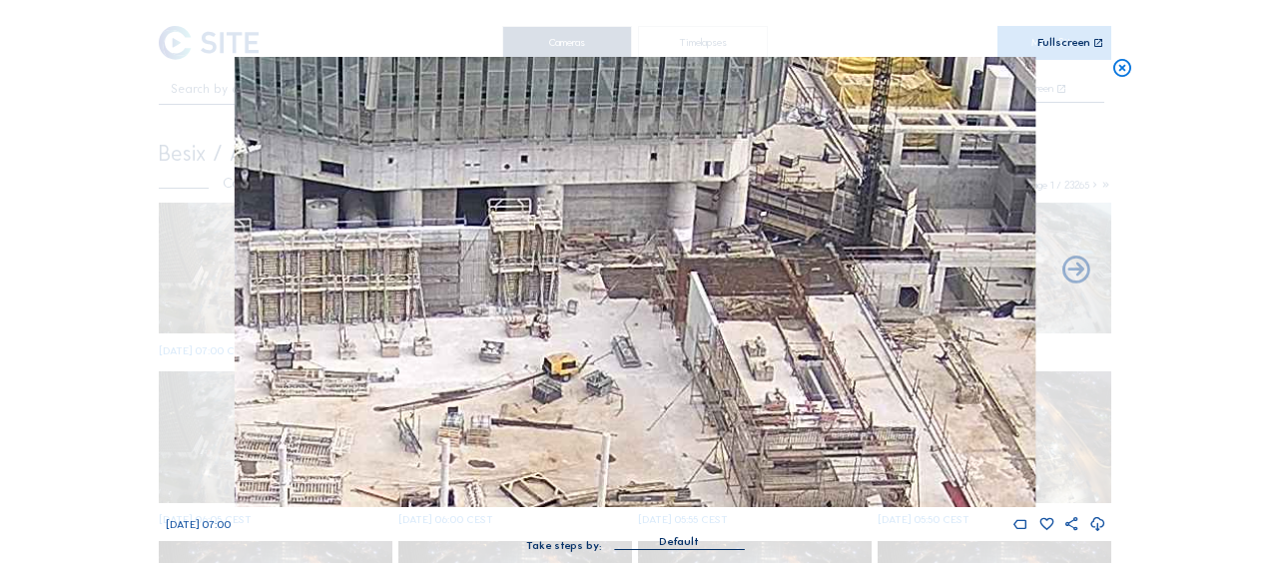
drag, startPoint x: 405, startPoint y: 234, endPoint x: 866, endPoint y: 357, distance: 476.6
click at [866, 357] on img at bounding box center [635, 282] width 801 height 450
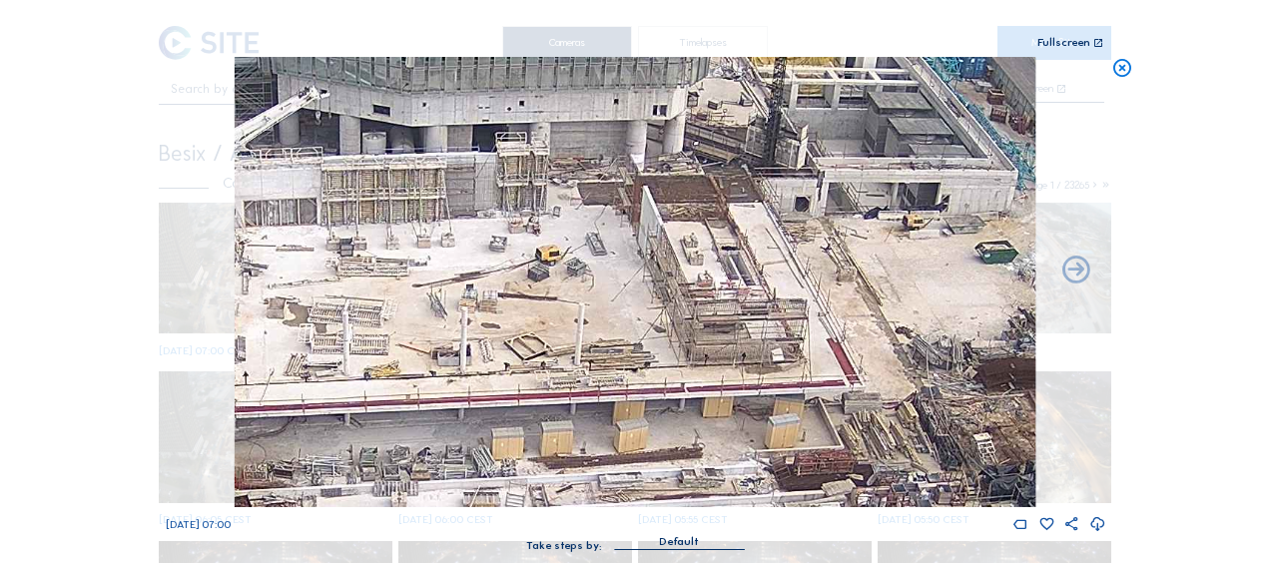
drag, startPoint x: 419, startPoint y: 373, endPoint x: 469, endPoint y: 274, distance: 111.6
click at [468, 274] on img at bounding box center [635, 282] width 801 height 450
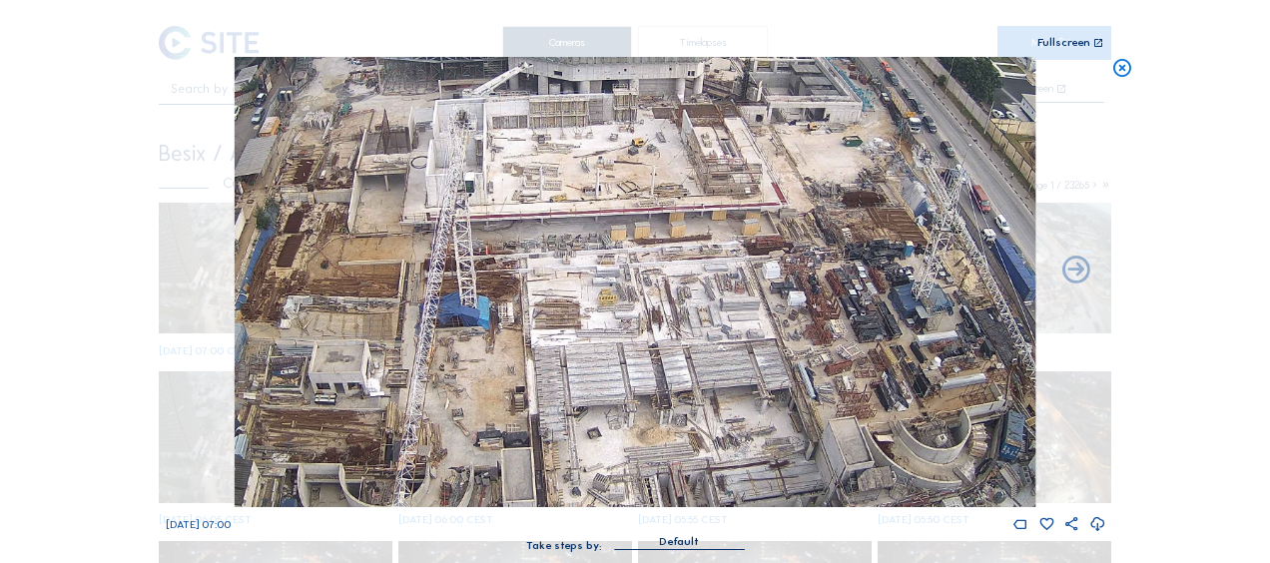
drag, startPoint x: 408, startPoint y: 379, endPoint x: 537, endPoint y: 207, distance: 215.4
click at [536, 208] on img at bounding box center [635, 282] width 801 height 450
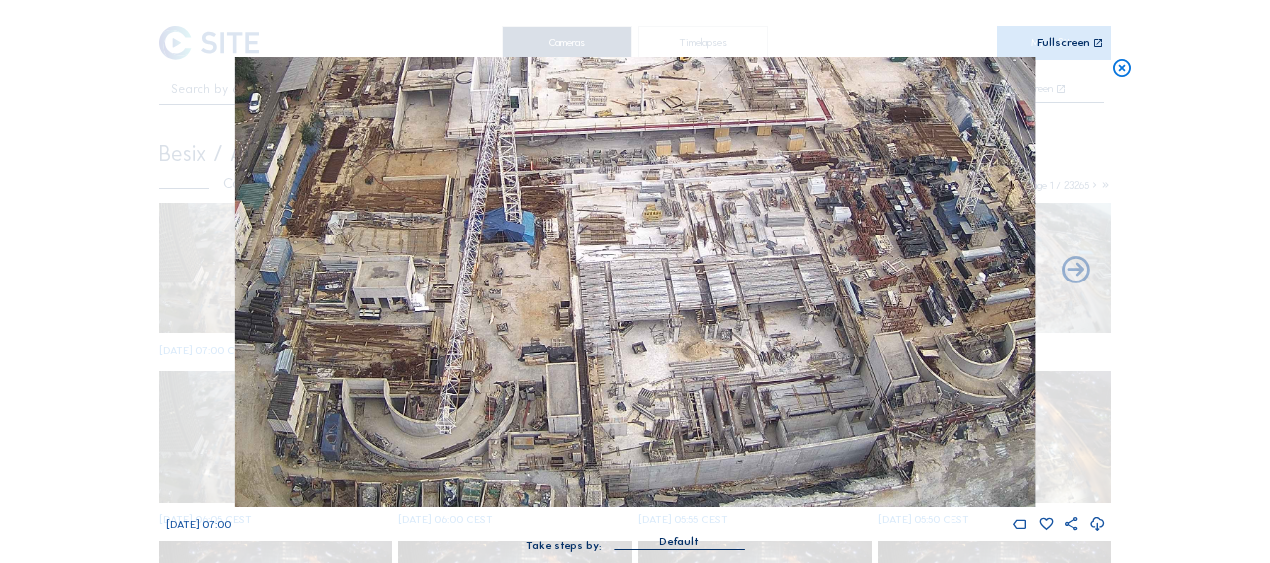
drag, startPoint x: 515, startPoint y: 267, endPoint x: 536, endPoint y: 233, distance: 39.9
click at [536, 233] on img at bounding box center [635, 282] width 801 height 450
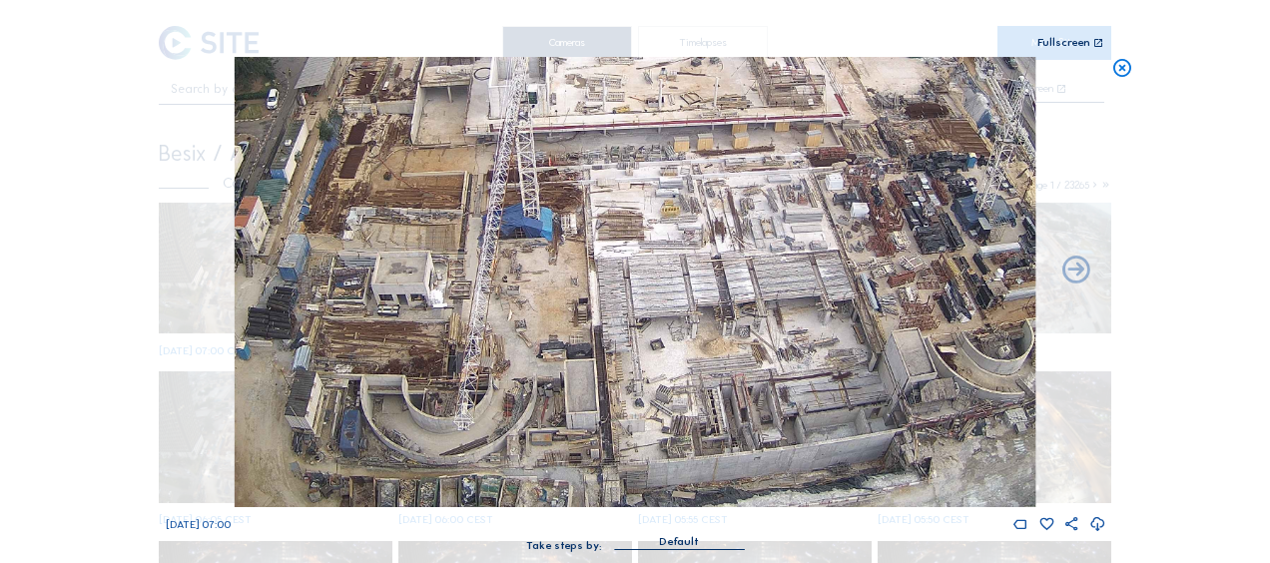
drag, startPoint x: 519, startPoint y: 393, endPoint x: 533, endPoint y: 295, distance: 98.8
click at [540, 283] on img at bounding box center [635, 282] width 801 height 450
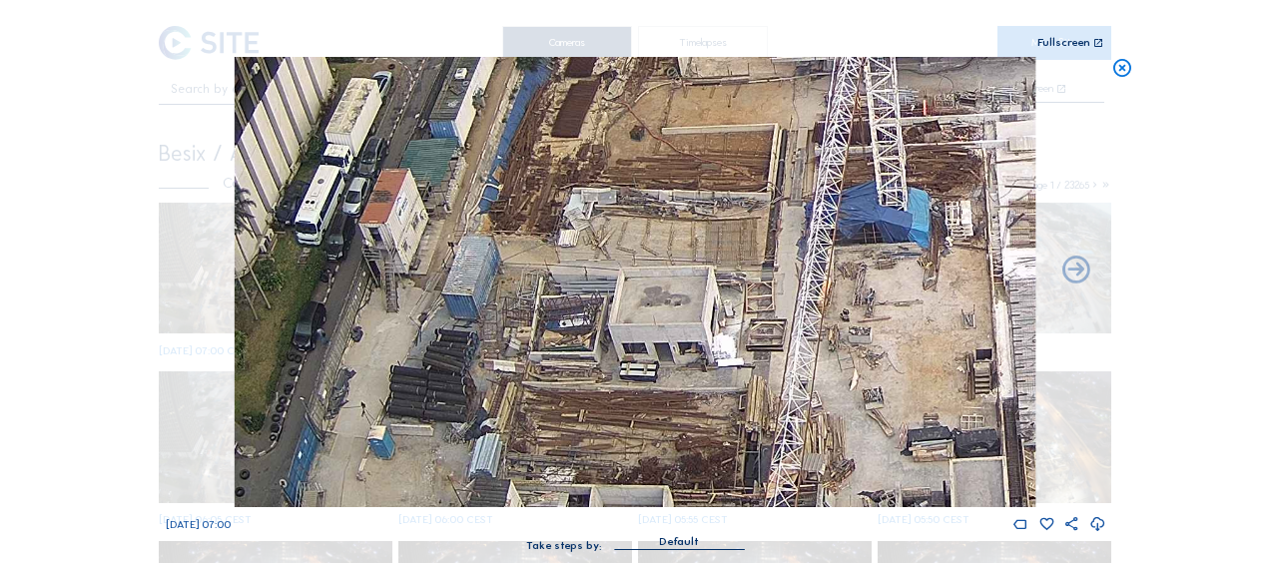
drag, startPoint x: 327, startPoint y: 301, endPoint x: 561, endPoint y: 367, distance: 242.7
click at [561, 366] on img at bounding box center [635, 282] width 801 height 450
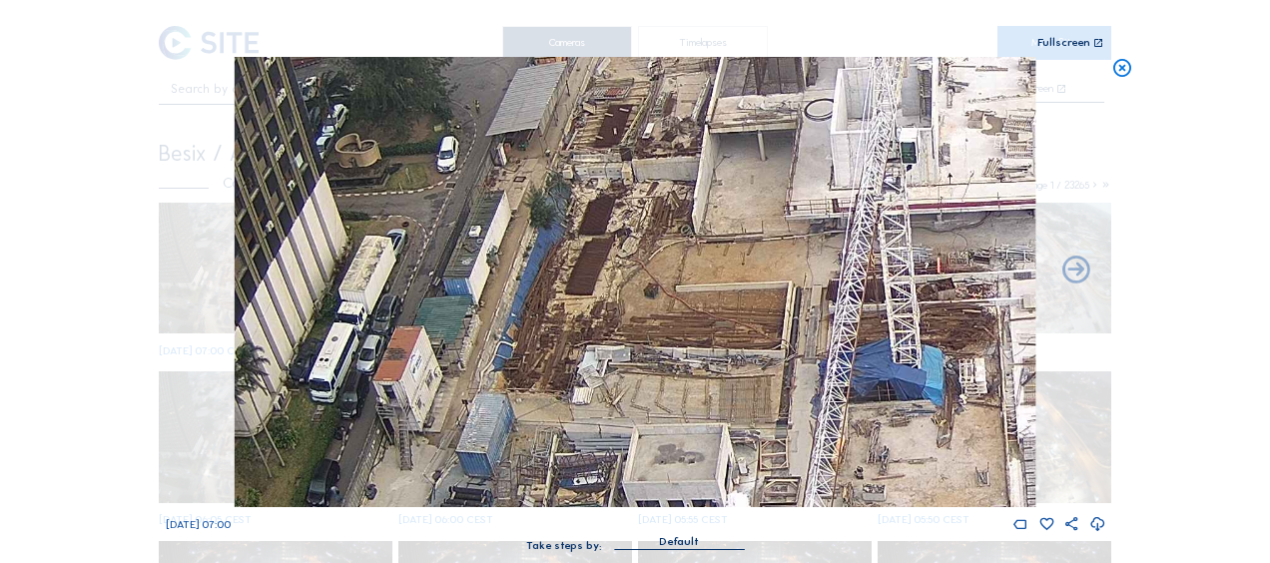
drag, startPoint x: 608, startPoint y: 116, endPoint x: 622, endPoint y: 274, distance: 158.3
click at [622, 274] on img at bounding box center [635, 282] width 801 height 450
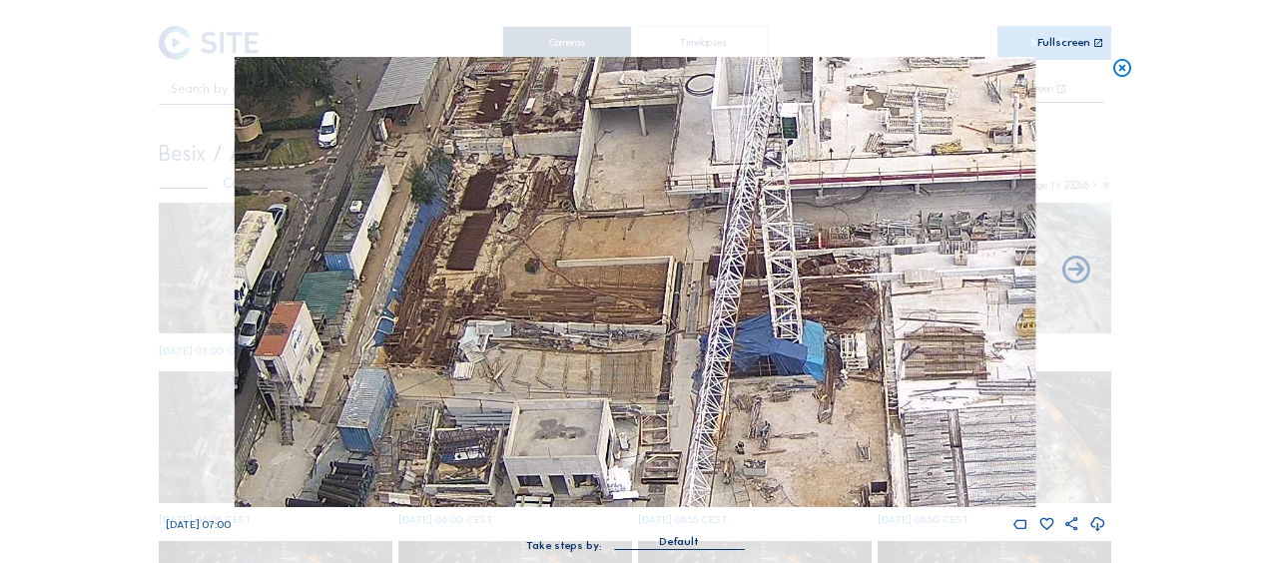
drag, startPoint x: 681, startPoint y: 284, endPoint x: 577, endPoint y: 258, distance: 107.0
click at [577, 258] on img at bounding box center [635, 282] width 801 height 450
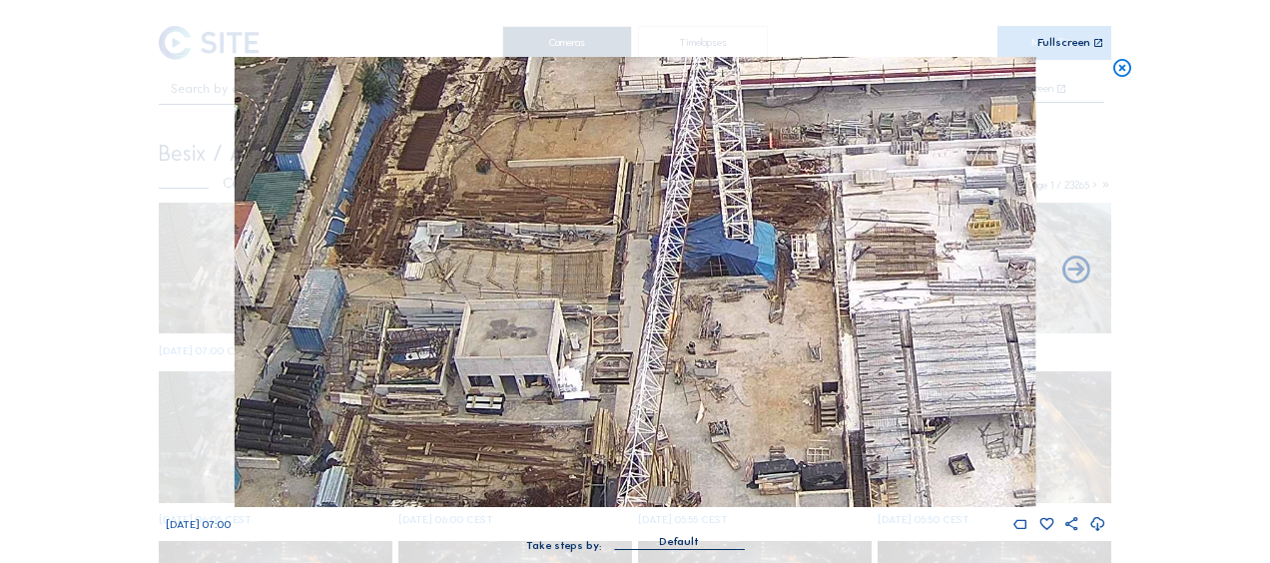
drag, startPoint x: 620, startPoint y: 343, endPoint x: 563, endPoint y: 306, distance: 67.8
click at [572, 246] on img at bounding box center [635, 282] width 801 height 450
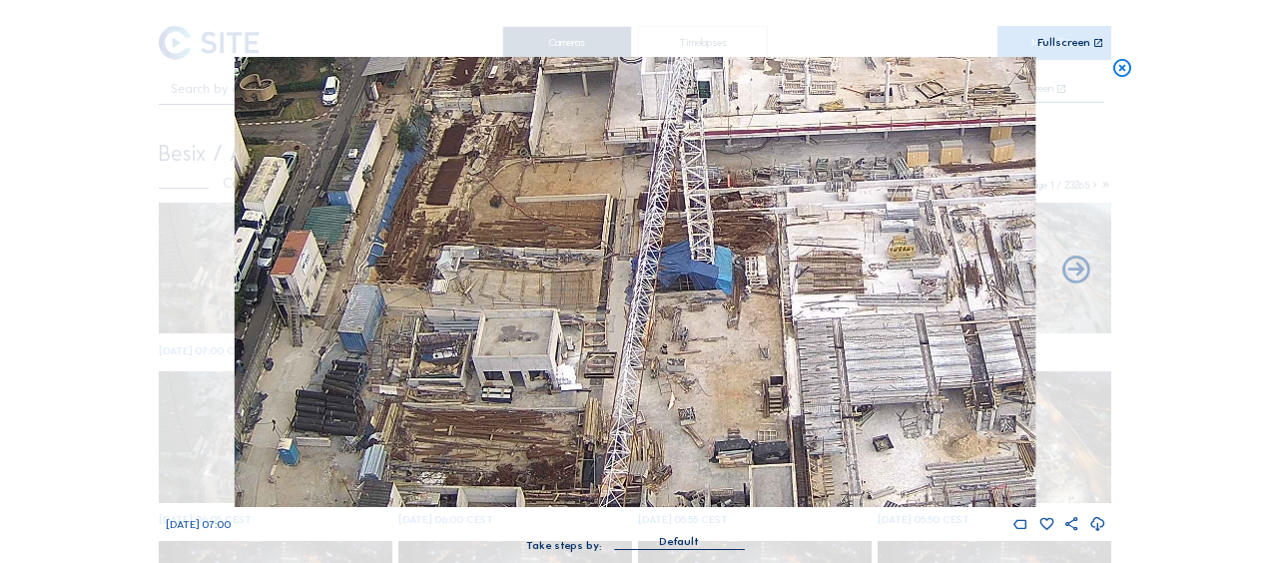
drag, startPoint x: 803, startPoint y: 355, endPoint x: 543, endPoint y: 327, distance: 261.1
click at [543, 327] on img at bounding box center [635, 282] width 801 height 450
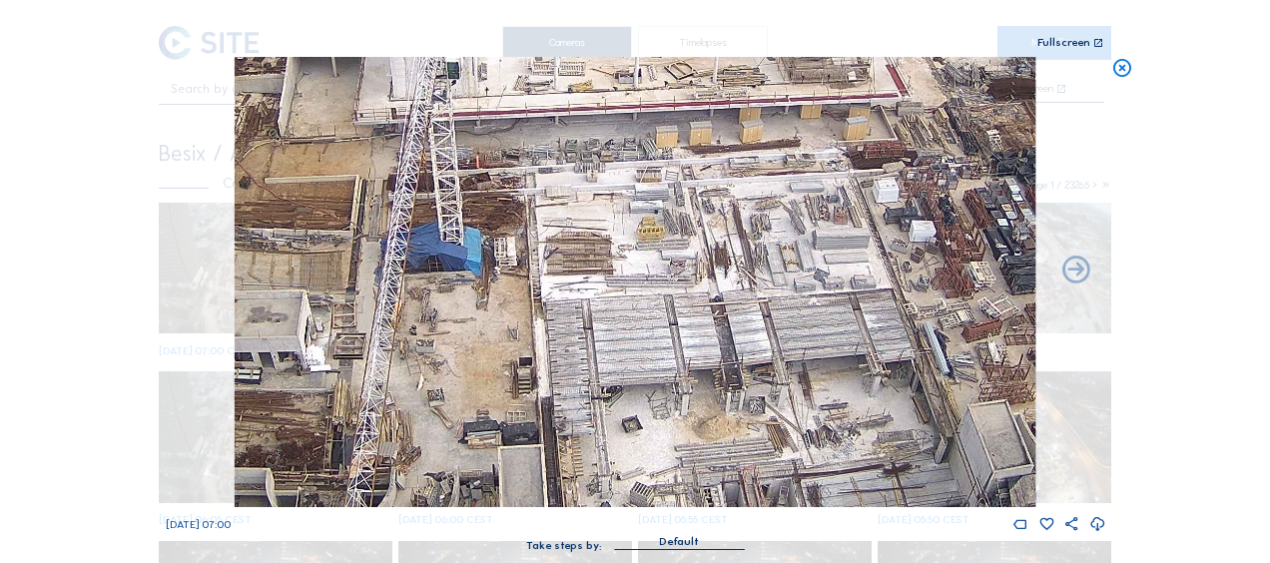
drag, startPoint x: 829, startPoint y: 341, endPoint x: 799, endPoint y: 347, distance: 30.5
click at [800, 347] on img at bounding box center [635, 282] width 801 height 450
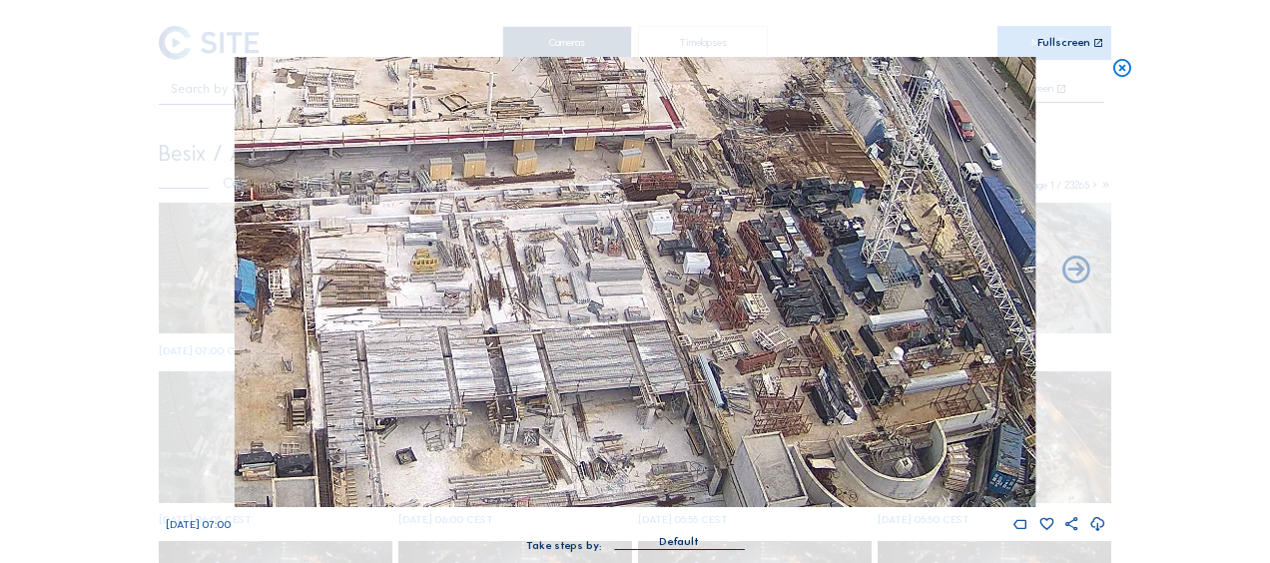
drag, startPoint x: 934, startPoint y: 254, endPoint x: 708, endPoint y: 282, distance: 228.3
click at [709, 281] on img at bounding box center [635, 282] width 801 height 450
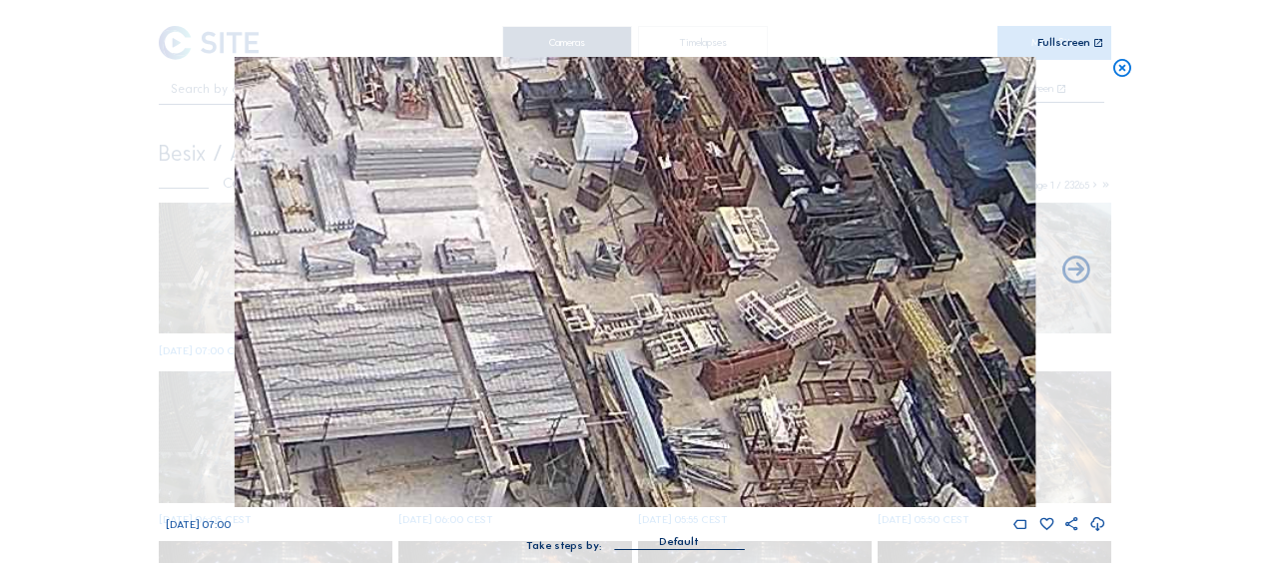
drag, startPoint x: 727, startPoint y: 365, endPoint x: 712, endPoint y: 317, distance: 50.2
click at [712, 317] on img at bounding box center [635, 282] width 801 height 450
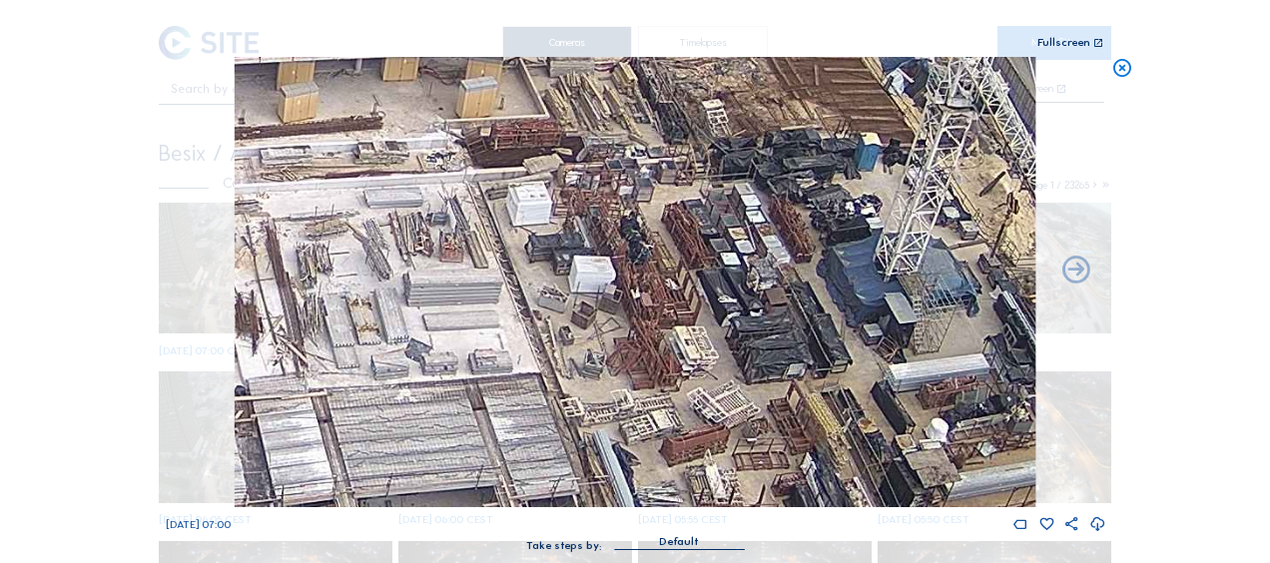
drag, startPoint x: 787, startPoint y: 138, endPoint x: 757, endPoint y: 264, distance: 129.3
click at [757, 264] on img at bounding box center [635, 282] width 801 height 450
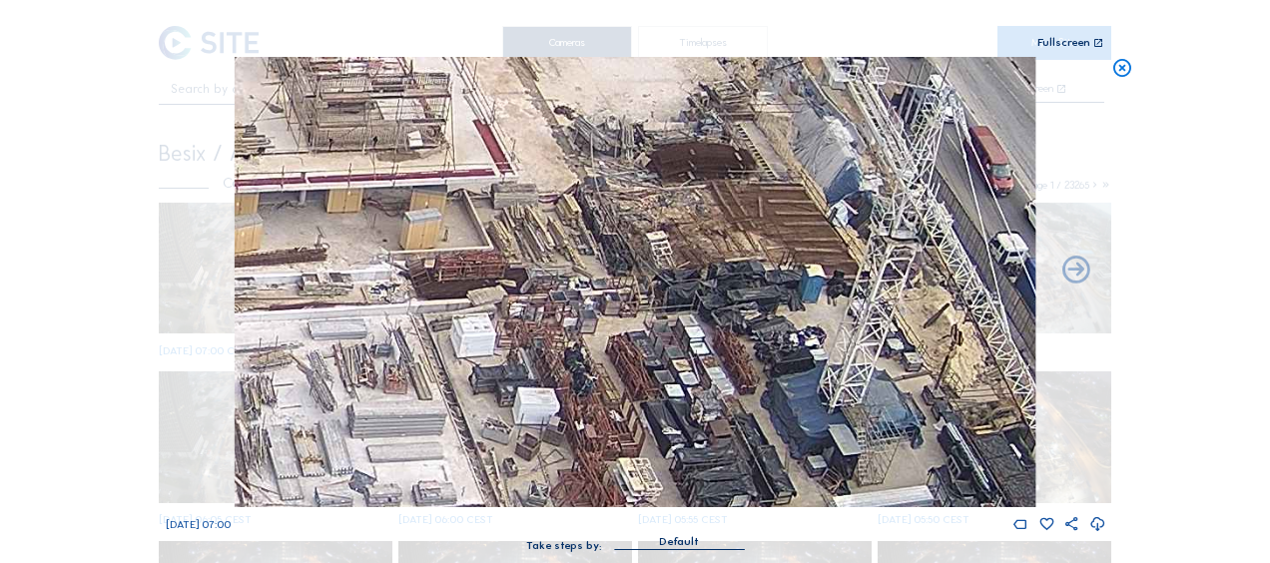
drag, startPoint x: 729, startPoint y: 236, endPoint x: 661, endPoint y: 385, distance: 164.4
click at [661, 385] on img at bounding box center [635, 282] width 801 height 450
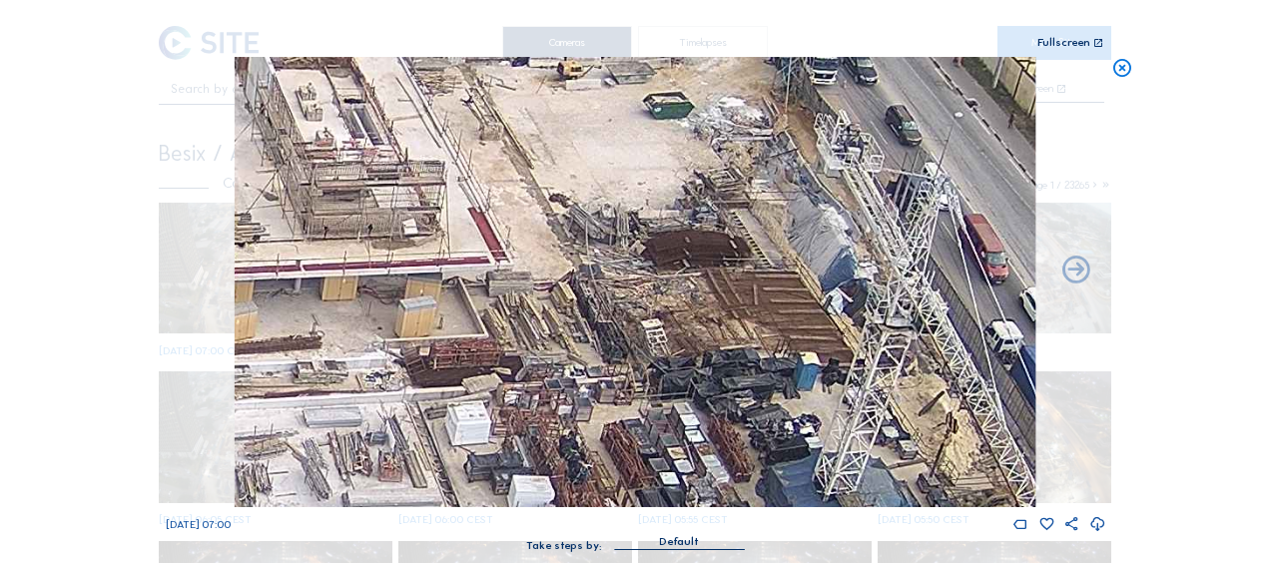
drag, startPoint x: 599, startPoint y: 268, endPoint x: 606, endPoint y: 337, distance: 70.2
click at [606, 337] on img at bounding box center [635, 282] width 801 height 450
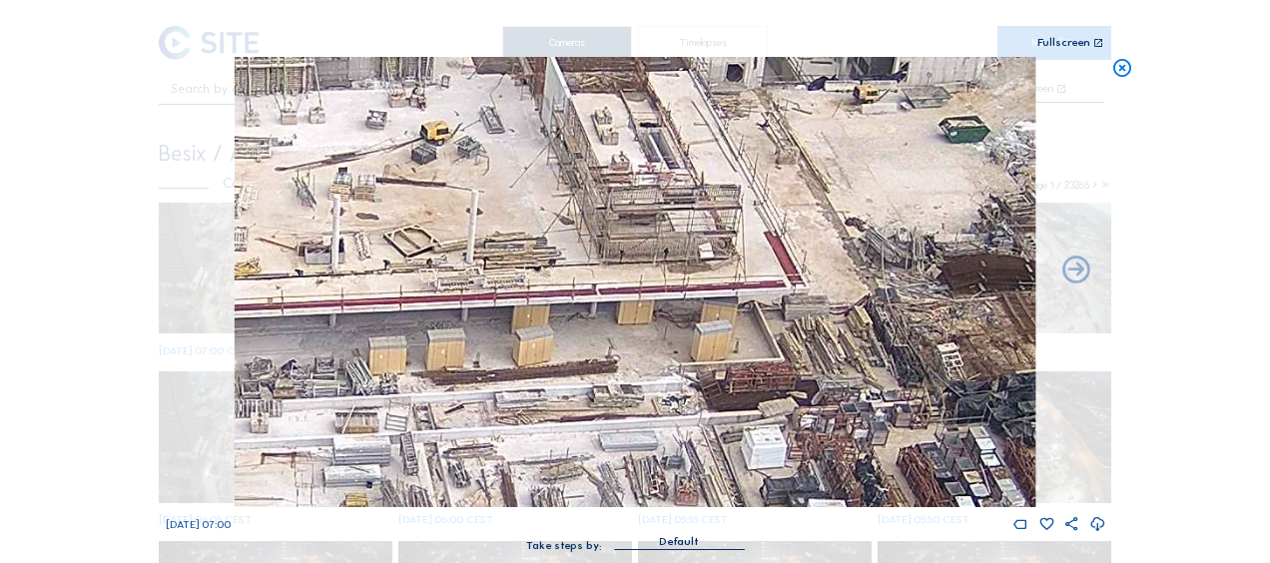
drag, startPoint x: 344, startPoint y: 270, endPoint x: 640, endPoint y: 293, distance: 296.5
click at [640, 293] on img at bounding box center [635, 282] width 801 height 450
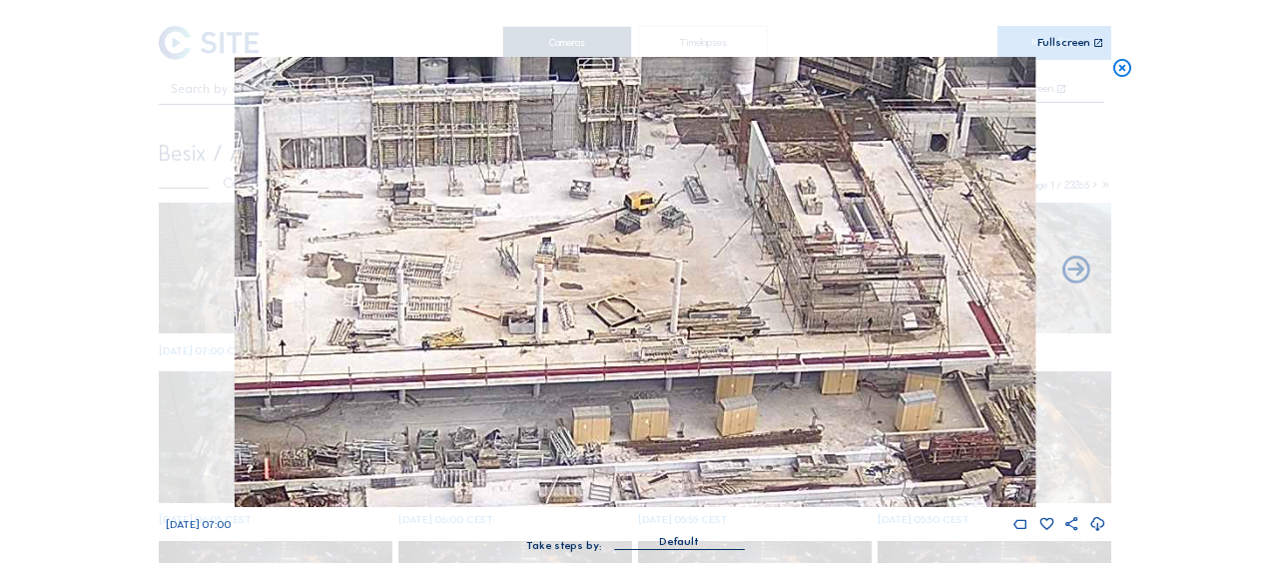
drag, startPoint x: 550, startPoint y: 250, endPoint x: 754, endPoint y: 319, distance: 215.3
click at [754, 319] on img at bounding box center [635, 282] width 801 height 450
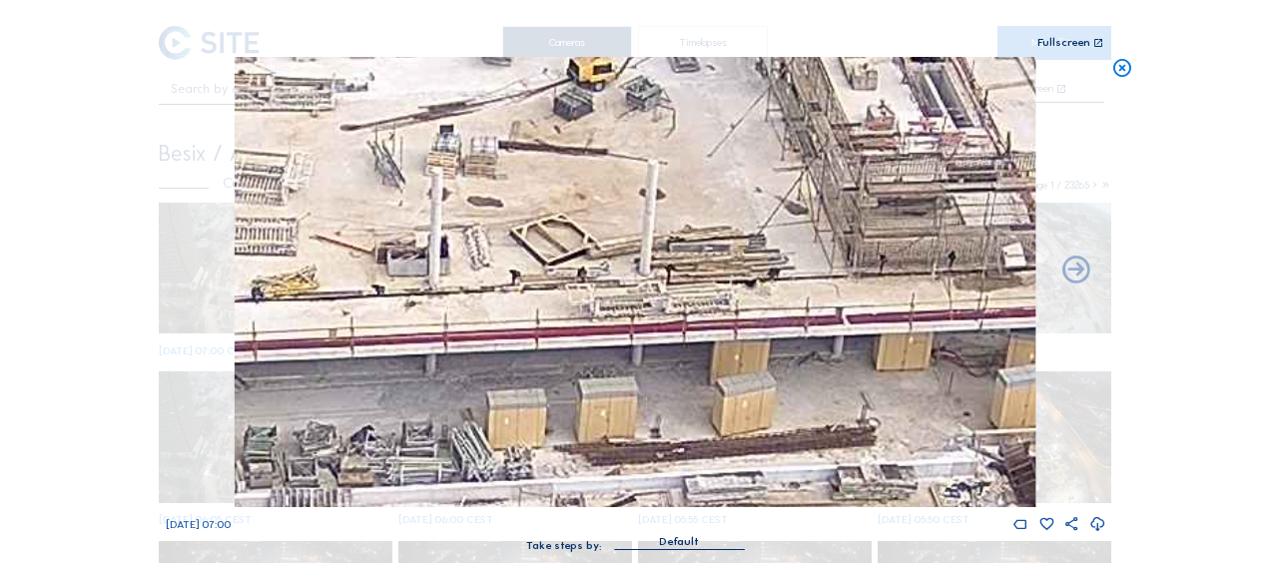
drag, startPoint x: 591, startPoint y: 387, endPoint x: 623, endPoint y: 178, distance: 212.1
click at [622, 179] on img at bounding box center [635, 282] width 801 height 450
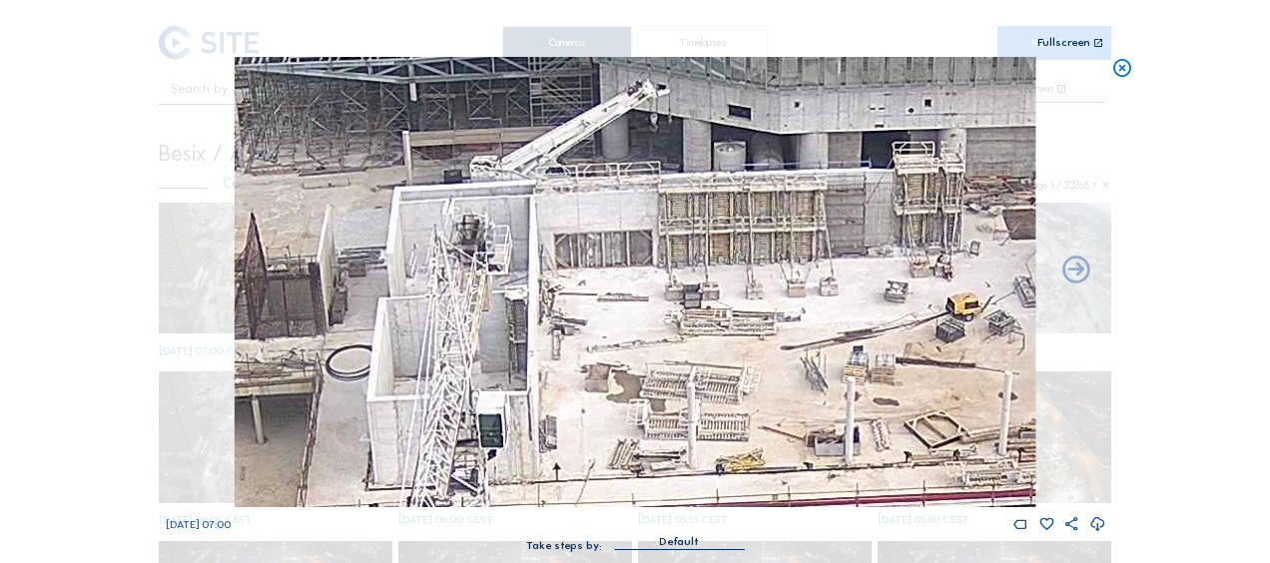
drag, startPoint x: 431, startPoint y: 154, endPoint x: 782, endPoint y: 395, distance: 425.6
click at [782, 395] on img at bounding box center [635, 282] width 801 height 450
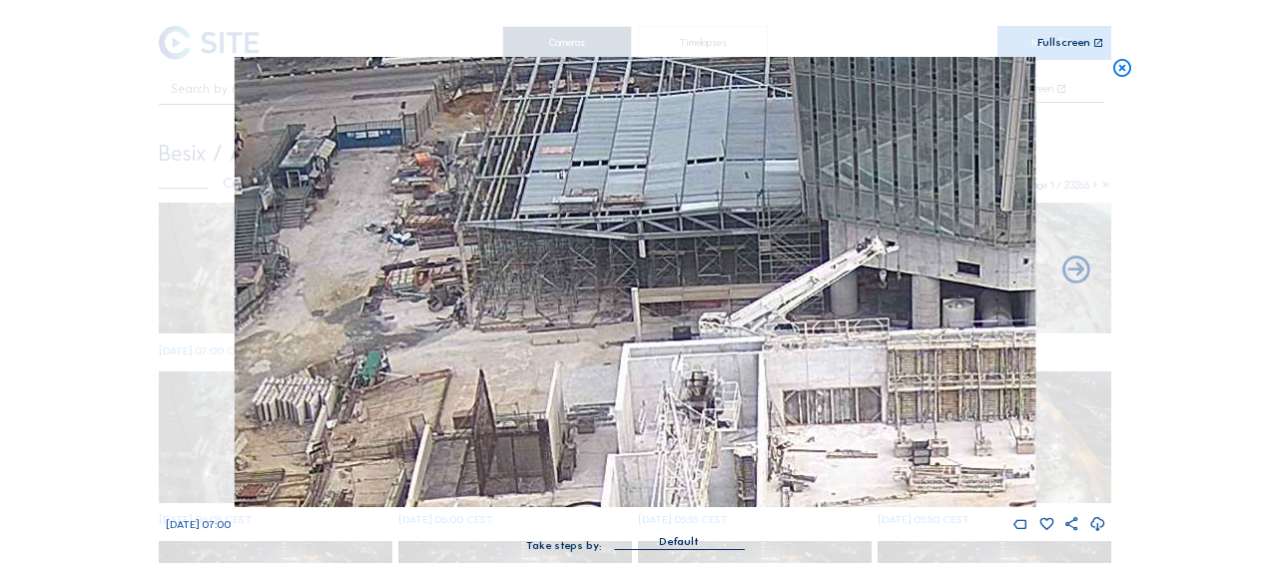
drag, startPoint x: 624, startPoint y: 232, endPoint x: 841, endPoint y: 360, distance: 252.0
click at [841, 360] on img at bounding box center [635, 282] width 801 height 450
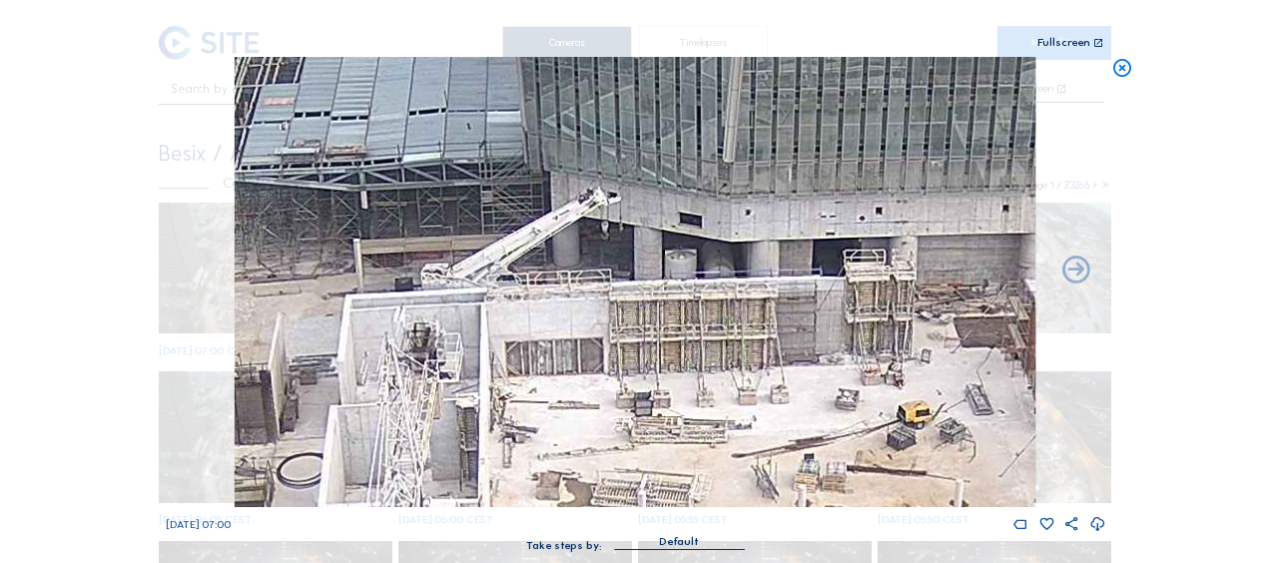
drag, startPoint x: 637, startPoint y: 370, endPoint x: 386, endPoint y: 332, distance: 253.4
click at [386, 332] on img at bounding box center [635, 282] width 801 height 450
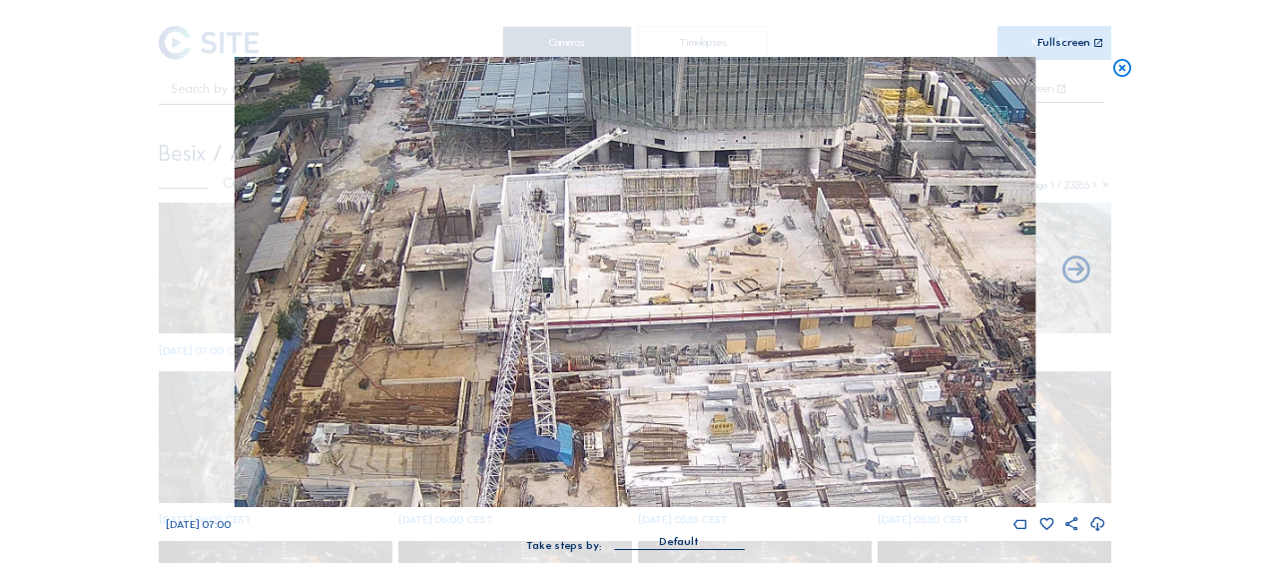
drag, startPoint x: 570, startPoint y: 369, endPoint x: 525, endPoint y: 277, distance: 103.1
click at [525, 277] on img at bounding box center [635, 282] width 801 height 450
drag, startPoint x: 585, startPoint y: 355, endPoint x: 479, endPoint y: 177, distance: 207.7
click at [479, 177] on img at bounding box center [635, 282] width 801 height 450
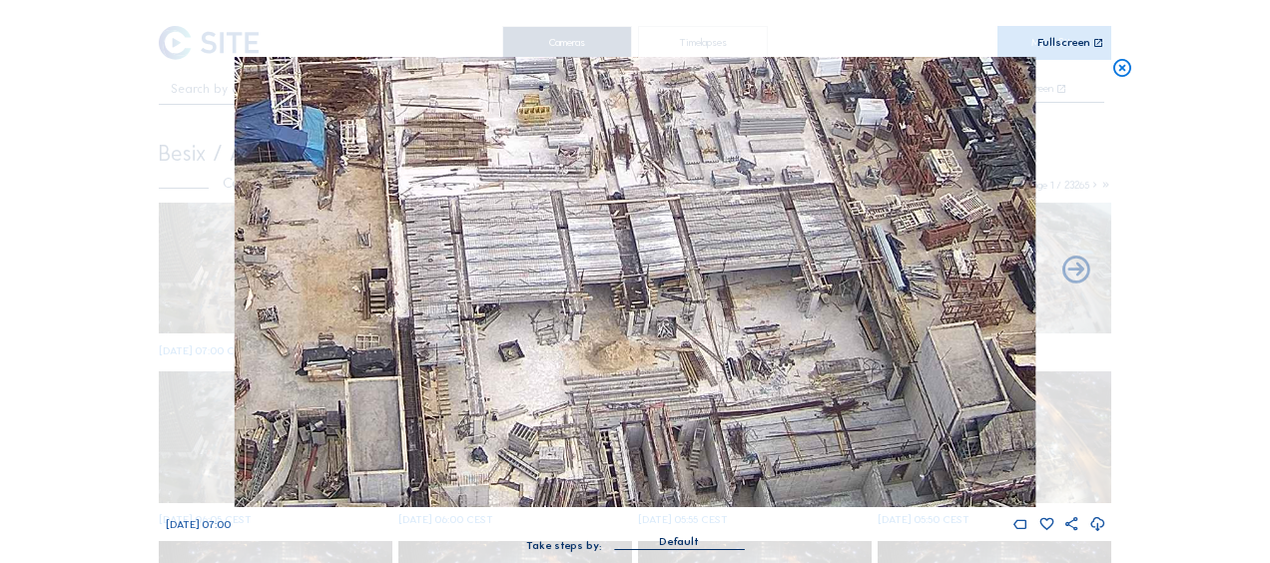
drag, startPoint x: 831, startPoint y: 370, endPoint x: 587, endPoint y: 347, distance: 244.7
click at [587, 347] on img at bounding box center [635, 282] width 801 height 450
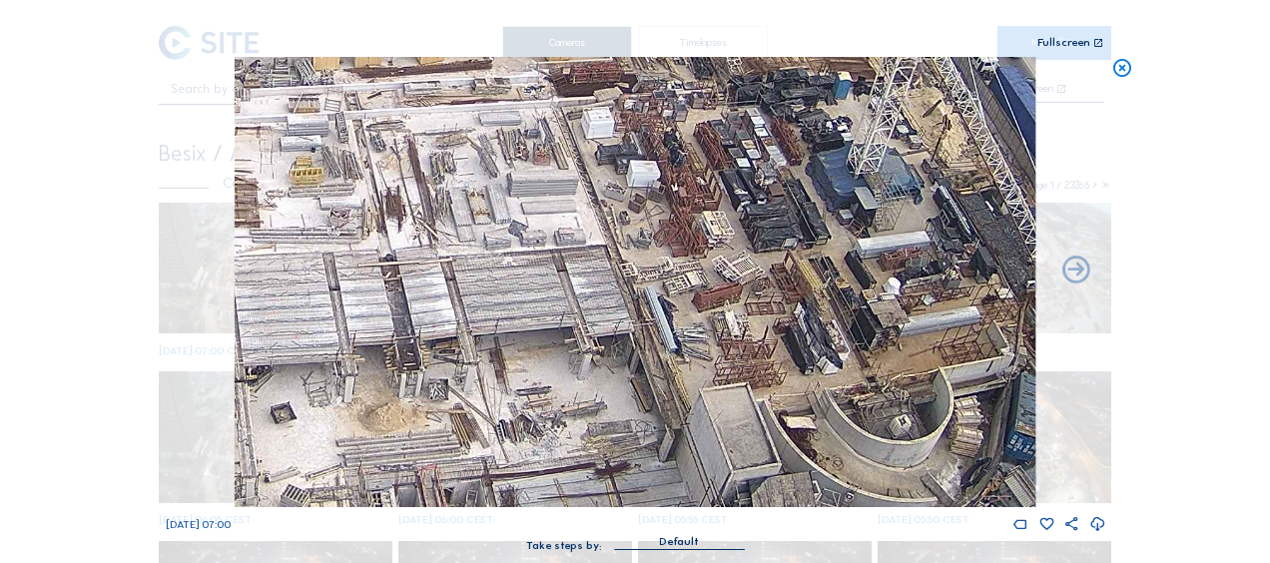
drag, startPoint x: 709, startPoint y: 226, endPoint x: 487, endPoint y: 339, distance: 249.1
click at [511, 397] on img at bounding box center [635, 282] width 801 height 450
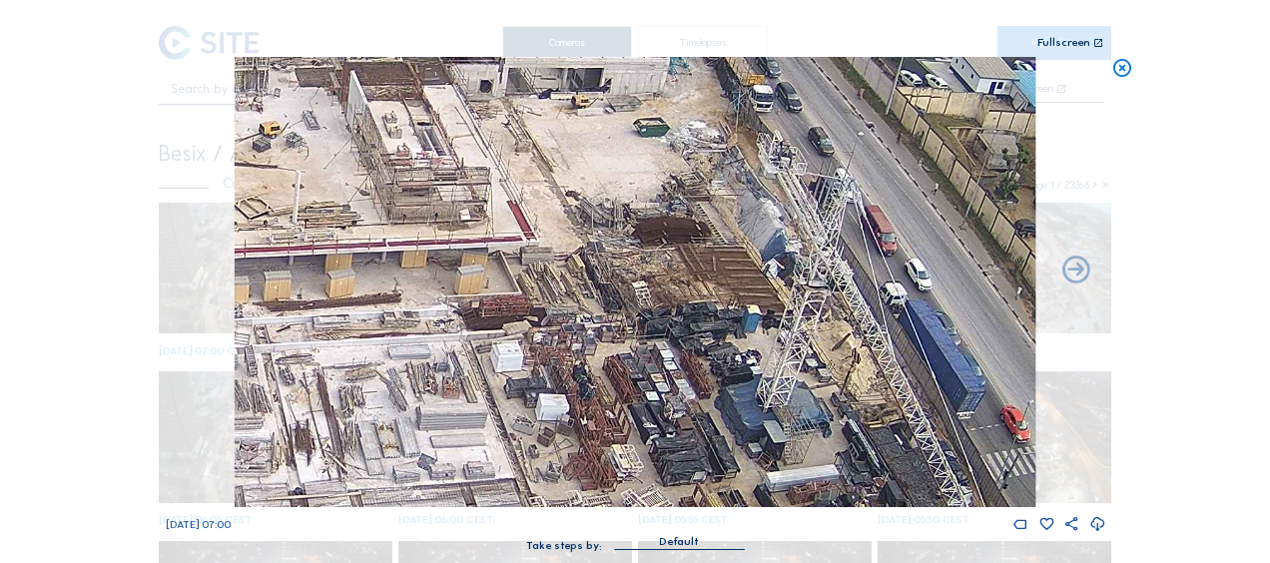
drag, startPoint x: 547, startPoint y: 144, endPoint x: 525, endPoint y: 294, distance: 152.3
click at [525, 294] on img at bounding box center [635, 282] width 801 height 450
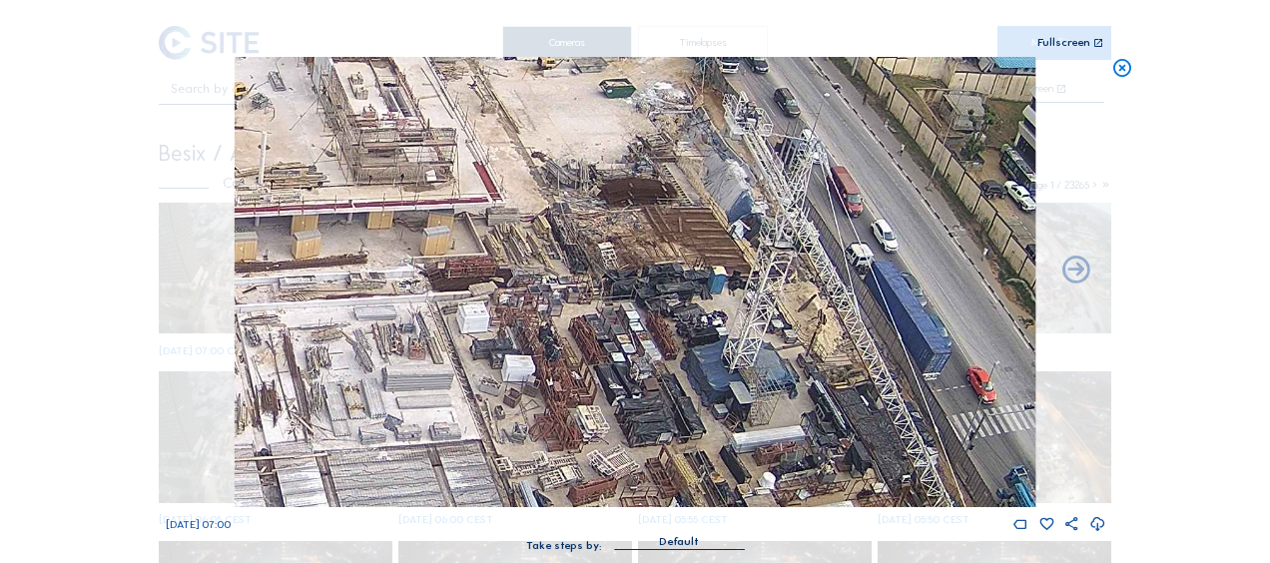
drag, startPoint x: 634, startPoint y: 289, endPoint x: 555, endPoint y: 156, distance: 155.3
click at [551, 150] on img at bounding box center [635, 282] width 801 height 450
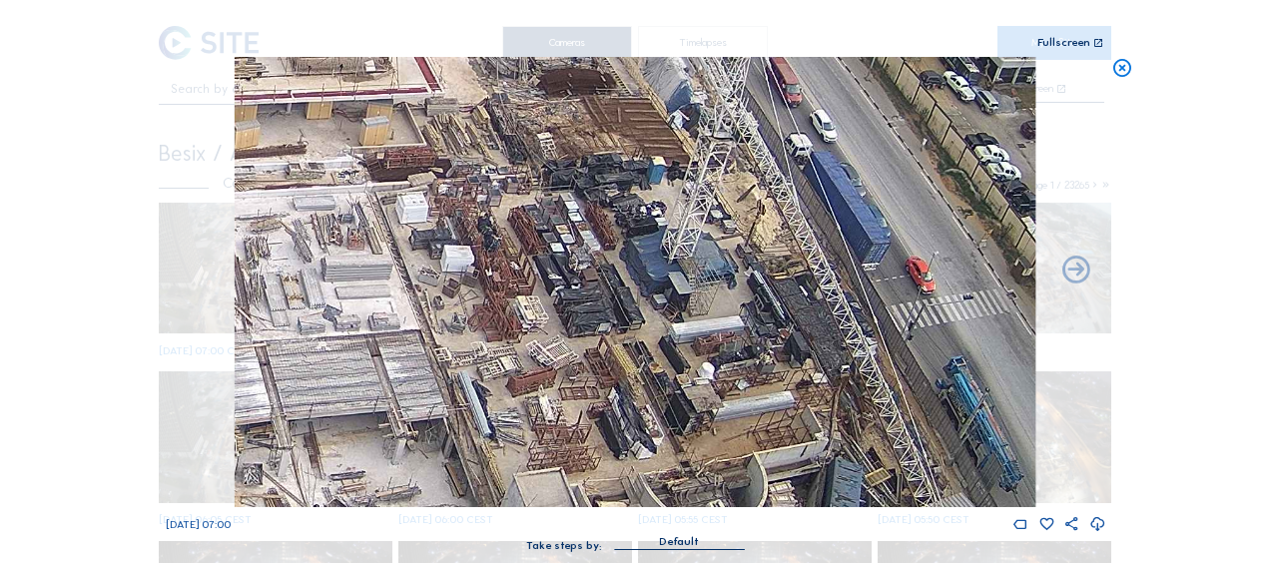
drag, startPoint x: 582, startPoint y: 359, endPoint x: 525, endPoint y: 194, distance: 175.2
click at [518, 166] on img at bounding box center [635, 282] width 801 height 450
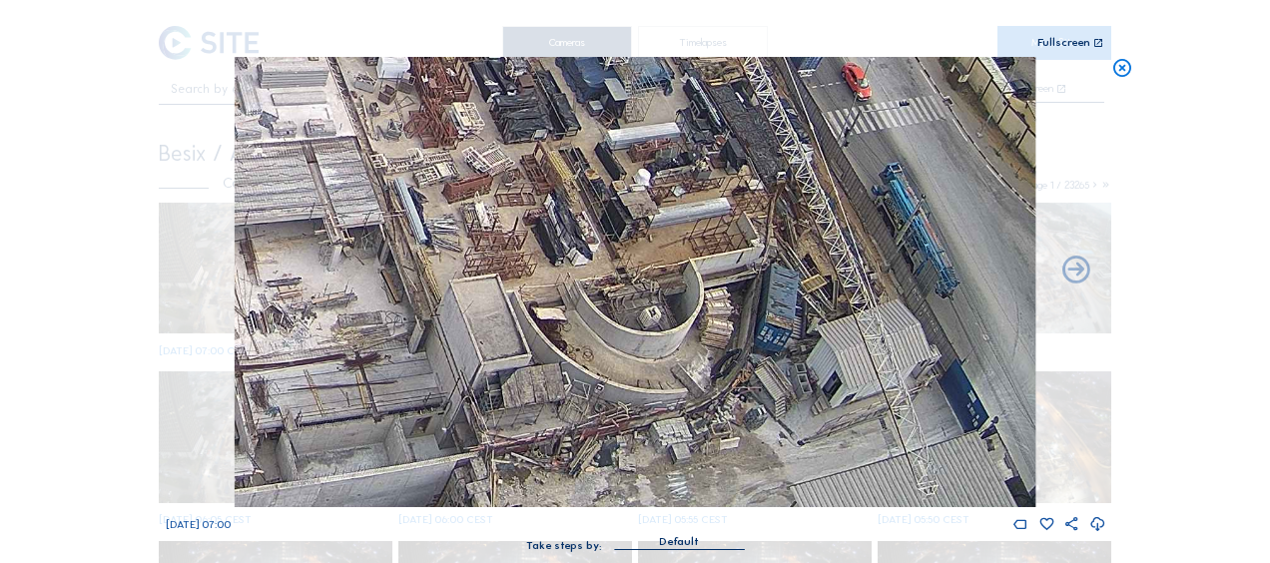
drag, startPoint x: 531, startPoint y: 375, endPoint x: 497, endPoint y: 265, distance: 115.9
click at [504, 252] on img at bounding box center [635, 282] width 801 height 450
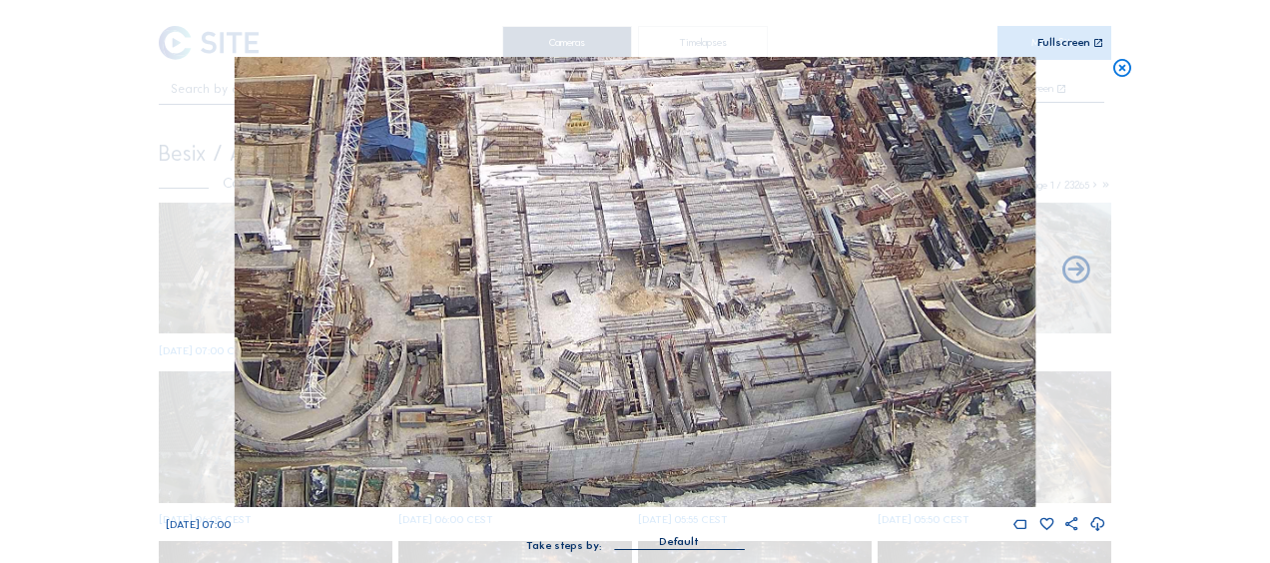
drag, startPoint x: 437, startPoint y: 398, endPoint x: 799, endPoint y: 280, distance: 380.4
click at [799, 280] on img at bounding box center [635, 282] width 801 height 450
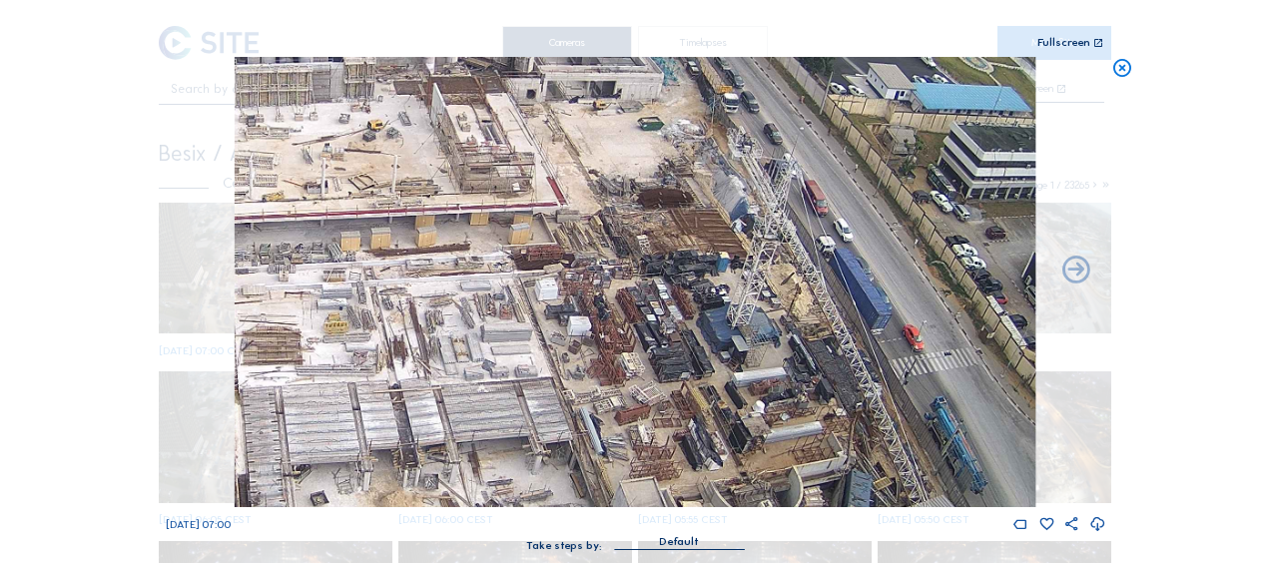
drag, startPoint x: 785, startPoint y: 334, endPoint x: 543, endPoint y: 535, distance: 314.0
click at [543, 535] on div "Mo 15 Sep 2025 07:00 Take steps by: Default" at bounding box center [635, 314] width 939 height 514
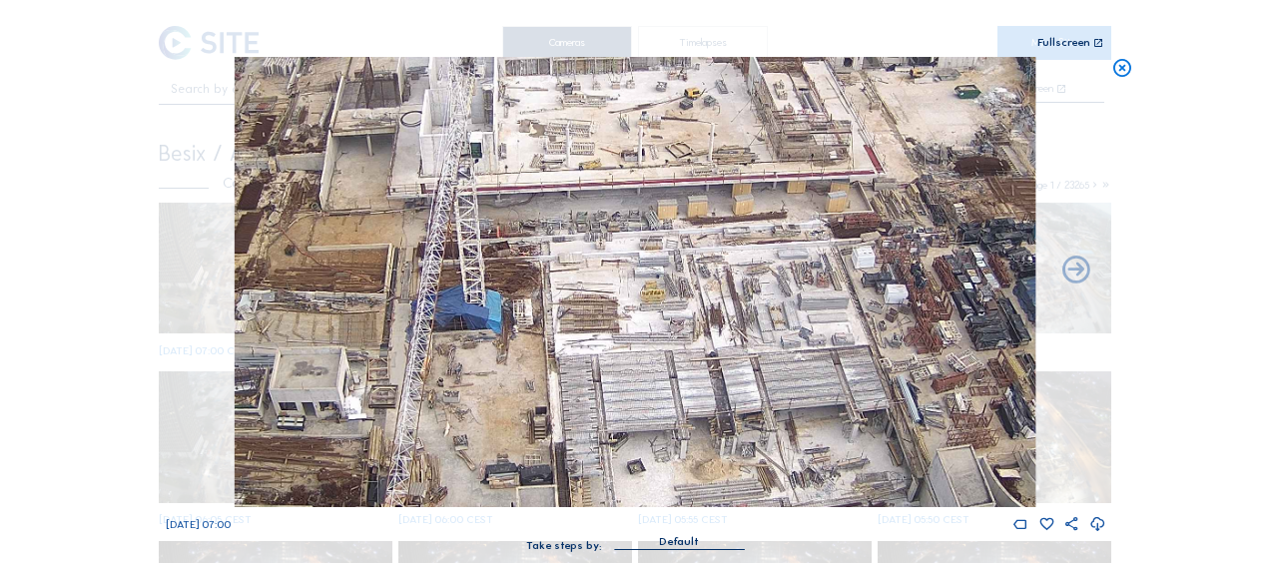
drag, startPoint x: 354, startPoint y: 346, endPoint x: 771, endPoint y: 345, distance: 416.3
click at [771, 345] on img at bounding box center [635, 282] width 801 height 450
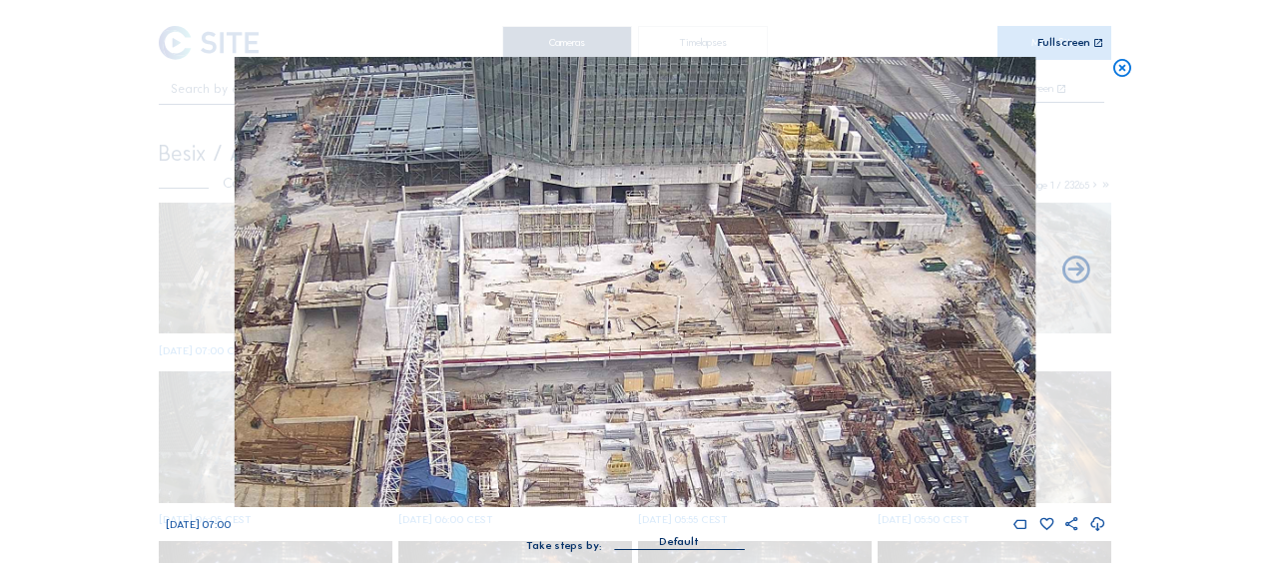
drag, startPoint x: 811, startPoint y: 328, endPoint x: 677, endPoint y: 471, distance: 195.6
click at [677, 471] on img at bounding box center [635, 282] width 801 height 450
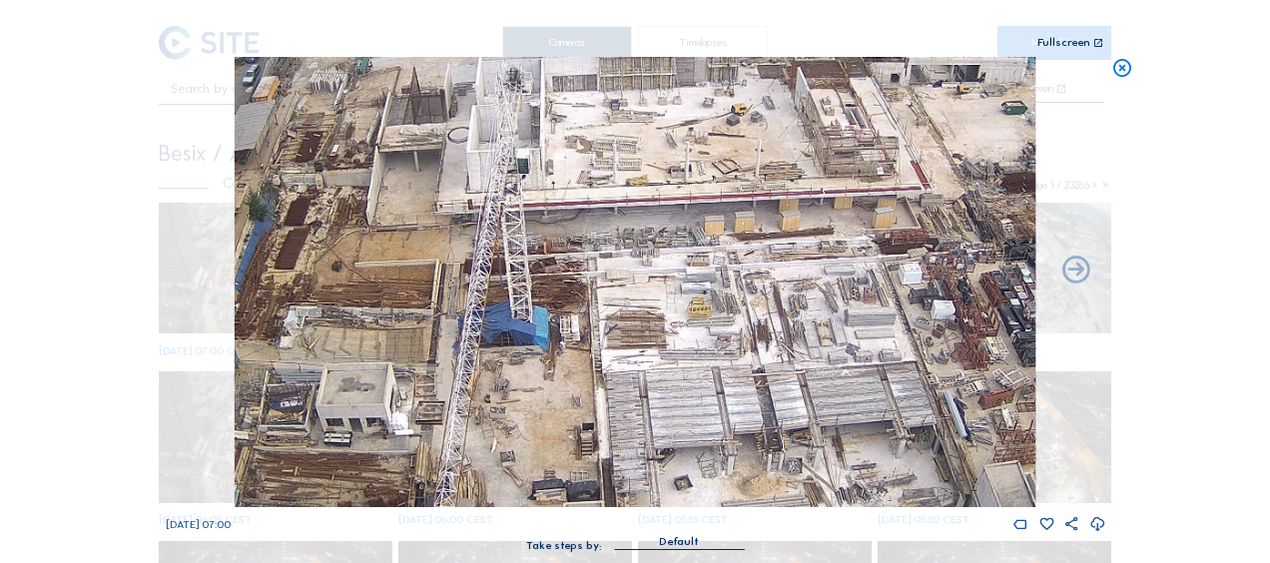
drag, startPoint x: 831, startPoint y: 358, endPoint x: 911, endPoint y: 203, distance: 175.5
click at [911, 203] on img at bounding box center [635, 282] width 801 height 450
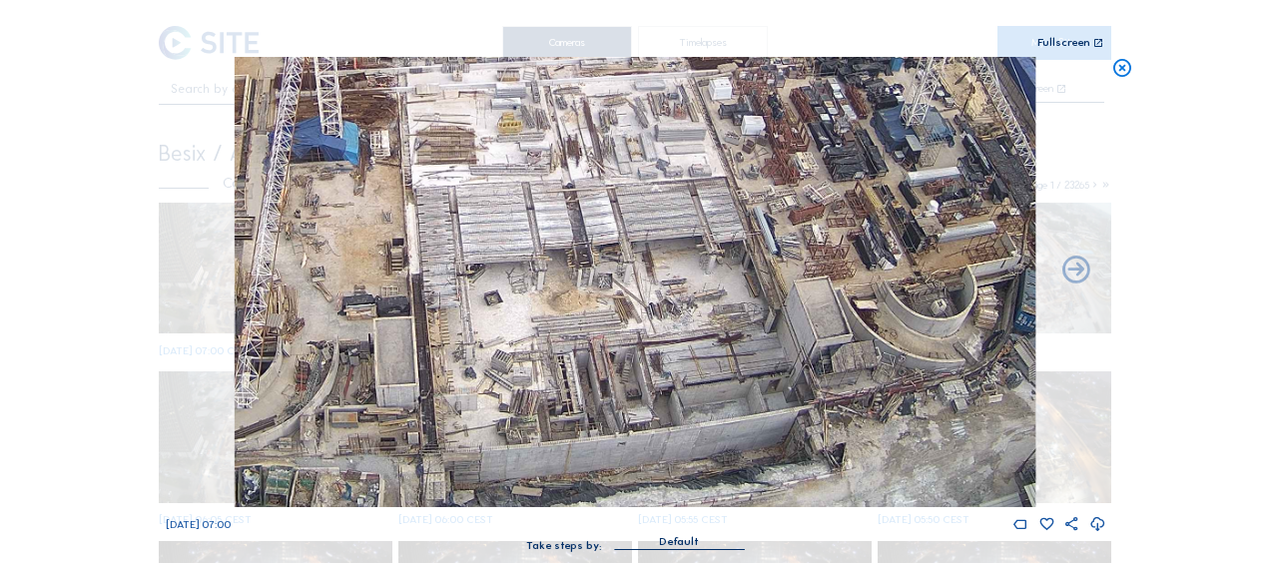
drag, startPoint x: 725, startPoint y: 403, endPoint x: 525, endPoint y: 73, distance: 386.1
click at [526, 72] on img at bounding box center [635, 282] width 801 height 450
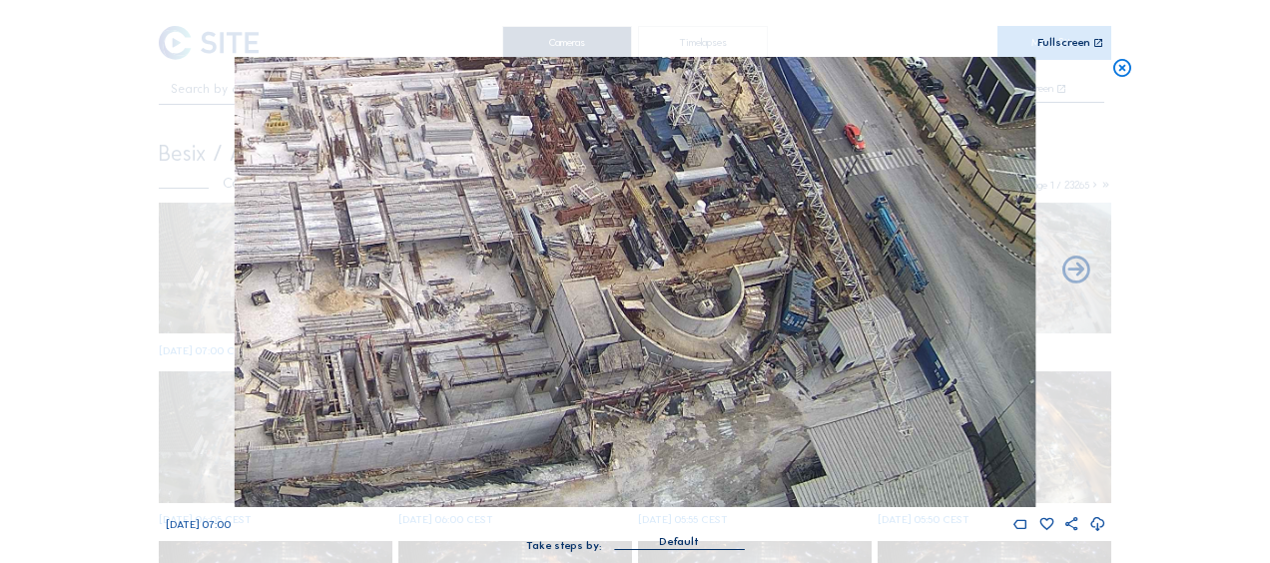
drag, startPoint x: 702, startPoint y: 313, endPoint x: 495, endPoint y: 284, distance: 208.8
click at [495, 284] on img at bounding box center [635, 282] width 801 height 450
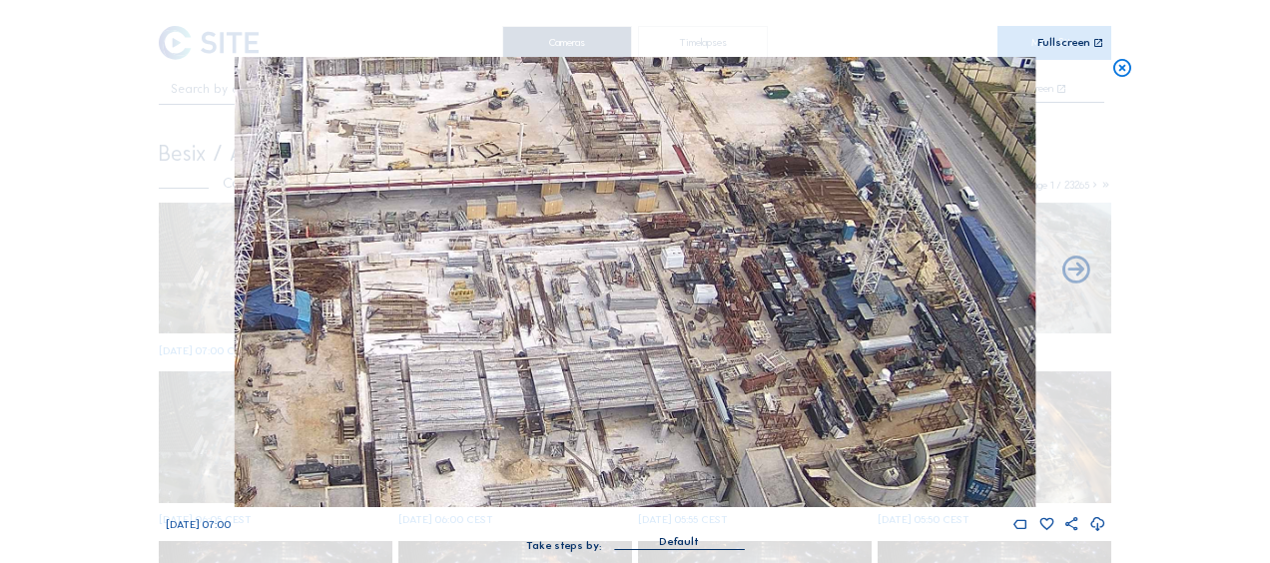
drag, startPoint x: 603, startPoint y: 205, endPoint x: 789, endPoint y: 374, distance: 251.5
click at [789, 374] on img at bounding box center [635, 282] width 801 height 450
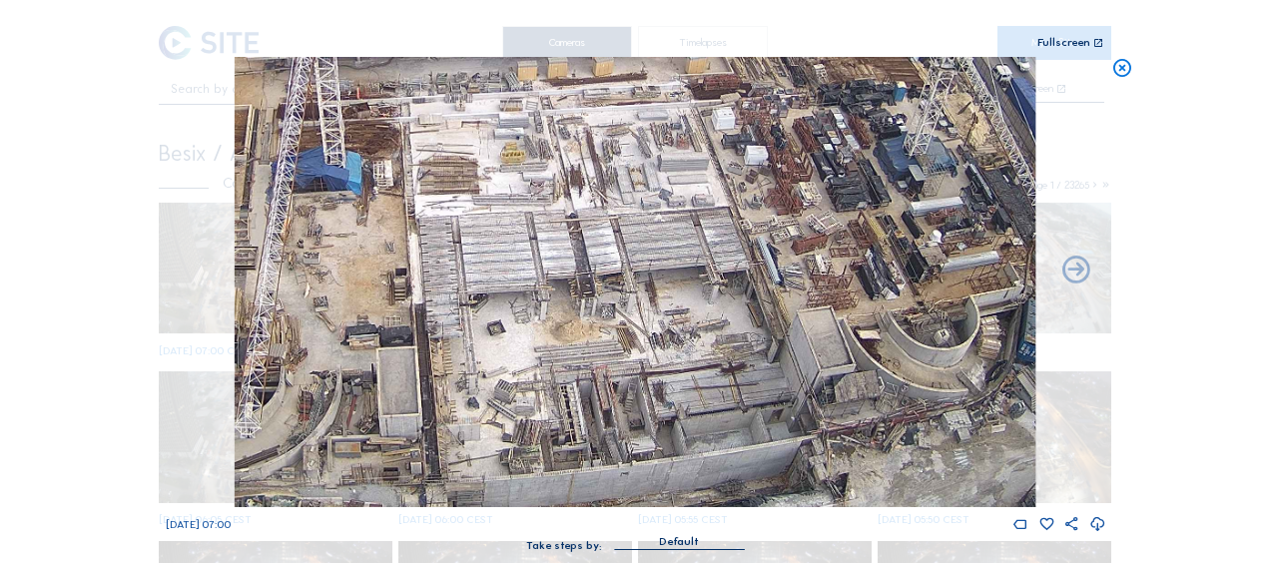
drag, startPoint x: 579, startPoint y: 351, endPoint x: 633, endPoint y: 250, distance: 115.2
click at [633, 250] on img at bounding box center [635, 282] width 801 height 450
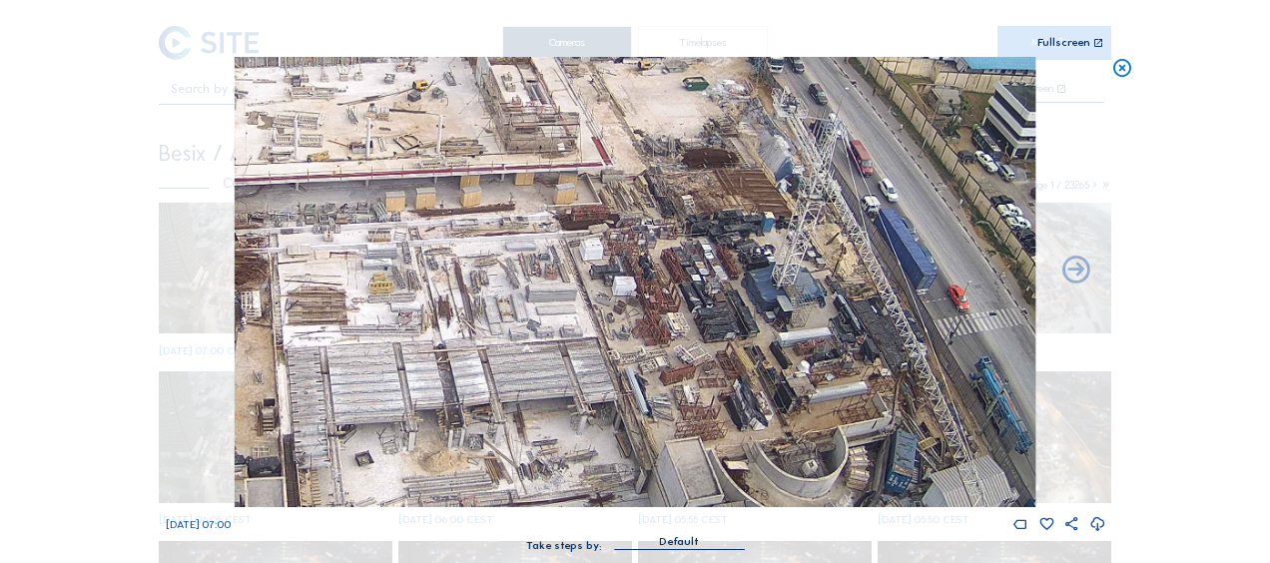
drag, startPoint x: 741, startPoint y: 240, endPoint x: 609, endPoint y: 370, distance: 185.6
click at [609, 370] on img at bounding box center [635, 282] width 801 height 450
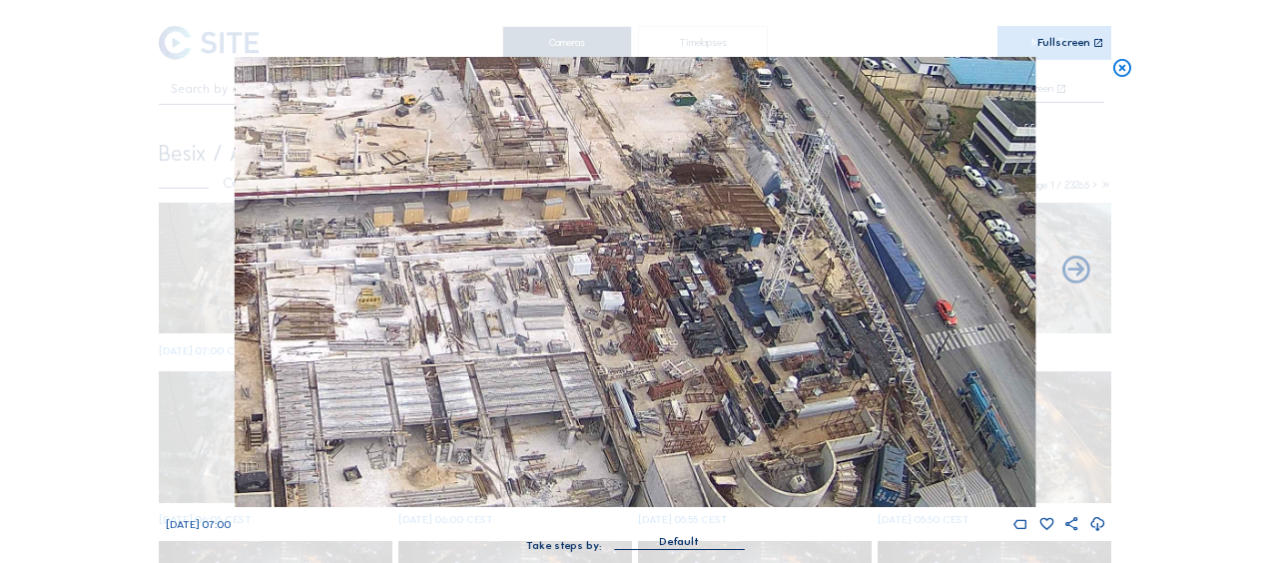
drag, startPoint x: 513, startPoint y: 338, endPoint x: 495, endPoint y: 359, distance: 27.6
click at [495, 359] on img at bounding box center [635, 282] width 801 height 450
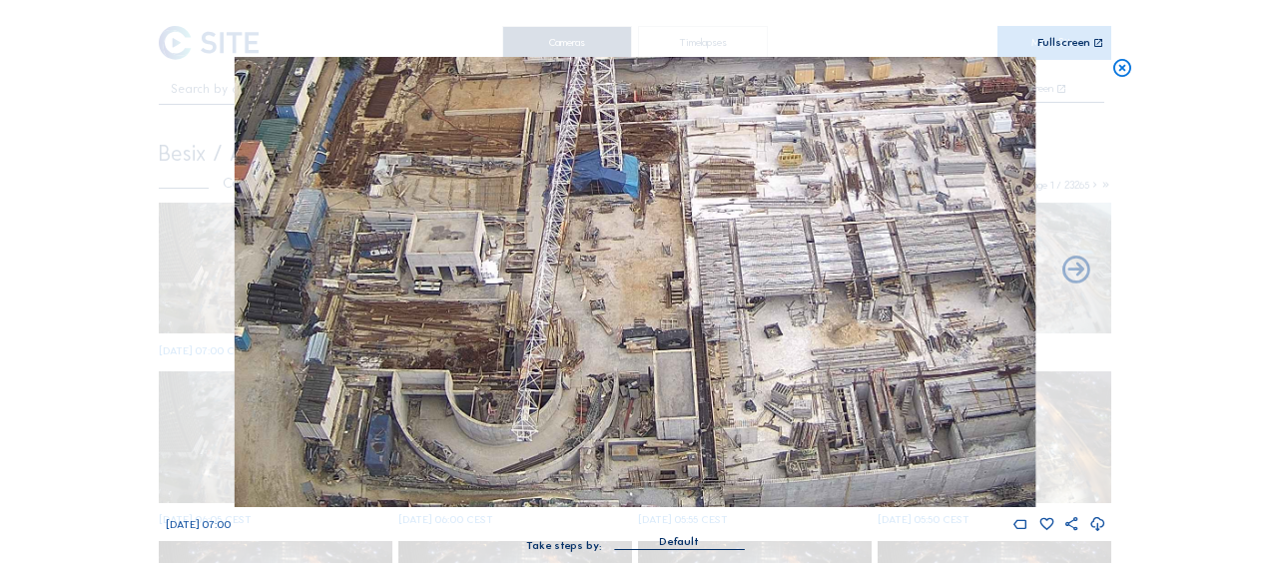
drag, startPoint x: 506, startPoint y: 330, endPoint x: 932, endPoint y: 182, distance: 451.5
click at [932, 182] on img at bounding box center [635, 282] width 801 height 450
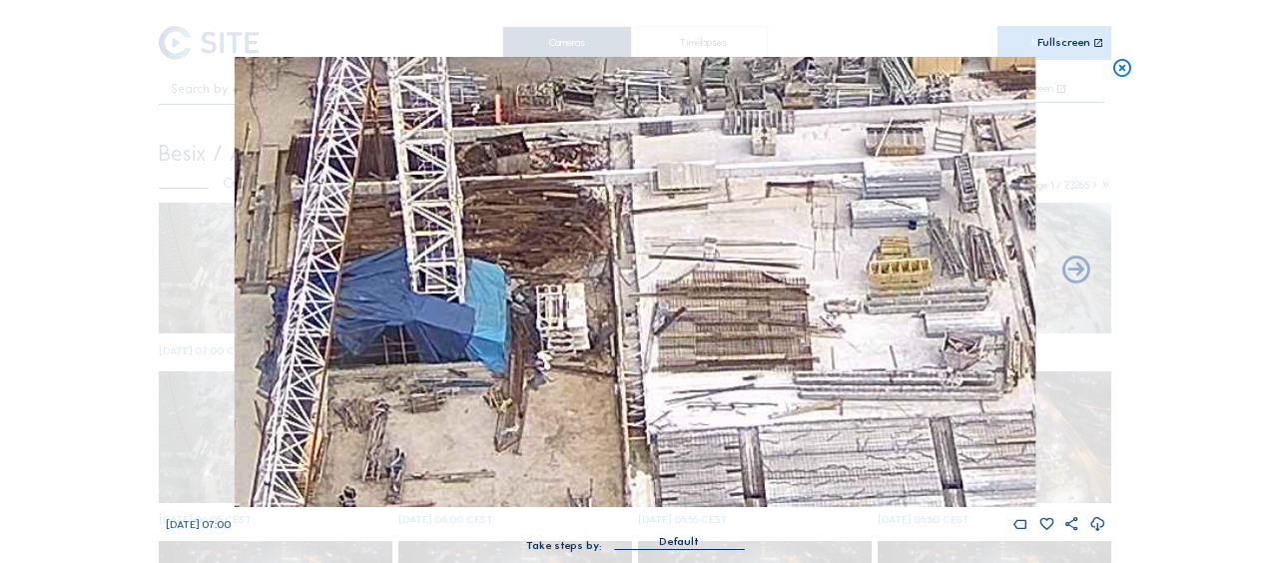
click at [603, 275] on img at bounding box center [635, 282] width 801 height 450
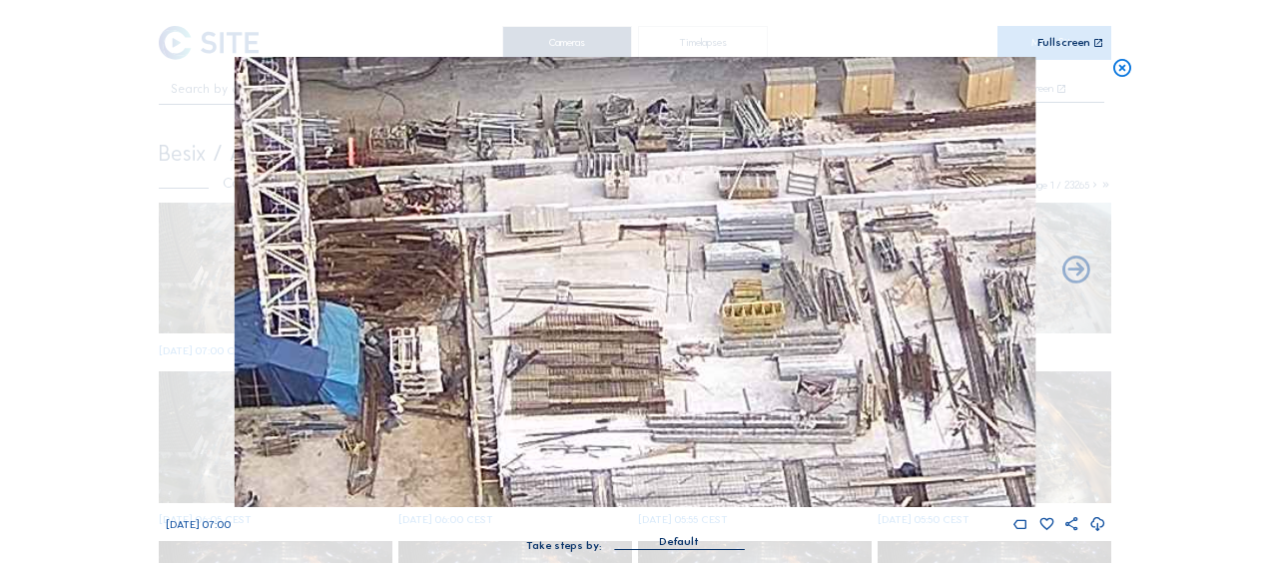
drag, startPoint x: 816, startPoint y: 295, endPoint x: 547, endPoint y: 328, distance: 270.5
click at [547, 328] on img at bounding box center [635, 282] width 801 height 450
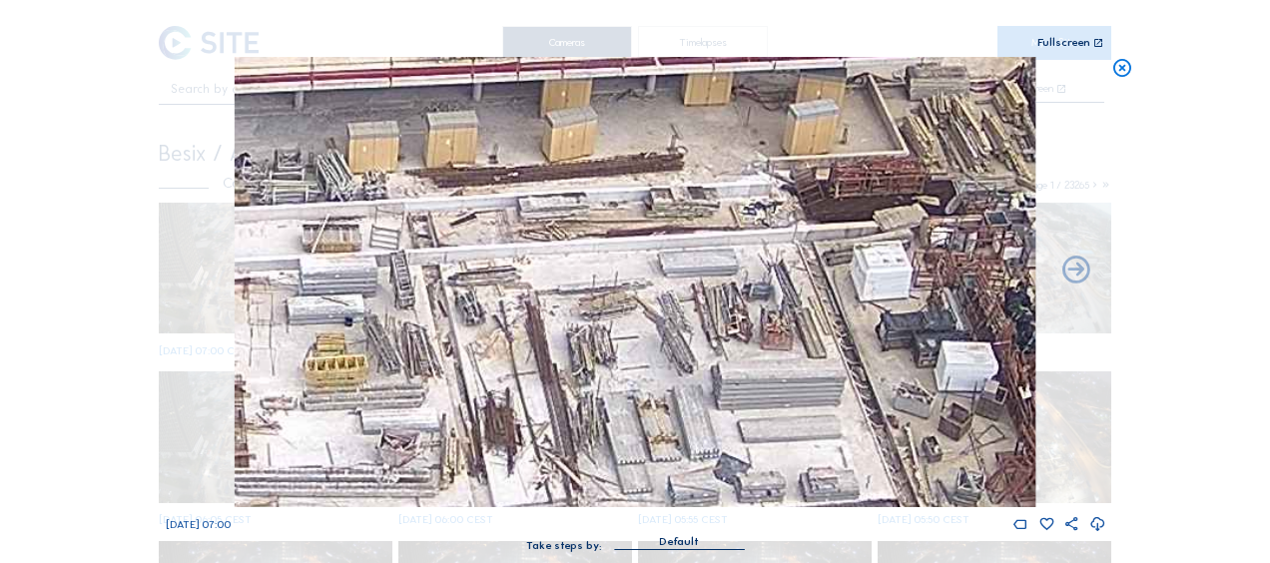
drag, startPoint x: 647, startPoint y: 299, endPoint x: 579, endPoint y: 322, distance: 71.7
click at [581, 321] on img at bounding box center [635, 282] width 801 height 450
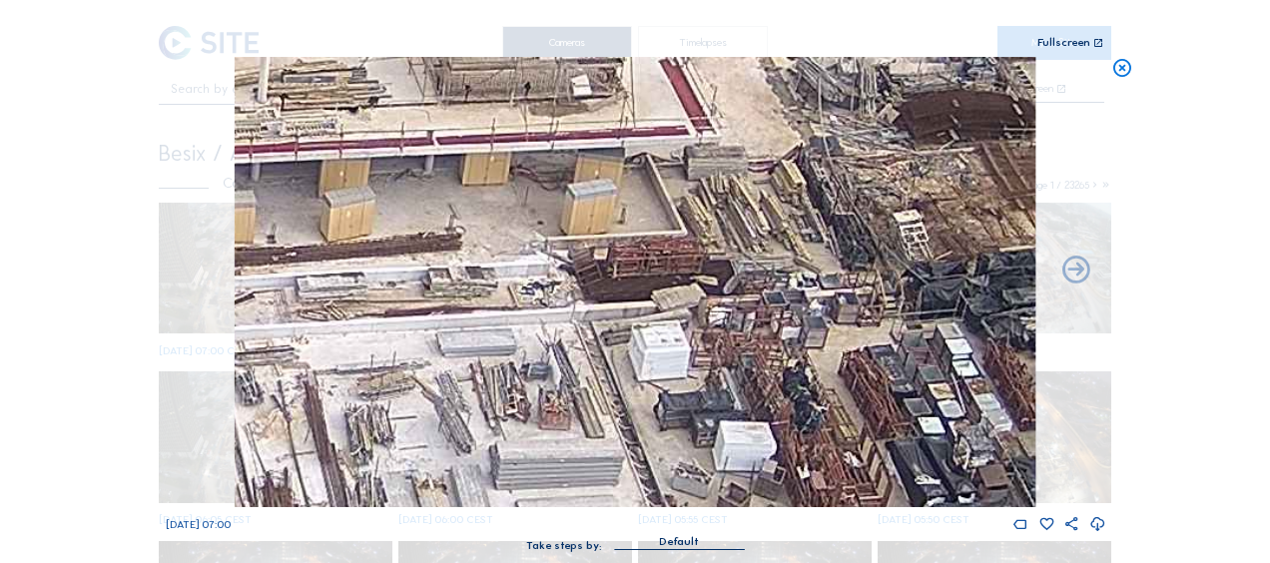
drag, startPoint x: 713, startPoint y: 274, endPoint x: 450, endPoint y: 359, distance: 276.2
click at [450, 359] on img at bounding box center [635, 282] width 801 height 450
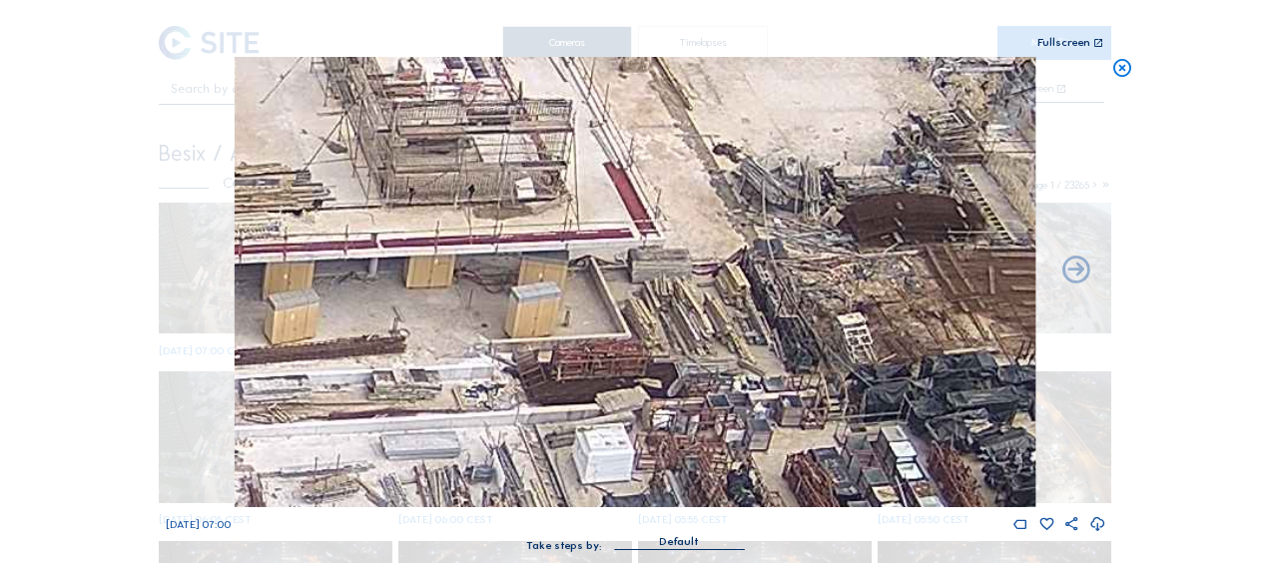
drag, startPoint x: 679, startPoint y: 174, endPoint x: 669, endPoint y: 390, distance: 216.9
click at [675, 403] on img at bounding box center [635, 282] width 801 height 450
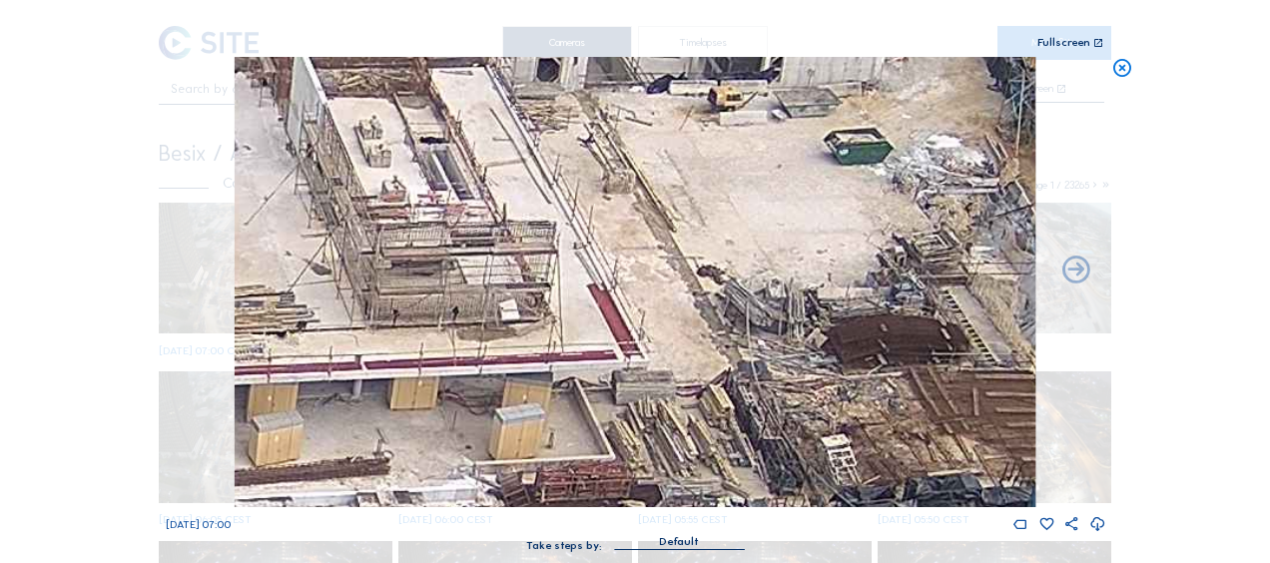
drag, startPoint x: 681, startPoint y: 320, endPoint x: 658, endPoint y: 208, distance: 115.1
click at [658, 208] on img at bounding box center [635, 282] width 801 height 450
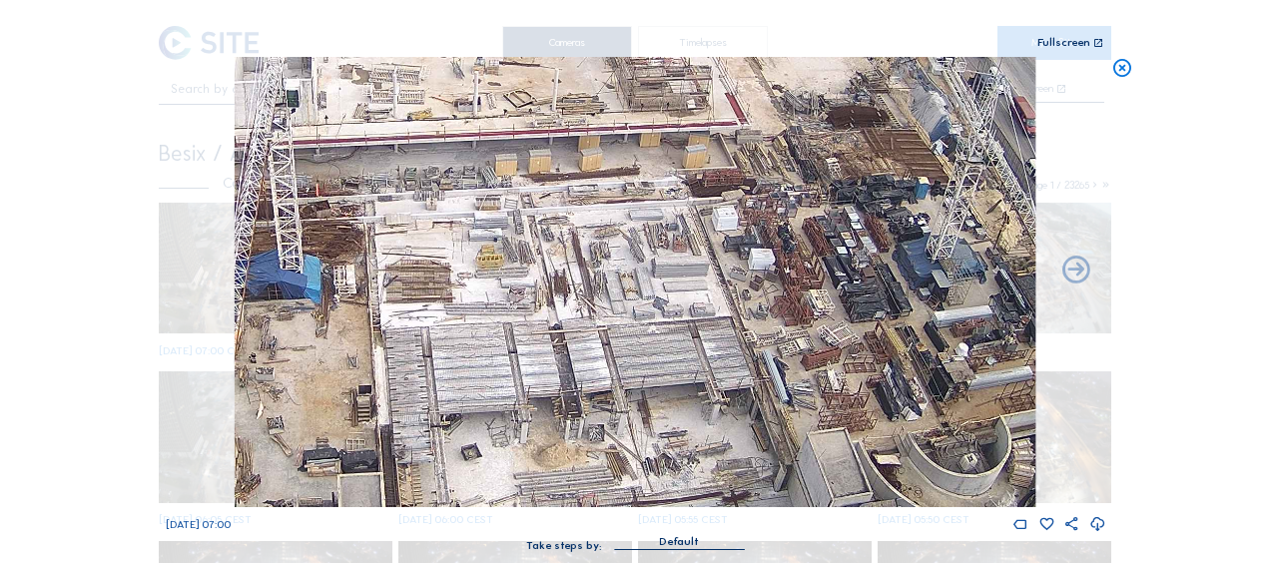
drag, startPoint x: 378, startPoint y: 412, endPoint x: 619, endPoint y: 208, distance: 315.8
click at [617, 201] on img at bounding box center [635, 282] width 801 height 450
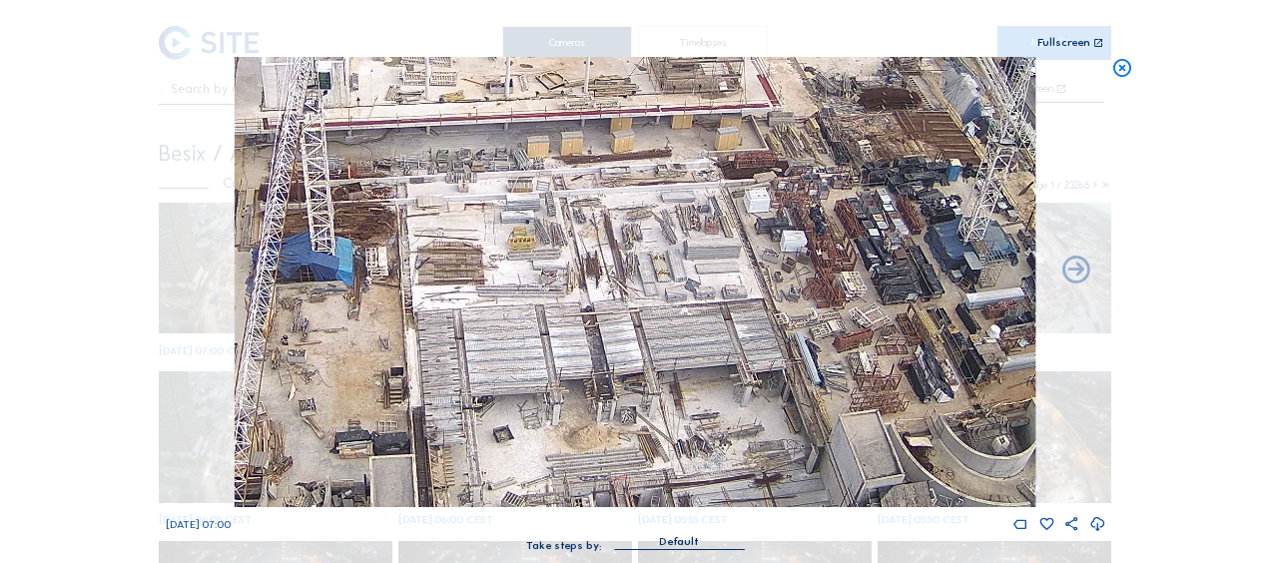
drag, startPoint x: 518, startPoint y: 326, endPoint x: 659, endPoint y: 267, distance: 153.0
click at [659, 267] on img at bounding box center [635, 282] width 801 height 450
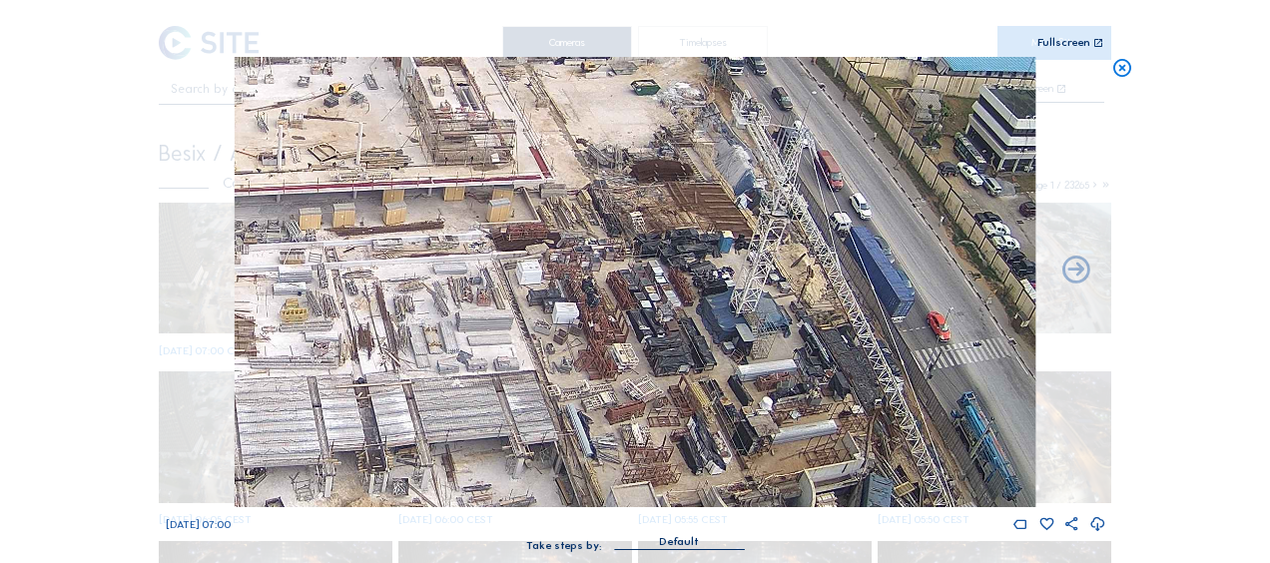
drag, startPoint x: 617, startPoint y: 299, endPoint x: 376, endPoint y: 383, distance: 254.8
click at [376, 383] on img at bounding box center [635, 282] width 801 height 450
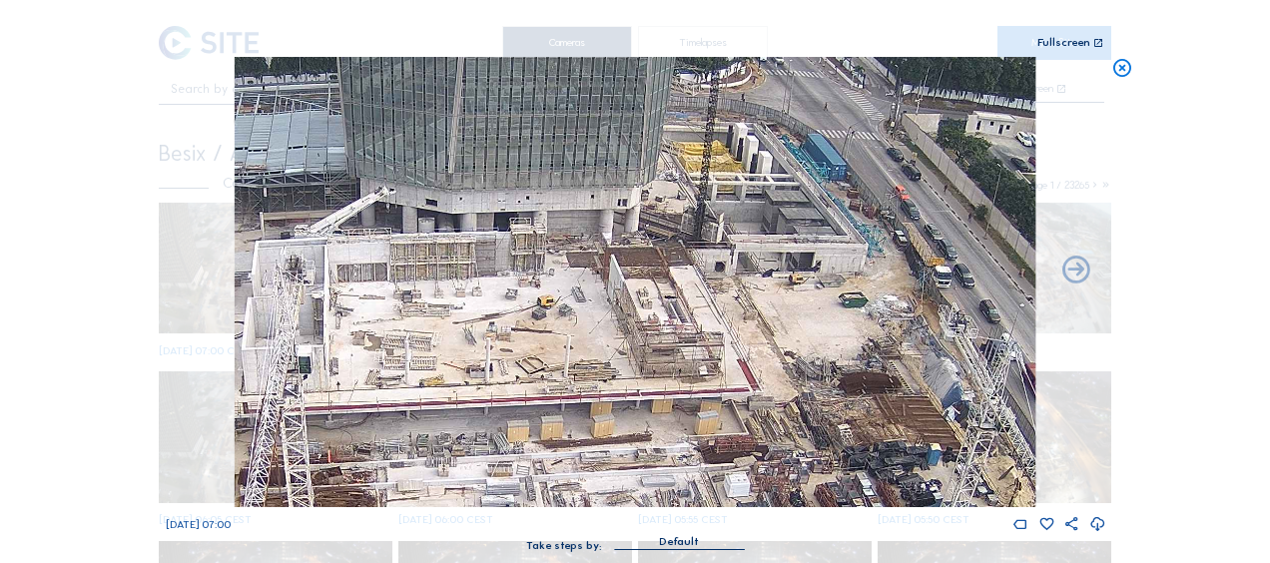
drag, startPoint x: 657, startPoint y: 202, endPoint x: 725, endPoint y: 320, distance: 136.8
click at [725, 319] on img at bounding box center [635, 282] width 801 height 450
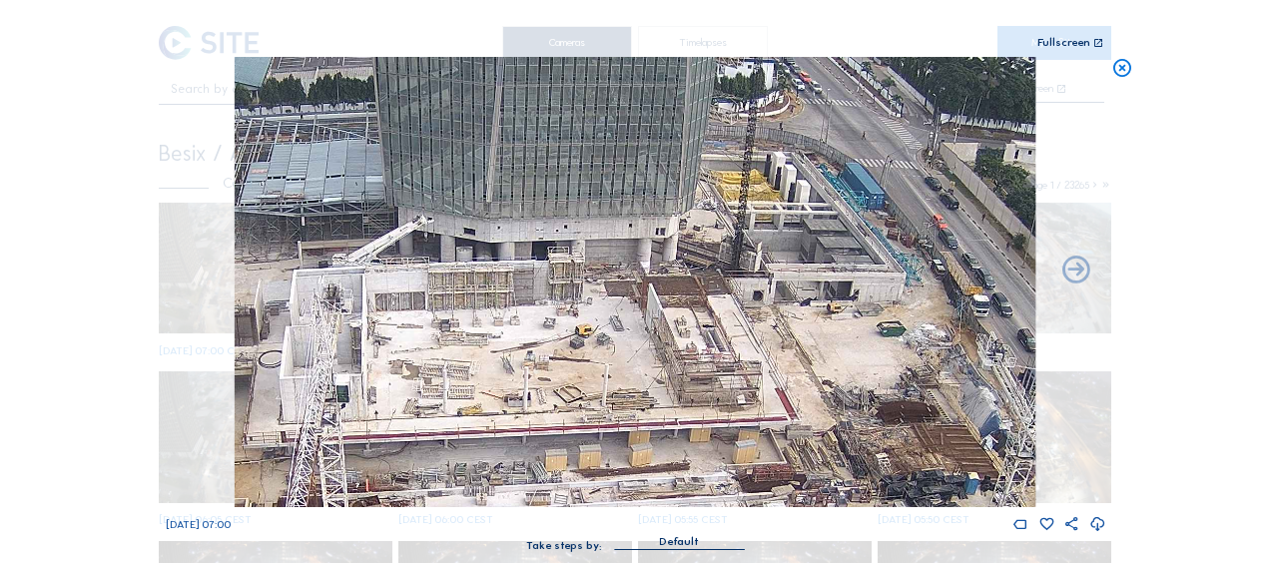
drag, startPoint x: 499, startPoint y: 263, endPoint x: 640, endPoint y: 304, distance: 146.9
click at [640, 304] on img at bounding box center [635, 282] width 801 height 450
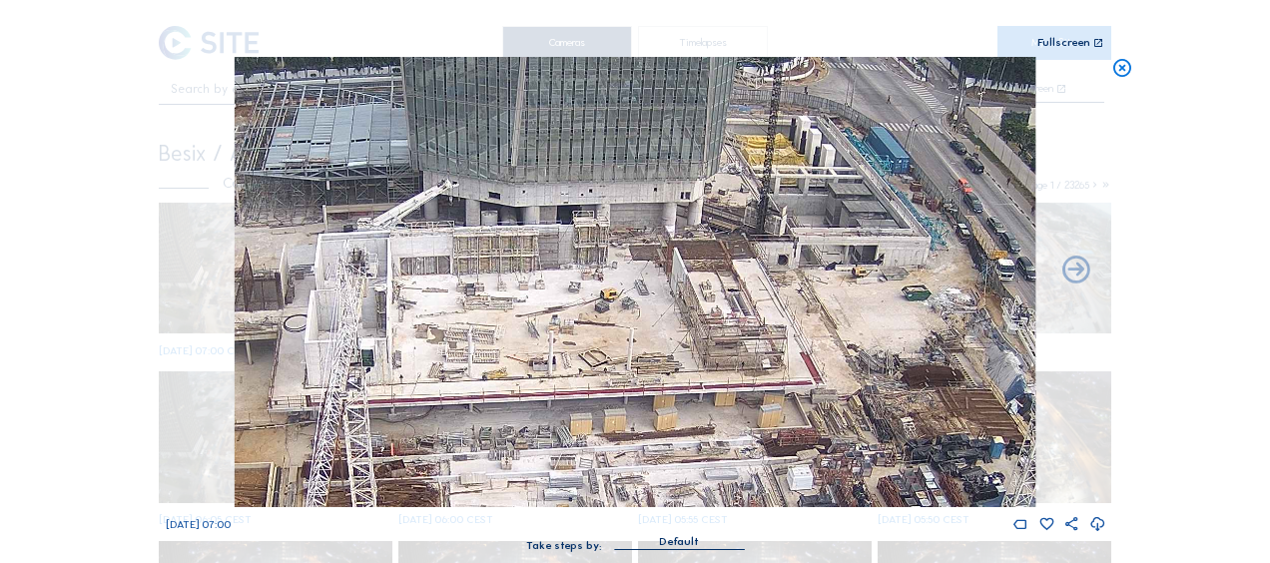
drag, startPoint x: 859, startPoint y: 417, endPoint x: 719, endPoint y: 333, distance: 163.0
click at [719, 333] on img at bounding box center [635, 282] width 801 height 450
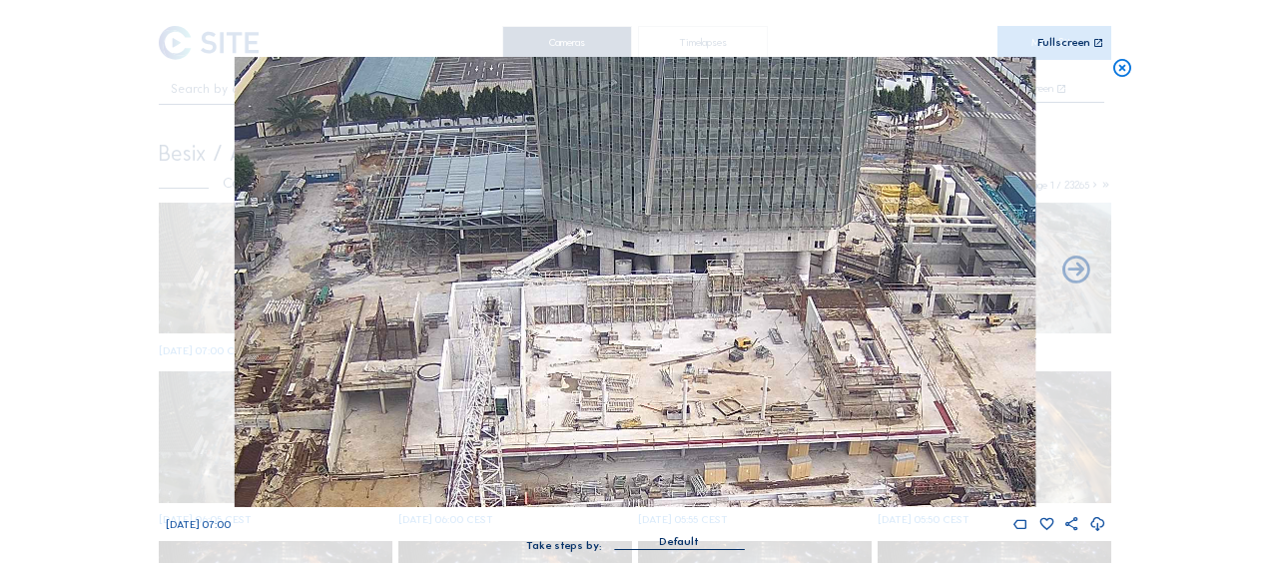
drag, startPoint x: 535, startPoint y: 272, endPoint x: 339, endPoint y: 100, distance: 260.3
click at [731, 355] on img at bounding box center [635, 282] width 801 height 450
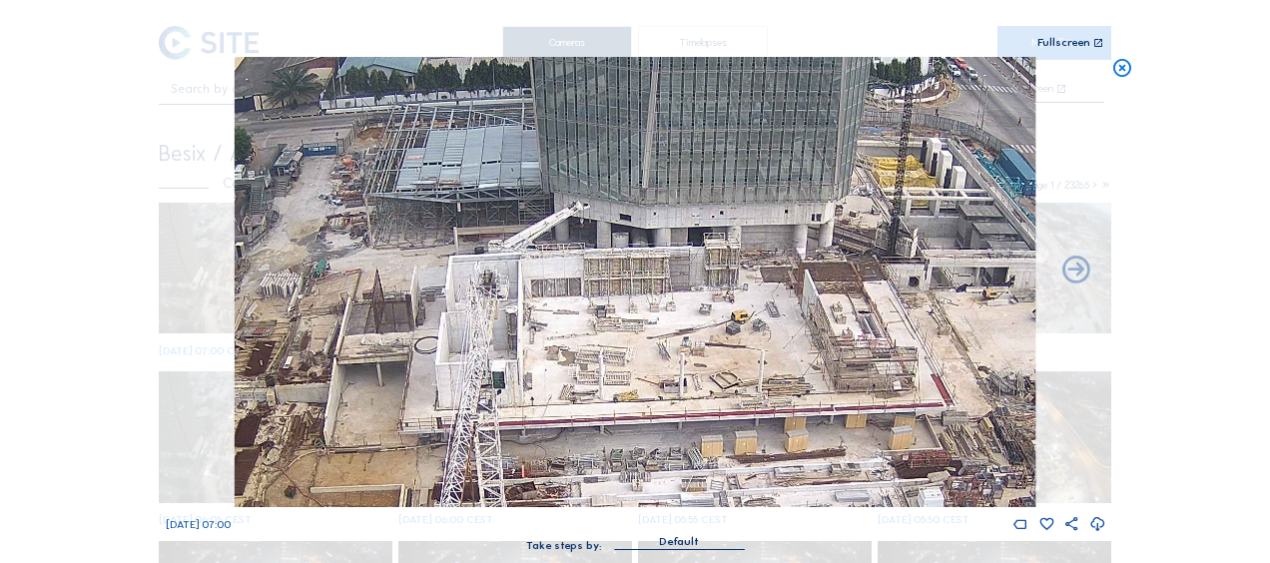
drag, startPoint x: 492, startPoint y: 376, endPoint x: 497, endPoint y: 186, distance: 190.7
click at [497, 186] on img at bounding box center [635, 282] width 801 height 450
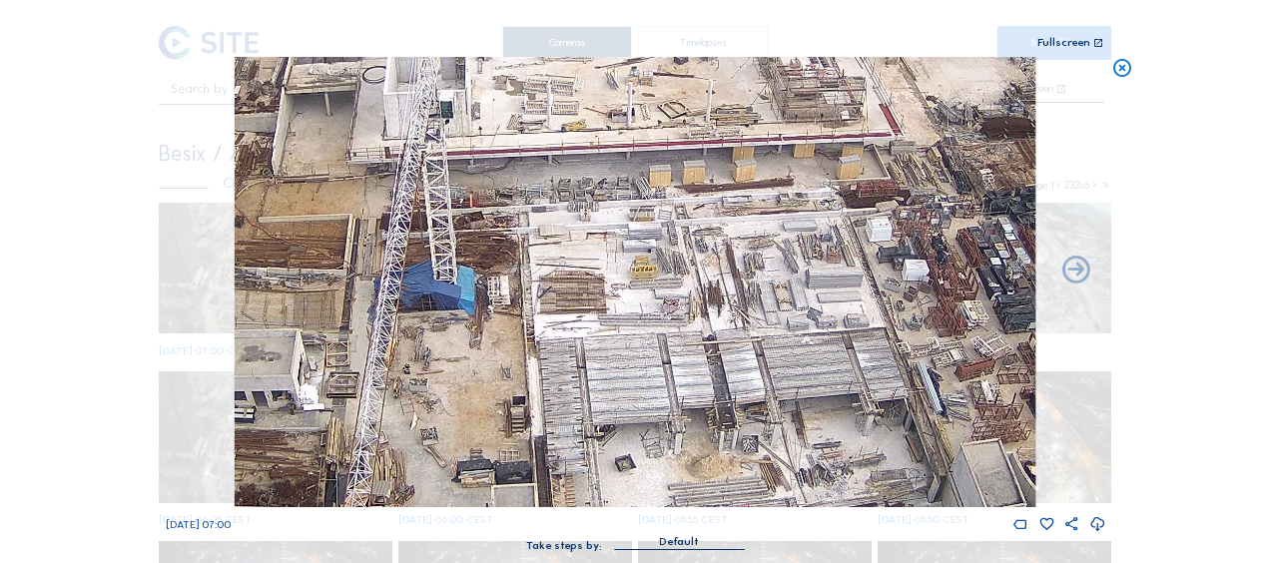
drag, startPoint x: 561, startPoint y: 293, endPoint x: 517, endPoint y: 329, distance: 56.8
click at [497, 182] on img at bounding box center [635, 282] width 801 height 450
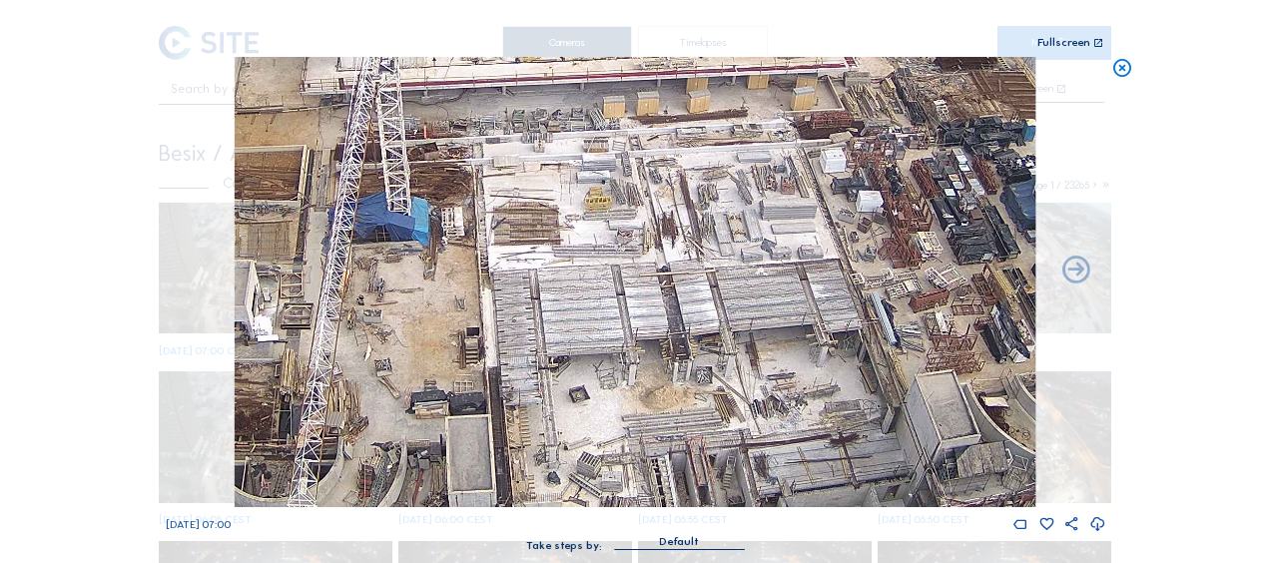
drag, startPoint x: 521, startPoint y: 333, endPoint x: 477, endPoint y: 392, distance: 73.5
click at [469, 276] on img at bounding box center [635, 282] width 801 height 450
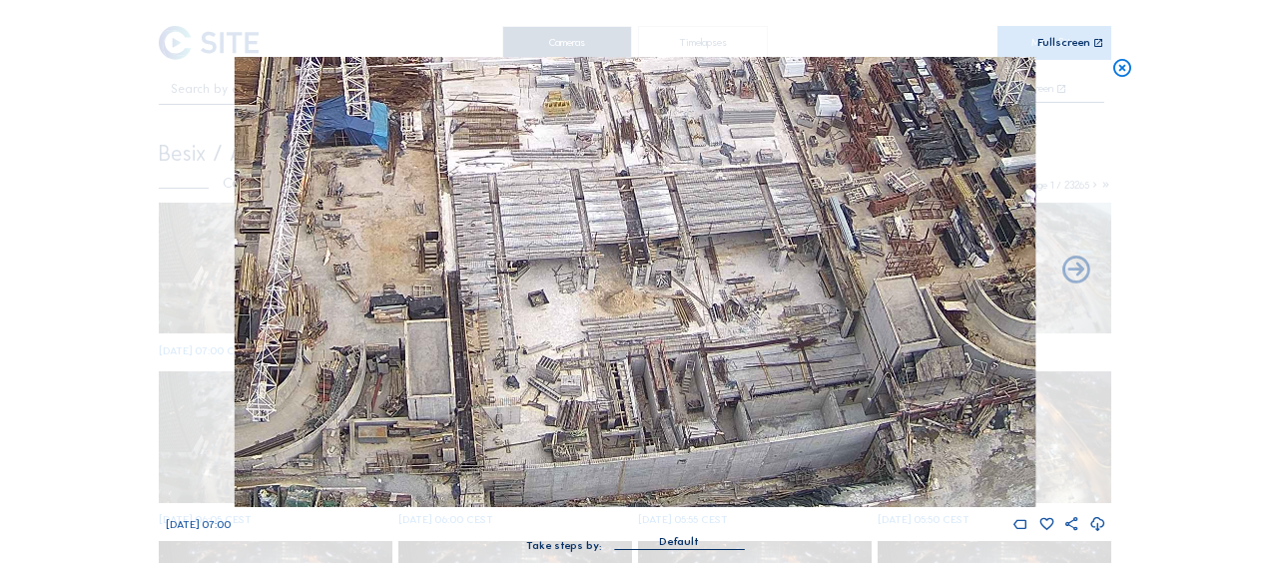
drag, startPoint x: 529, startPoint y: 399, endPoint x: 475, endPoint y: 297, distance: 115.2
click at [447, 240] on img at bounding box center [635, 282] width 801 height 450
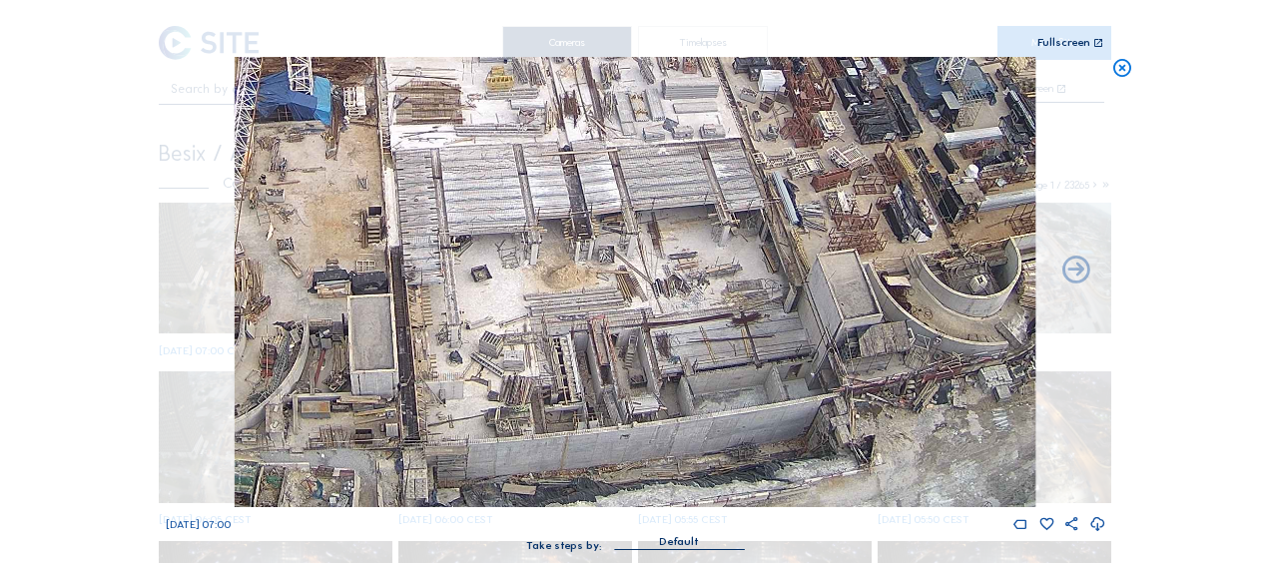
click at [571, 323] on img at bounding box center [635, 282] width 801 height 450
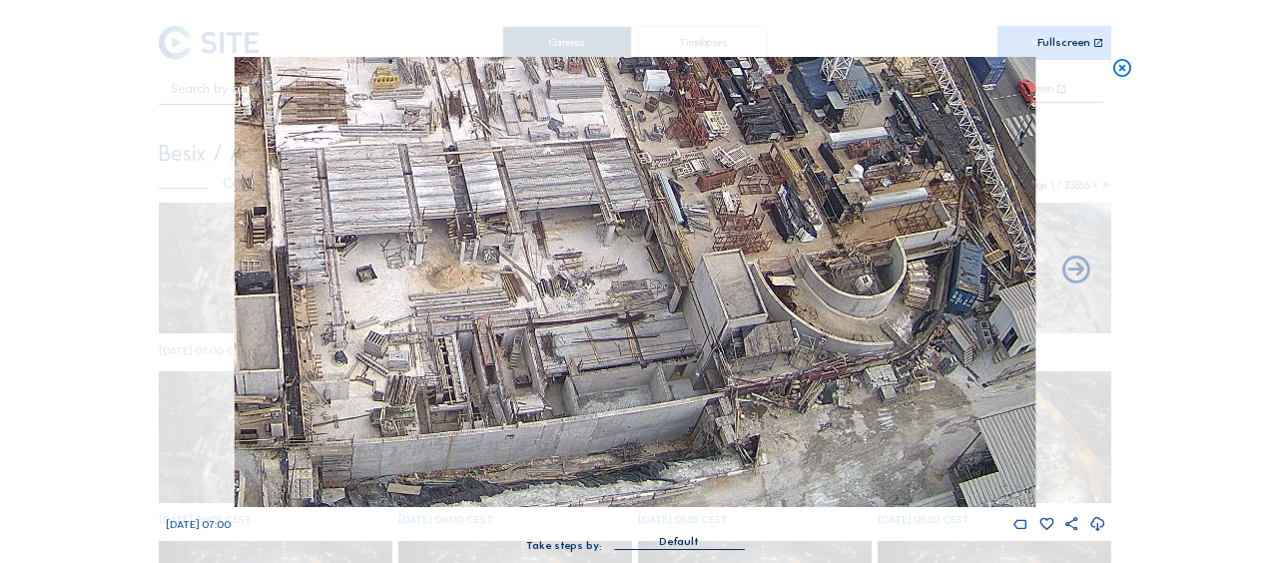
drag, startPoint x: 874, startPoint y: 385, endPoint x: 787, endPoint y: 352, distance: 93.8
click at [787, 352] on img at bounding box center [635, 282] width 801 height 450
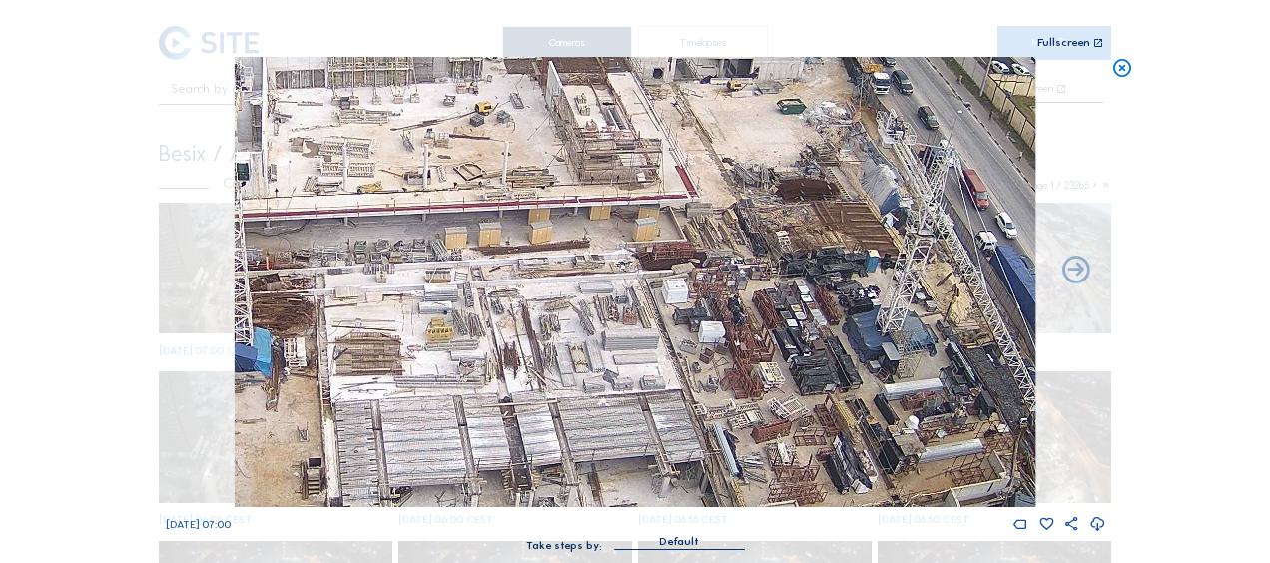
drag, startPoint x: 817, startPoint y: 351, endPoint x: 853, endPoint y: 518, distance: 170.5
click at [853, 518] on div "Mo 15 Sep 2025 07:00" at bounding box center [635, 295] width 939 height 476
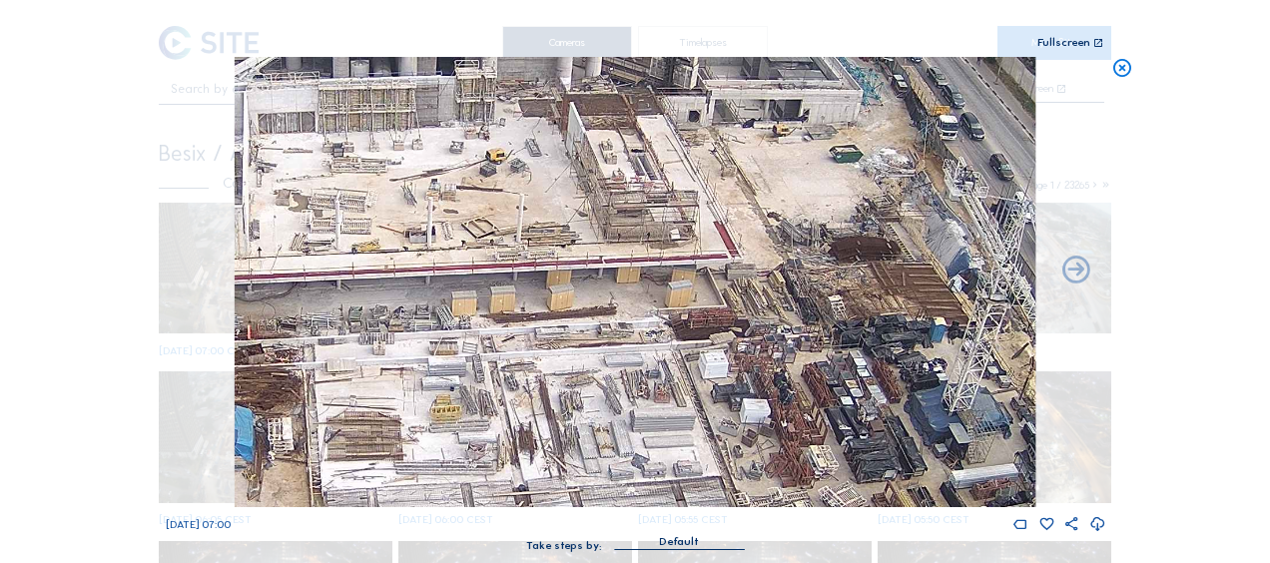
drag, startPoint x: 597, startPoint y: 307, endPoint x: 492, endPoint y: 158, distance: 182.8
click at [493, 158] on img at bounding box center [635, 282] width 801 height 450
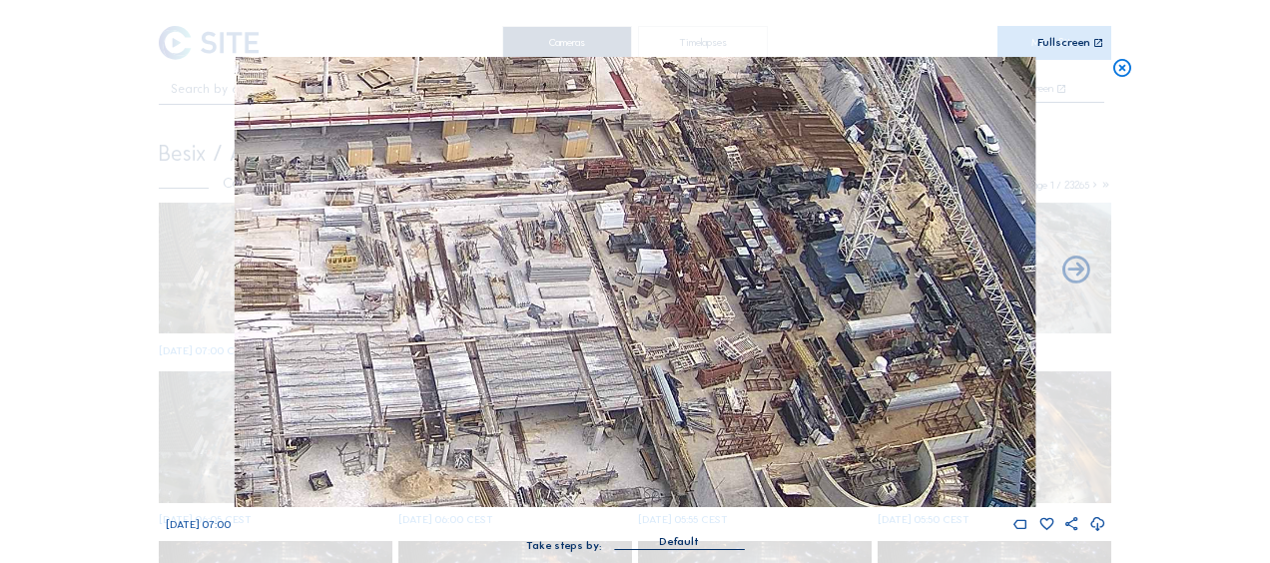
drag, startPoint x: 531, startPoint y: 283, endPoint x: 430, endPoint y: 113, distance: 197.4
click at [431, 113] on img at bounding box center [635, 282] width 801 height 450
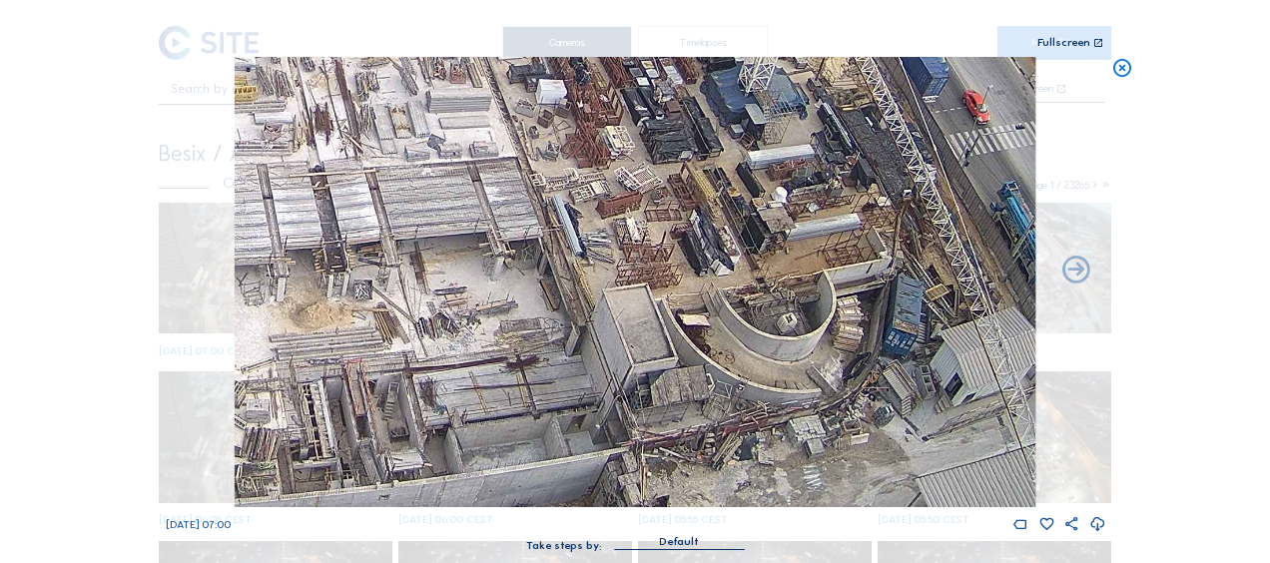
click at [466, 220] on img at bounding box center [635, 282] width 801 height 450
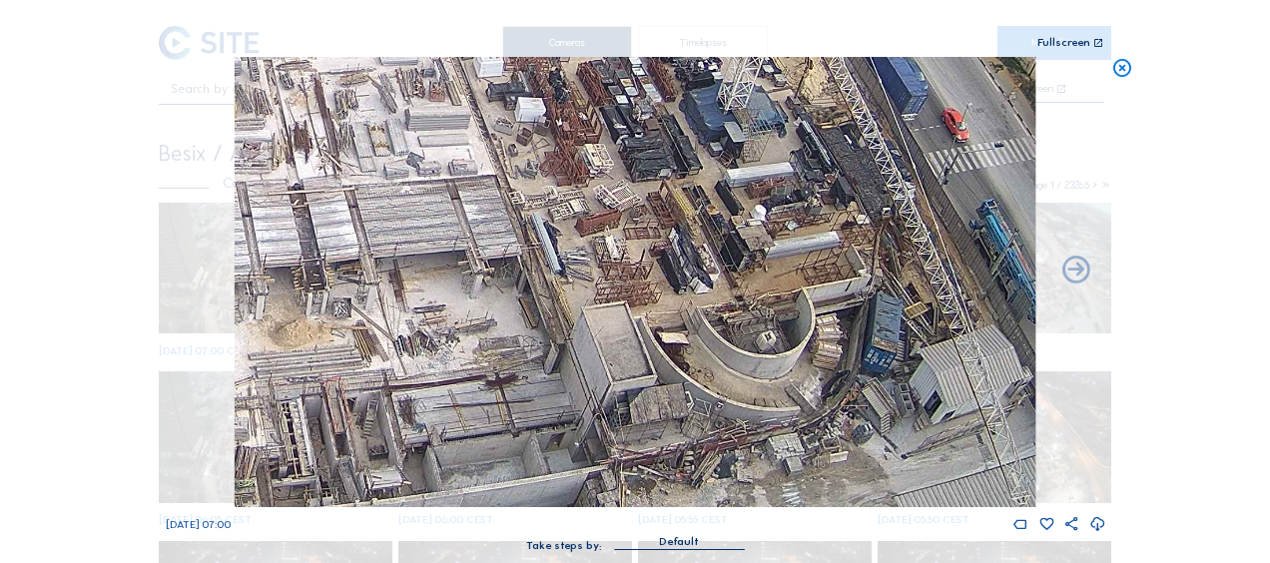
drag, startPoint x: 608, startPoint y: 218, endPoint x: 652, endPoint y: 529, distance: 314.5
click at [652, 529] on div "Mo 15 Sep 2025 07:00" at bounding box center [635, 295] width 939 height 476
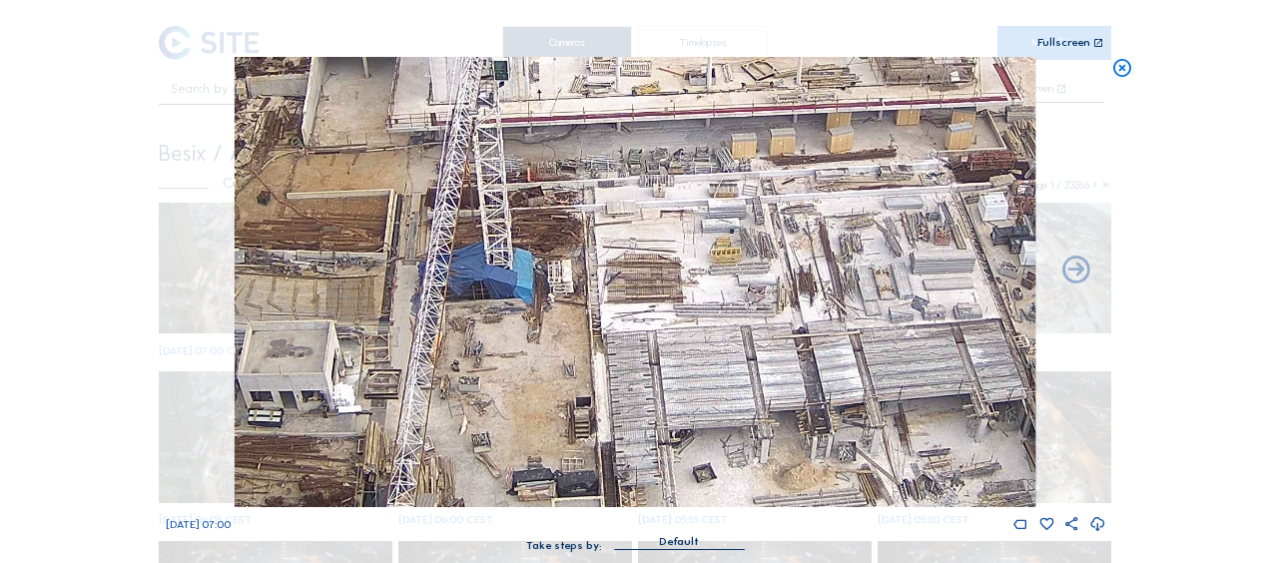
drag, startPoint x: 431, startPoint y: 373, endPoint x: 670, endPoint y: 327, distance: 243.0
click at [891, 272] on img at bounding box center [635, 282] width 801 height 450
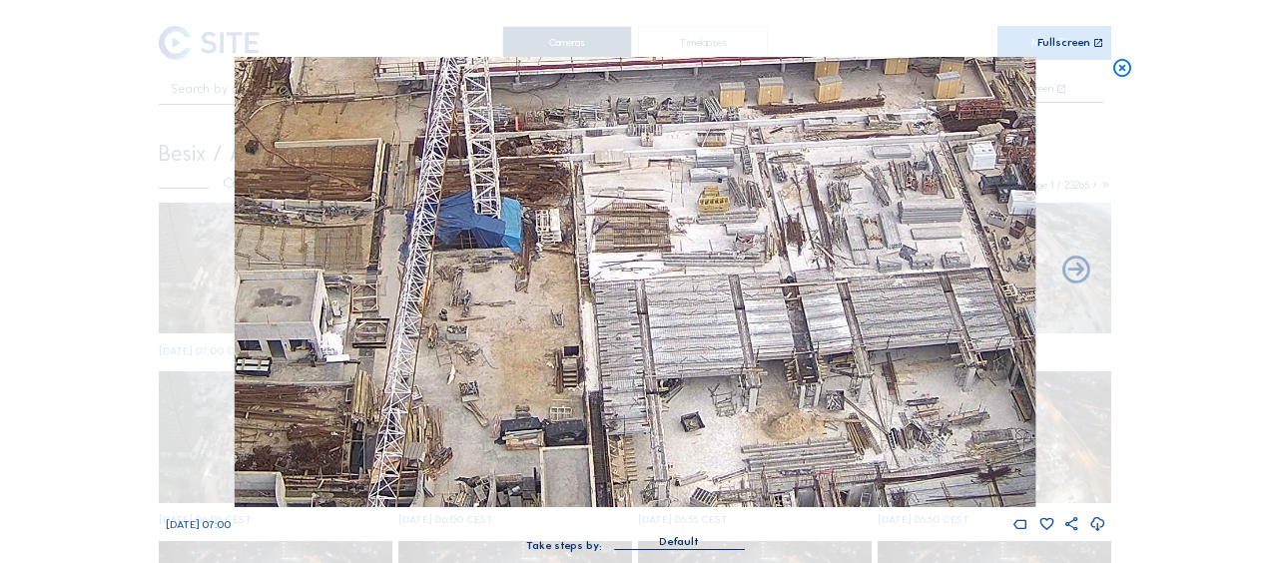
drag, startPoint x: 599, startPoint y: 388, endPoint x: 580, endPoint y: 304, distance: 86.0
click at [580, 304] on img at bounding box center [635, 282] width 801 height 450
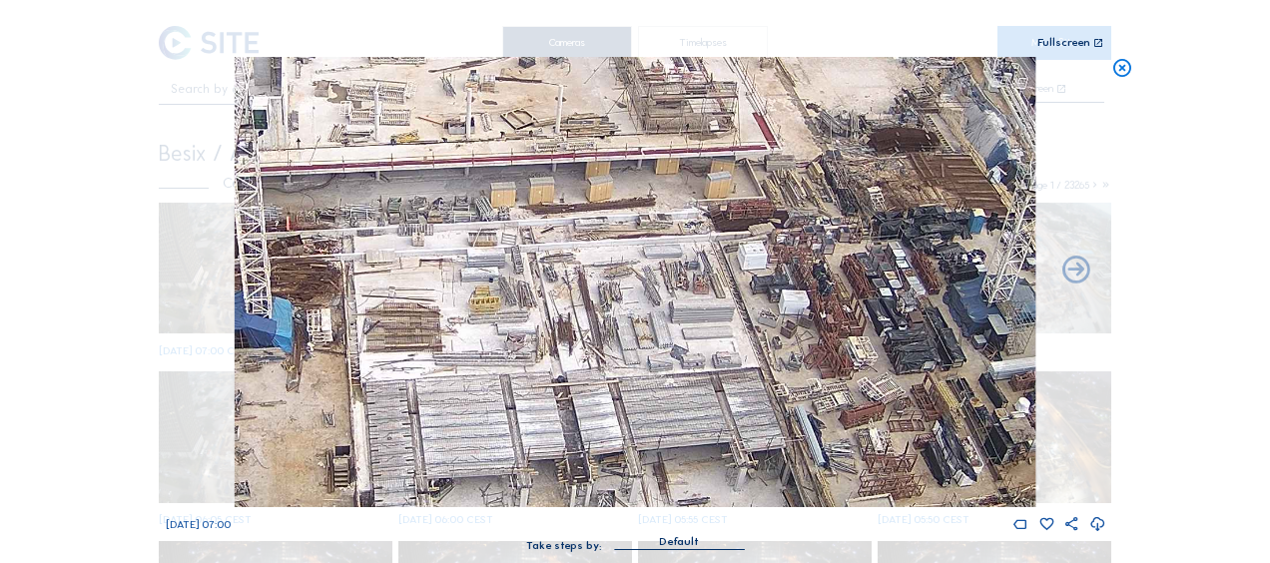
drag, startPoint x: 722, startPoint y: 270, endPoint x: 507, endPoint y: 402, distance: 252.4
click at [507, 402] on img at bounding box center [635, 282] width 801 height 450
drag, startPoint x: 507, startPoint y: 402, endPoint x: 513, endPoint y: 459, distance: 57.2
click at [513, 459] on img at bounding box center [635, 282] width 801 height 450
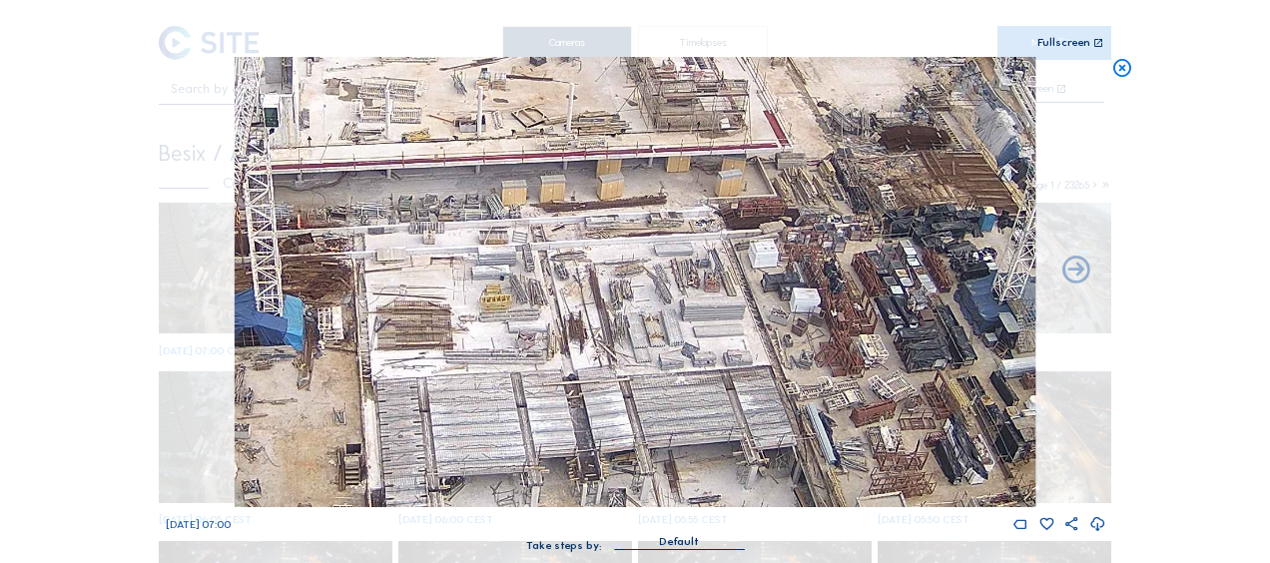
drag, startPoint x: 583, startPoint y: 272, endPoint x: 585, endPoint y: 172, distance: 99.8
click at [585, 172] on img at bounding box center [635, 282] width 801 height 450
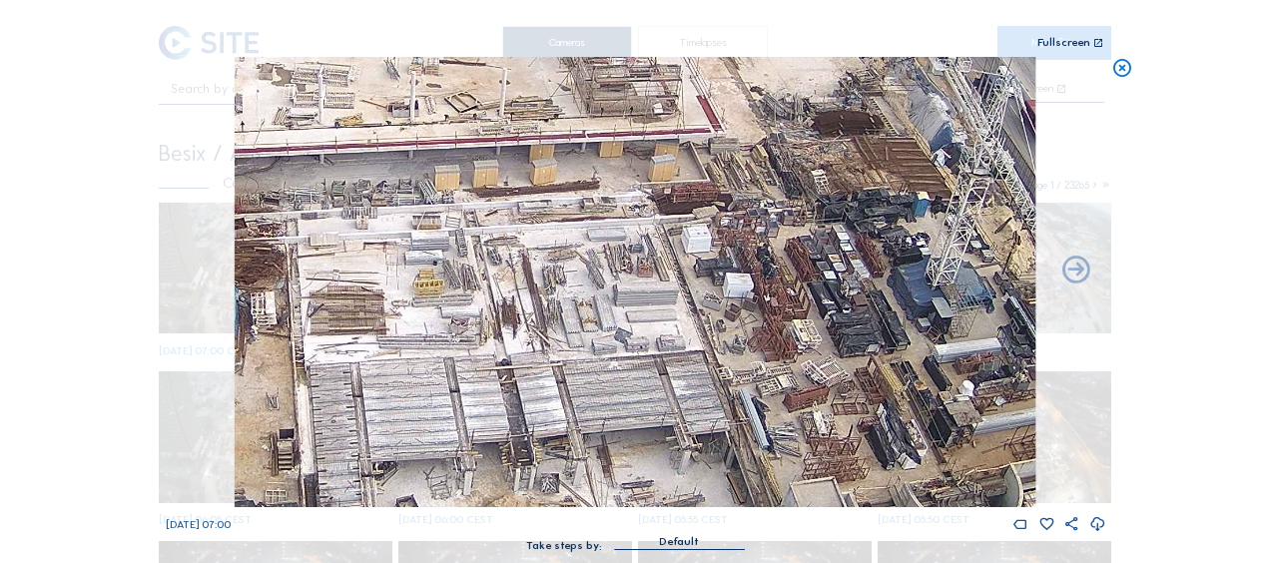
drag, startPoint x: 603, startPoint y: 341, endPoint x: 535, endPoint y: 367, distance: 72.7
click at [538, 367] on img at bounding box center [635, 282] width 801 height 450
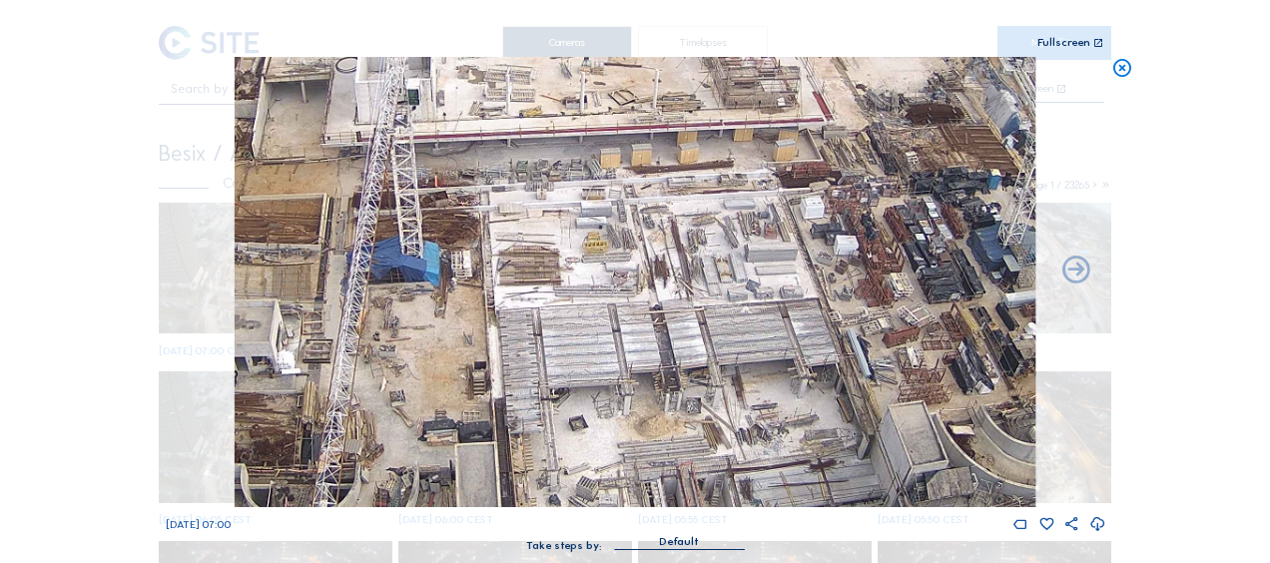
drag, startPoint x: 477, startPoint y: 391, endPoint x: 623, endPoint y: 338, distance: 155.1
click at [623, 338] on img at bounding box center [635, 282] width 801 height 450
click at [630, 337] on img at bounding box center [635, 282] width 801 height 450
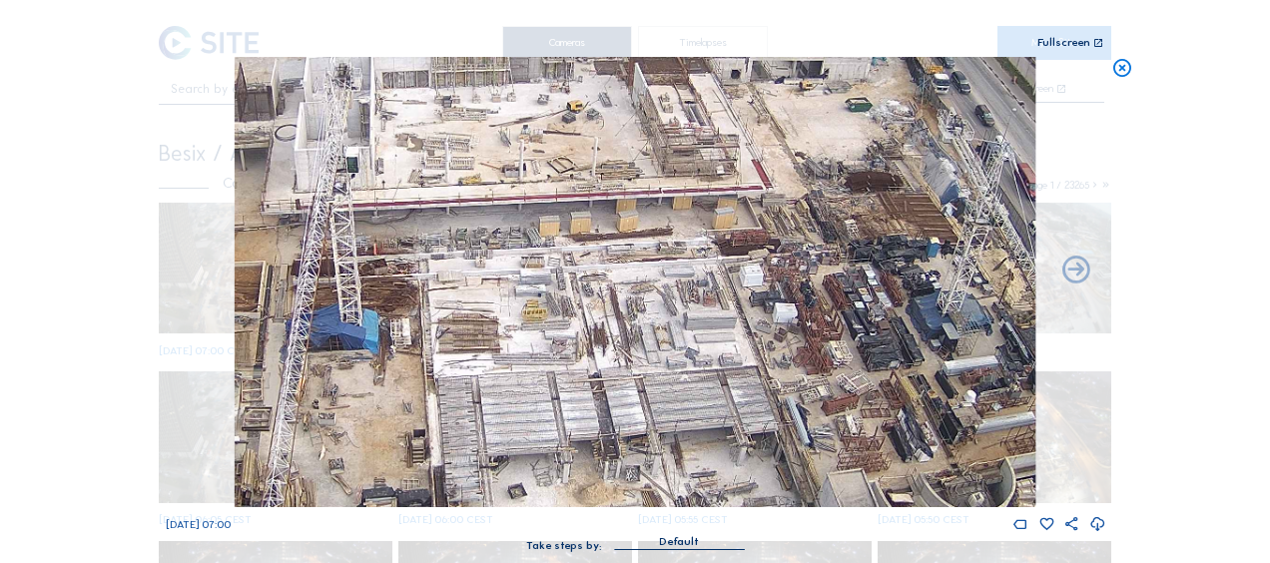
drag, startPoint x: 709, startPoint y: 252, endPoint x: 648, endPoint y: 321, distance: 92.7
click at [648, 321] on img at bounding box center [635, 282] width 801 height 450
